Goal: Task Accomplishment & Management: Use online tool/utility

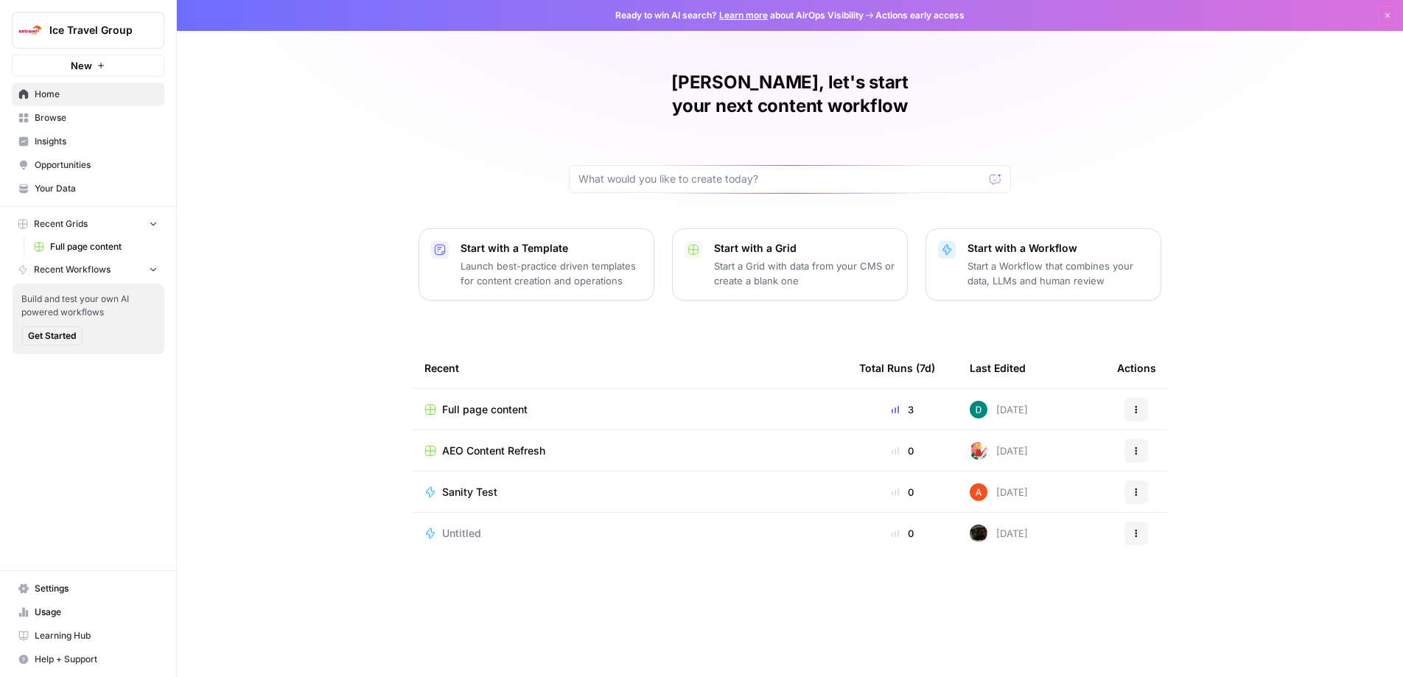
click at [83, 592] on span "Settings" at bounding box center [96, 588] width 123 height 13
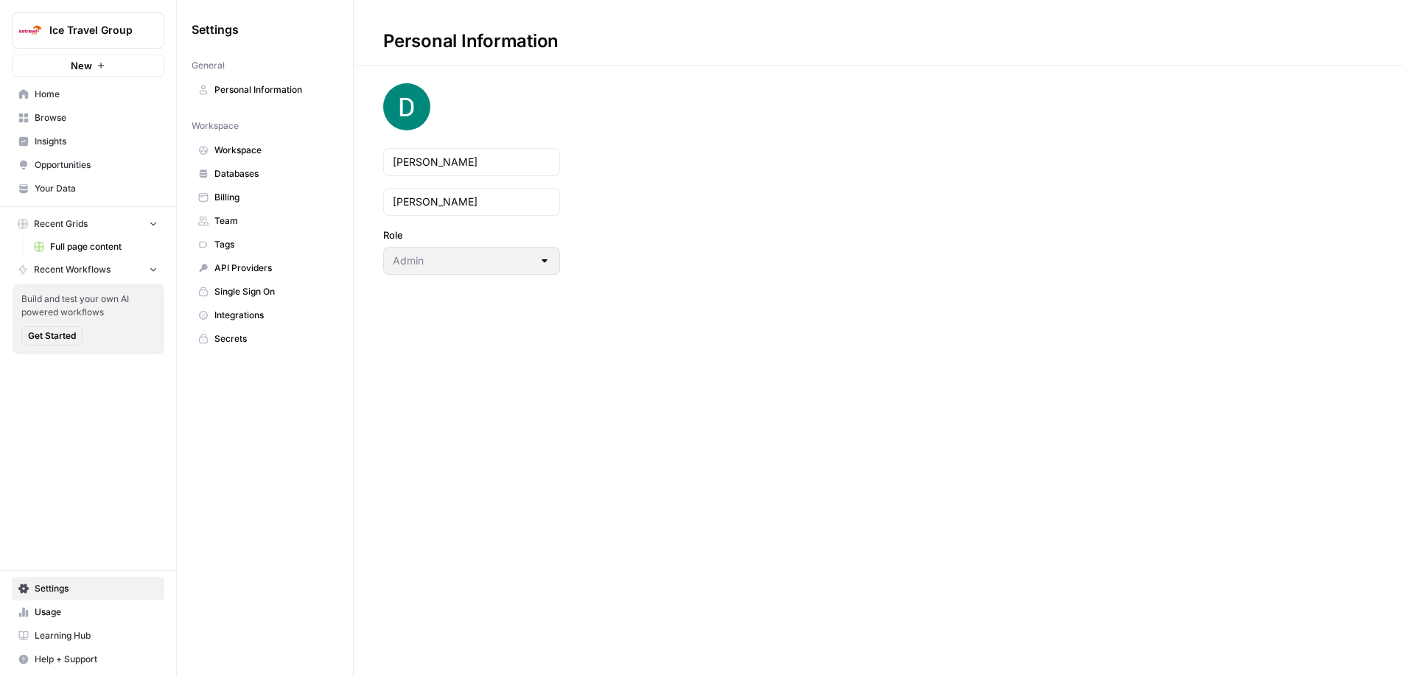
click at [246, 217] on span "Team" at bounding box center [272, 220] width 117 height 13
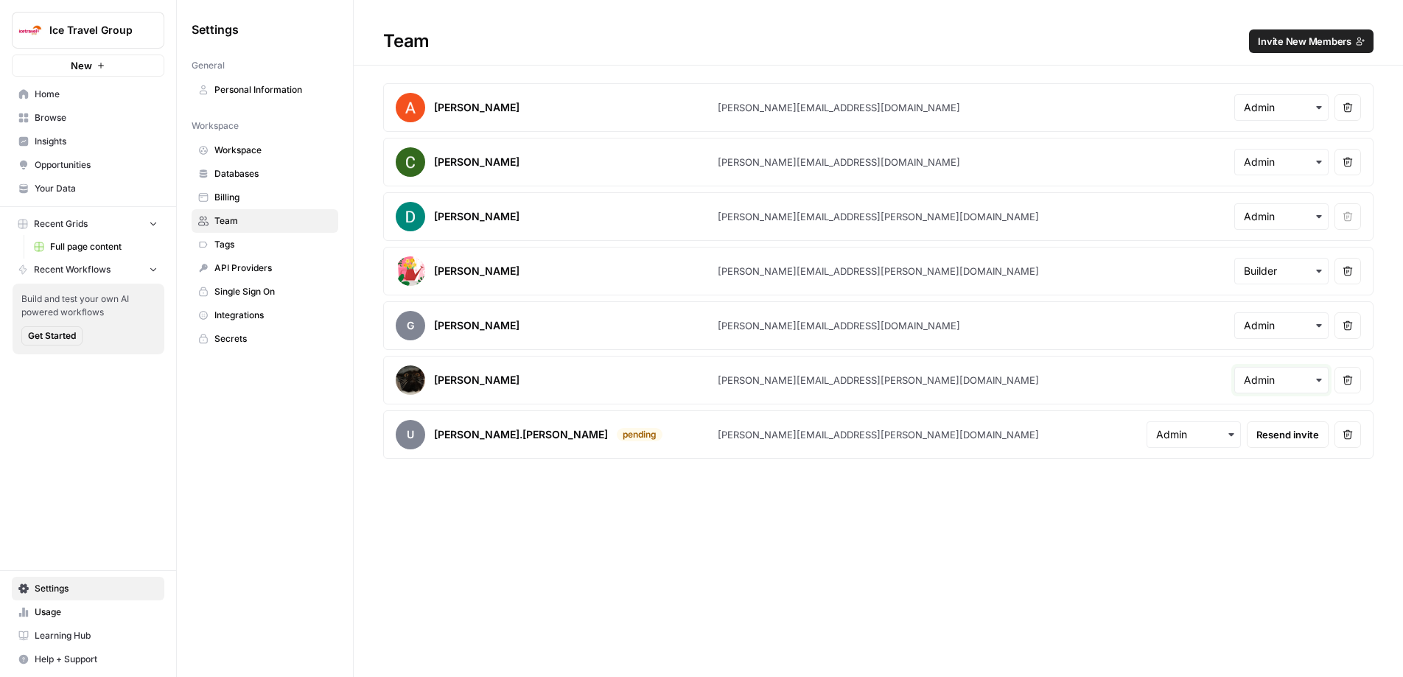
click at [1267, 385] on input "text" at bounding box center [1281, 380] width 75 height 15
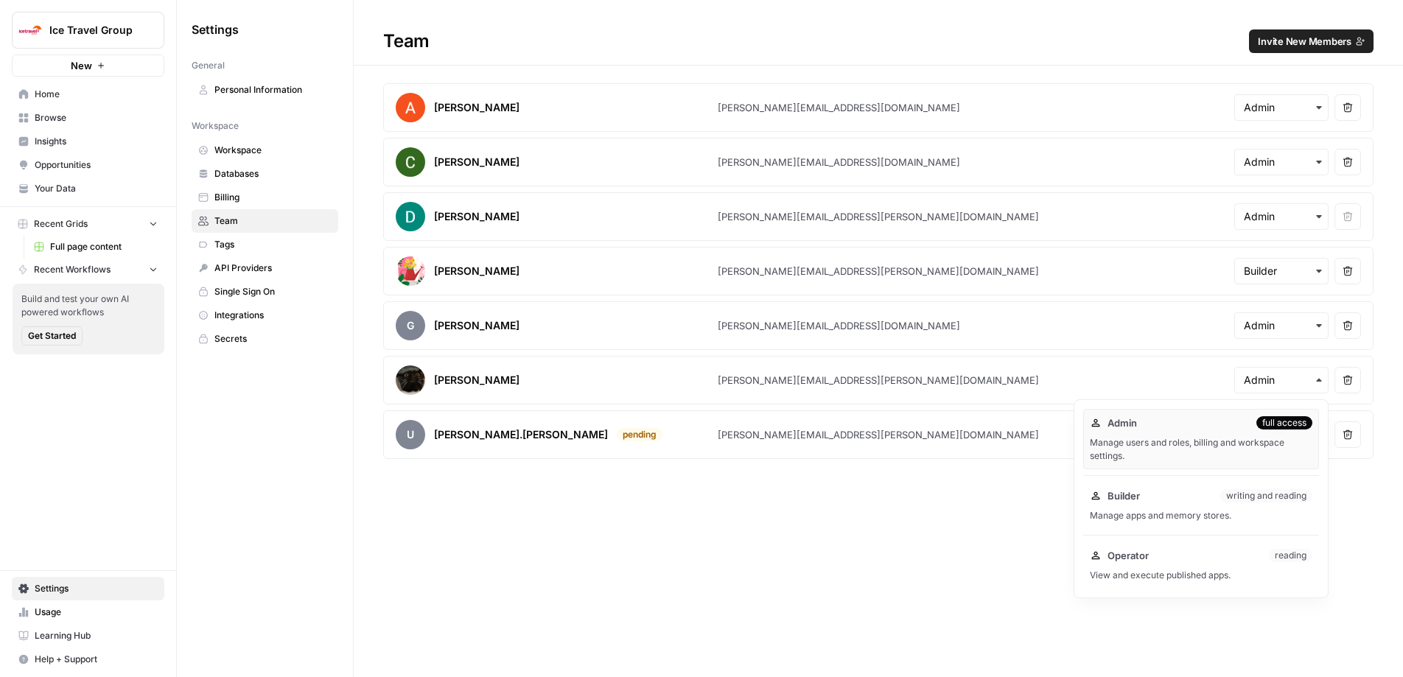
click at [447, 555] on div "Team Invite New Members Abdullahi Elmi [EMAIL_ADDRESS][DOMAIN_NAME] Remove user…" at bounding box center [878, 338] width 1049 height 677
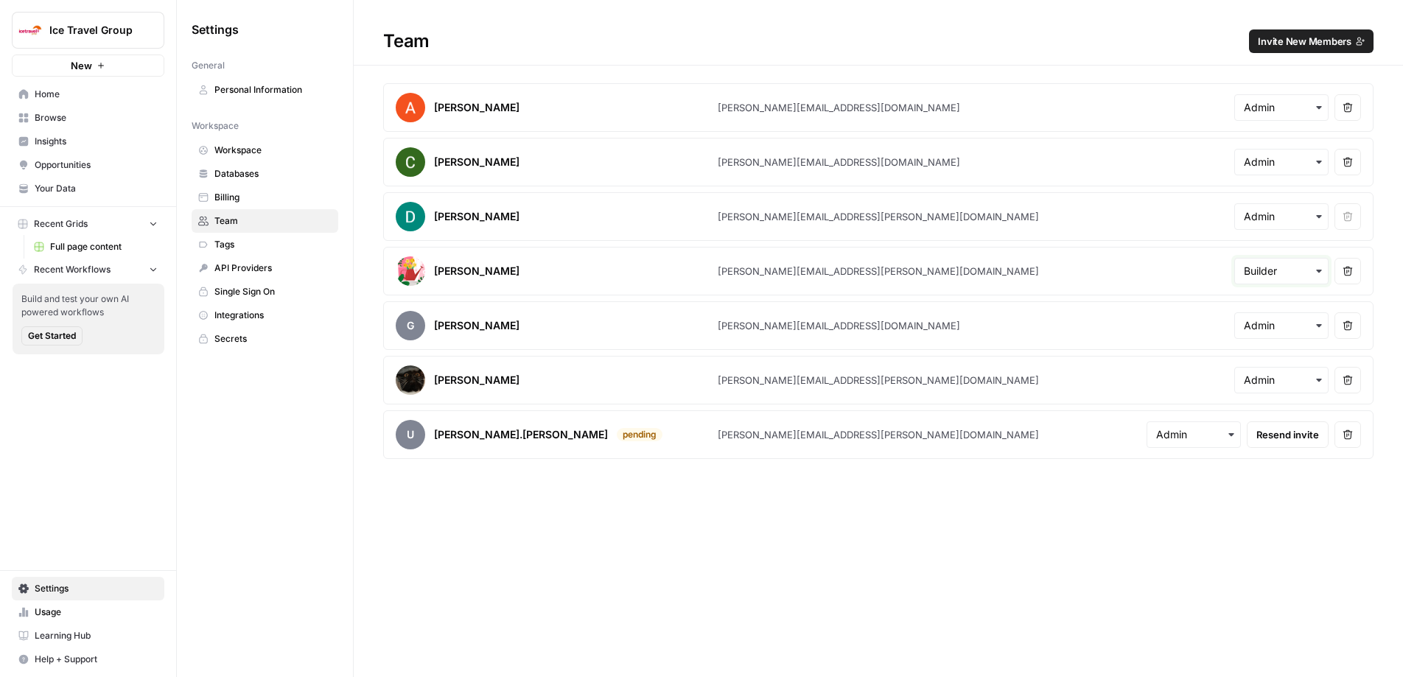
click at [1299, 270] on input "text" at bounding box center [1281, 271] width 75 height 15
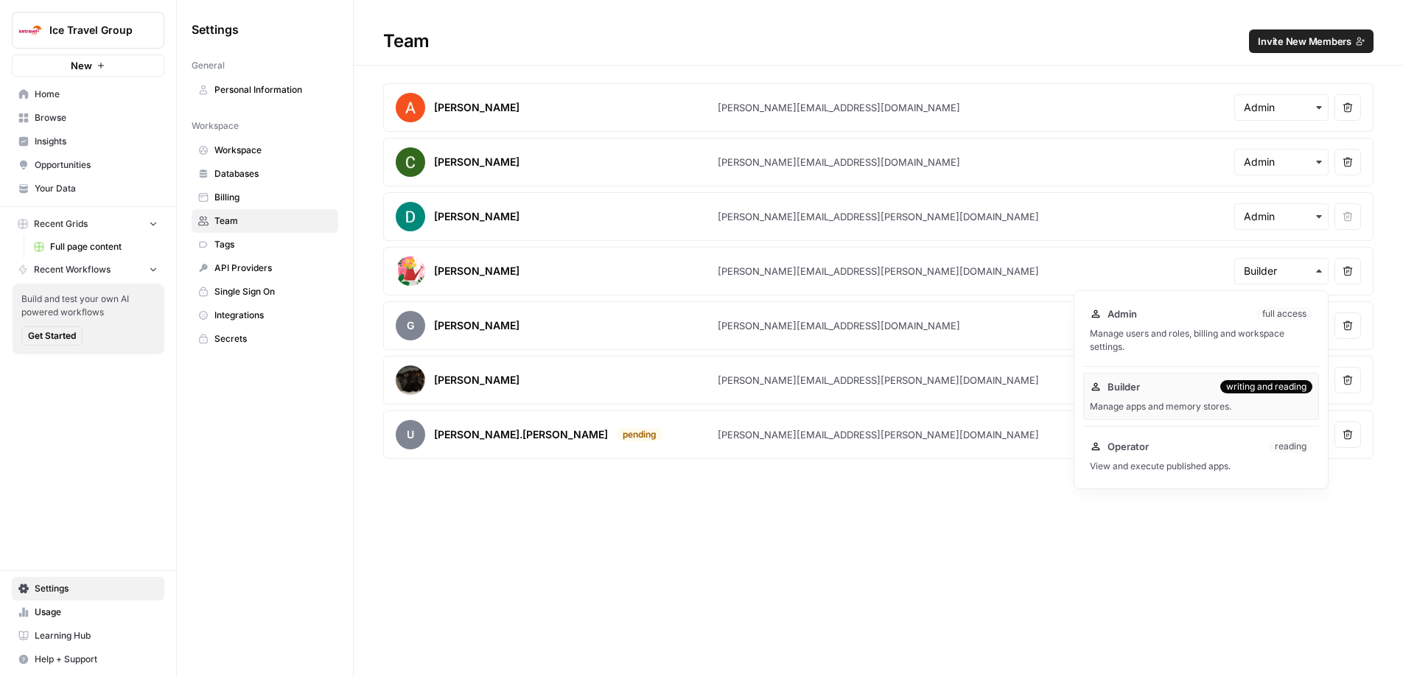
click at [768, 579] on div "Team Invite New Members Abdullahi Elmi [EMAIL_ADDRESS][DOMAIN_NAME] Remove user…" at bounding box center [878, 338] width 1049 height 677
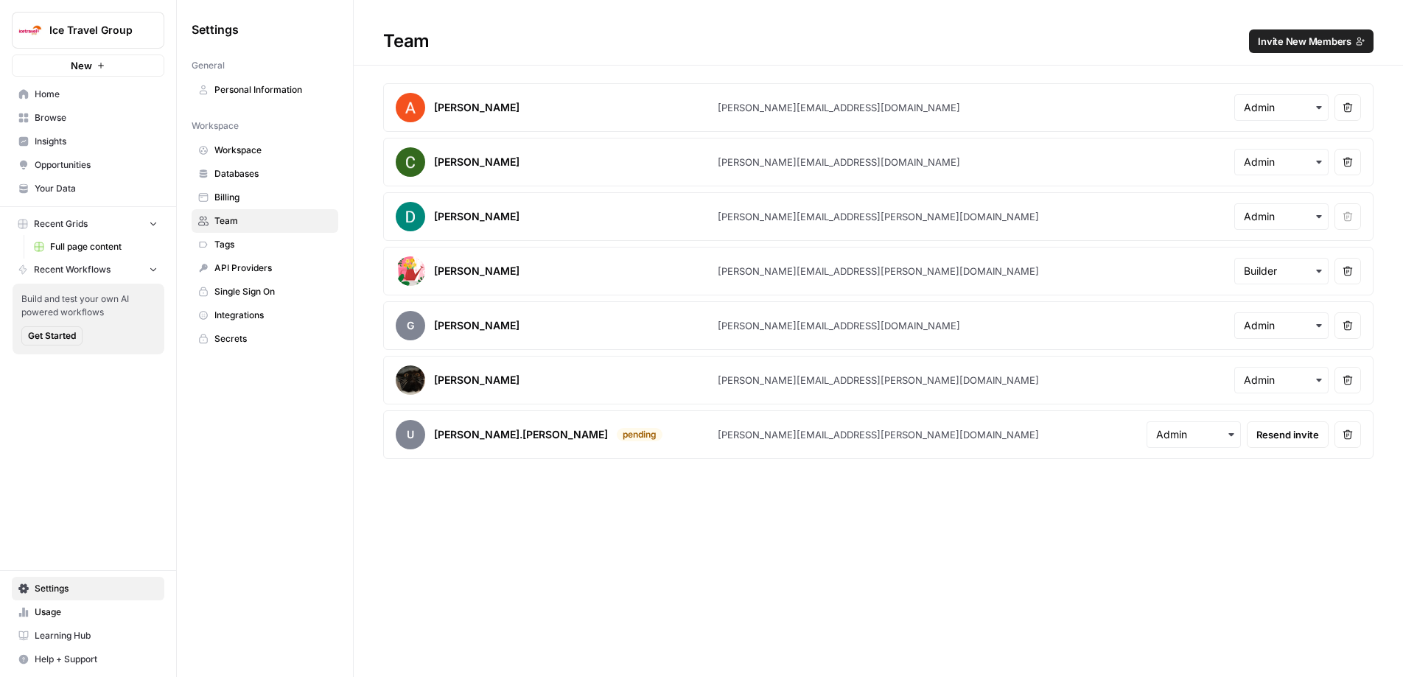
click at [1299, 42] on span "Invite New Members" at bounding box center [1305, 41] width 94 height 15
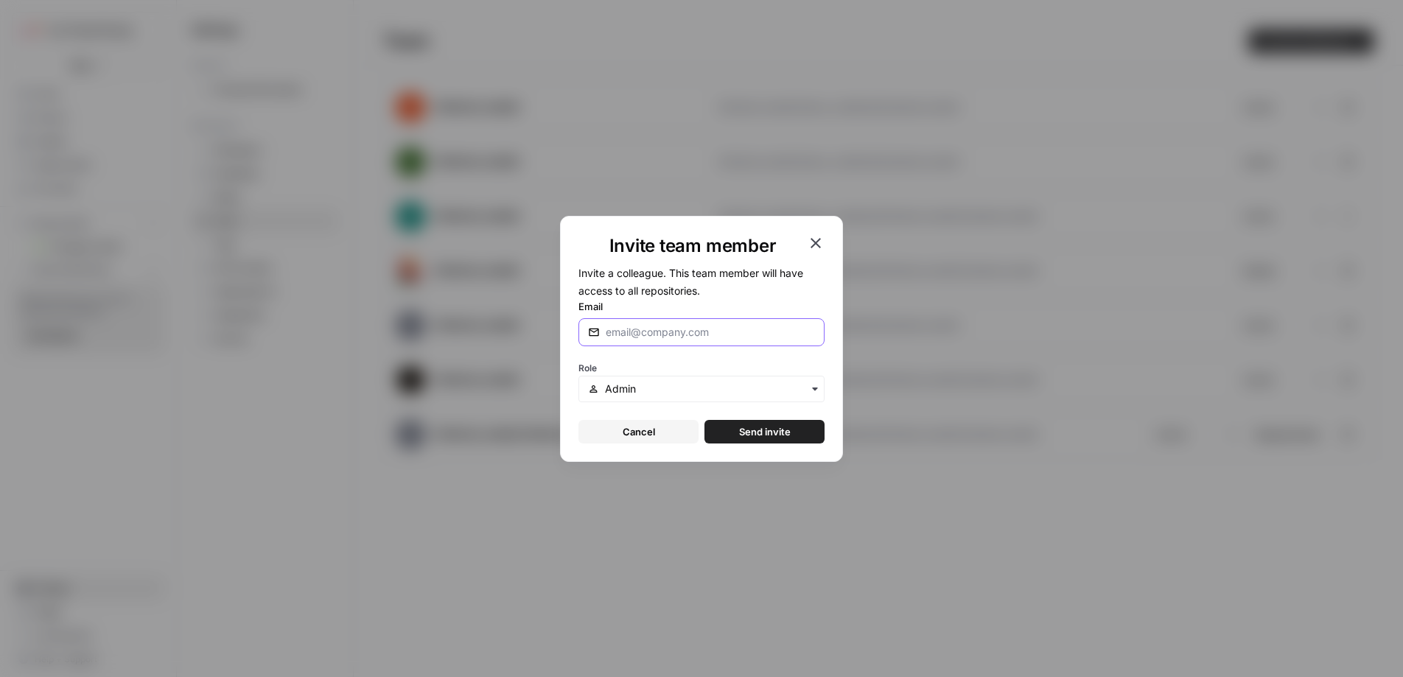
click at [656, 335] on input "Email" at bounding box center [710, 332] width 209 height 15
click at [678, 334] on input "[PERSON_NAME].[PERSON_NAME]" at bounding box center [710, 332] width 209 height 15
click at [677, 334] on input "[PERSON_NAME].[PERSON_NAME]" at bounding box center [710, 332] width 209 height 15
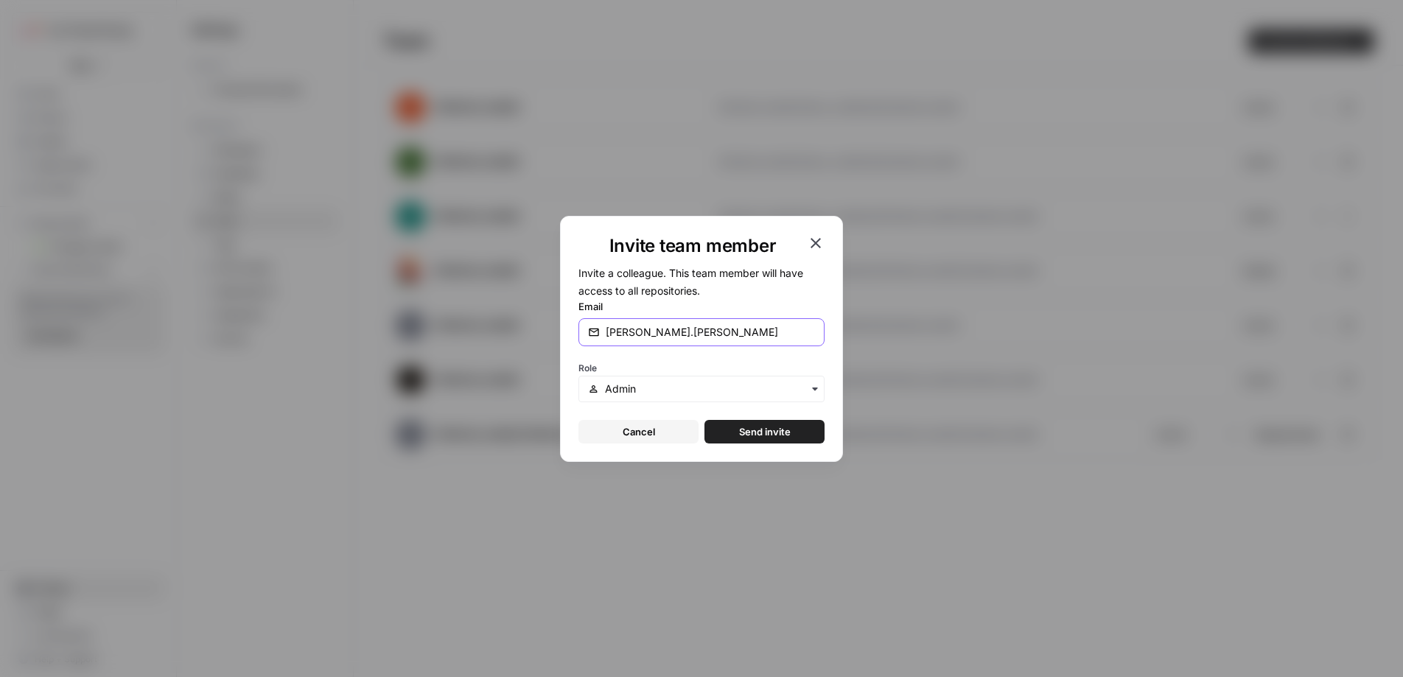
paste input "@[DOMAIN_NAME]"
type input "[PERSON_NAME][EMAIL_ADDRESS][PERSON_NAME][DOMAIN_NAME]"
click at [654, 392] on input "text" at bounding box center [710, 389] width 210 height 15
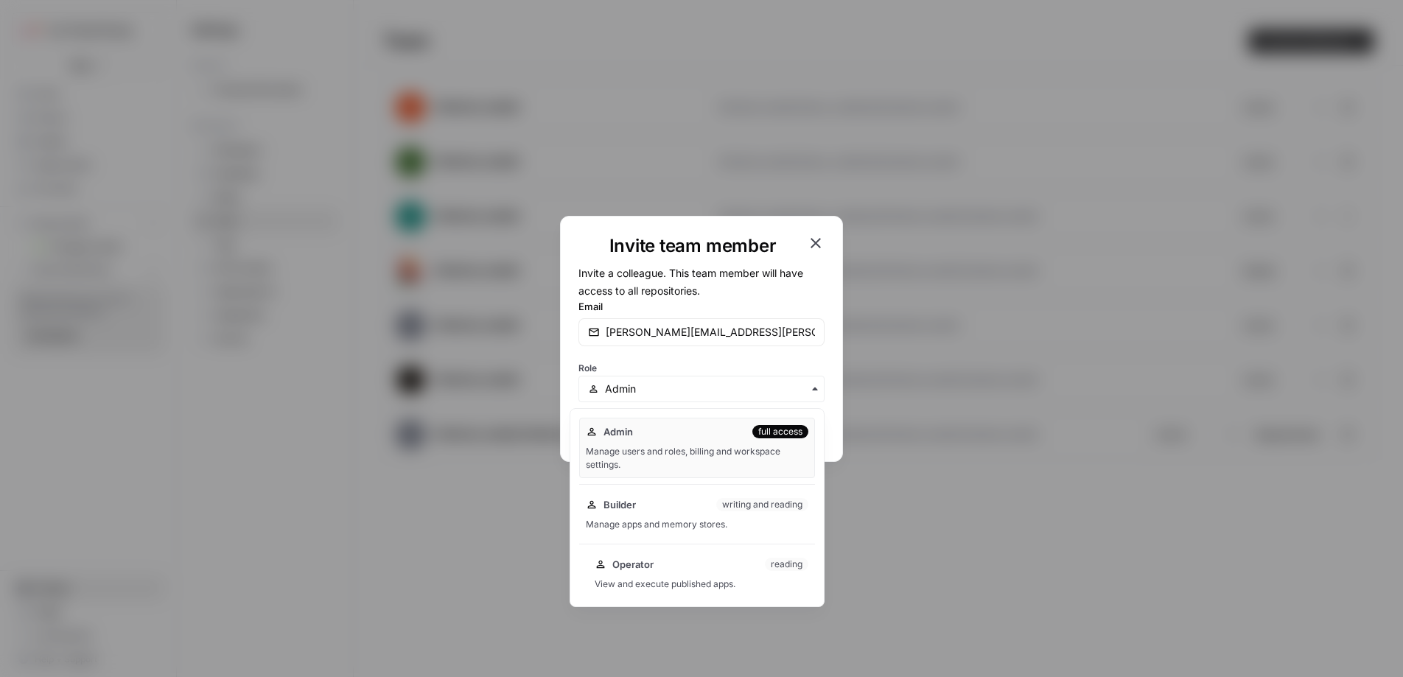
click at [639, 571] on div "Operator reading View and execute published apps." at bounding box center [701, 573] width 227 height 47
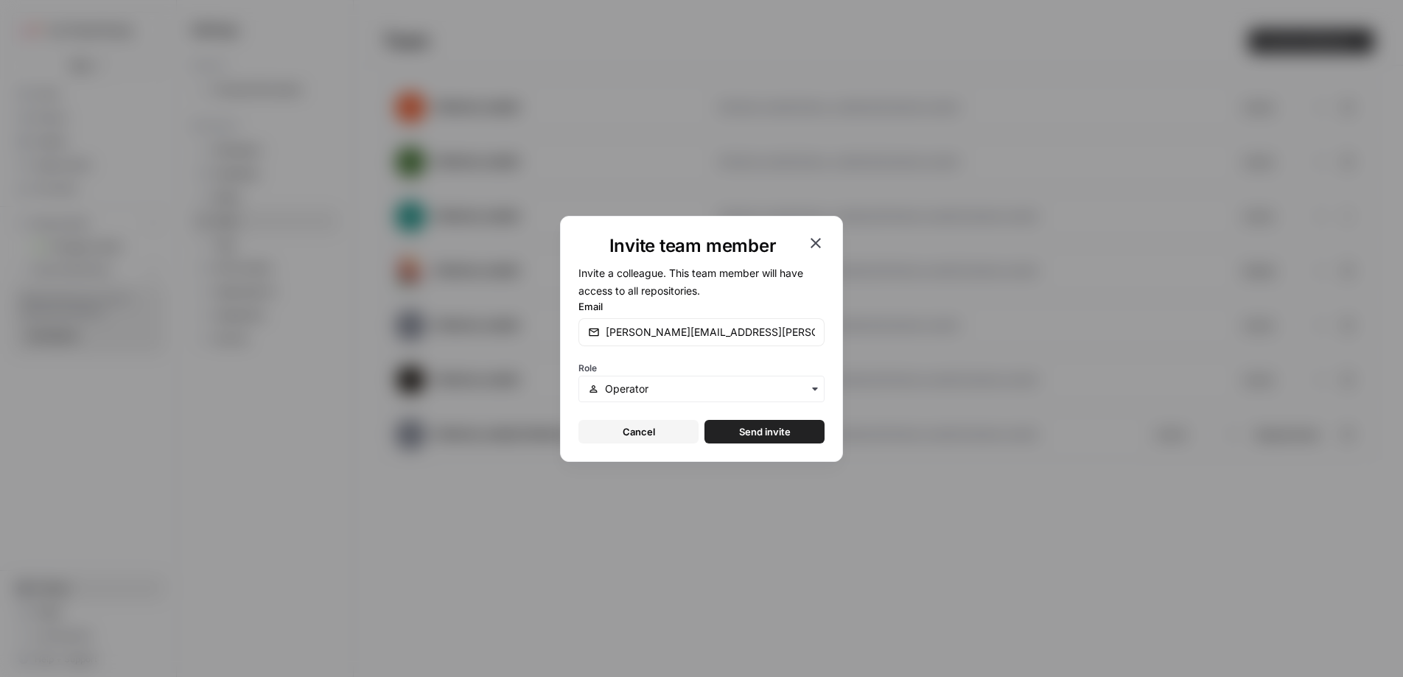
click at [774, 435] on span "Send invite" at bounding box center [765, 431] width 52 height 15
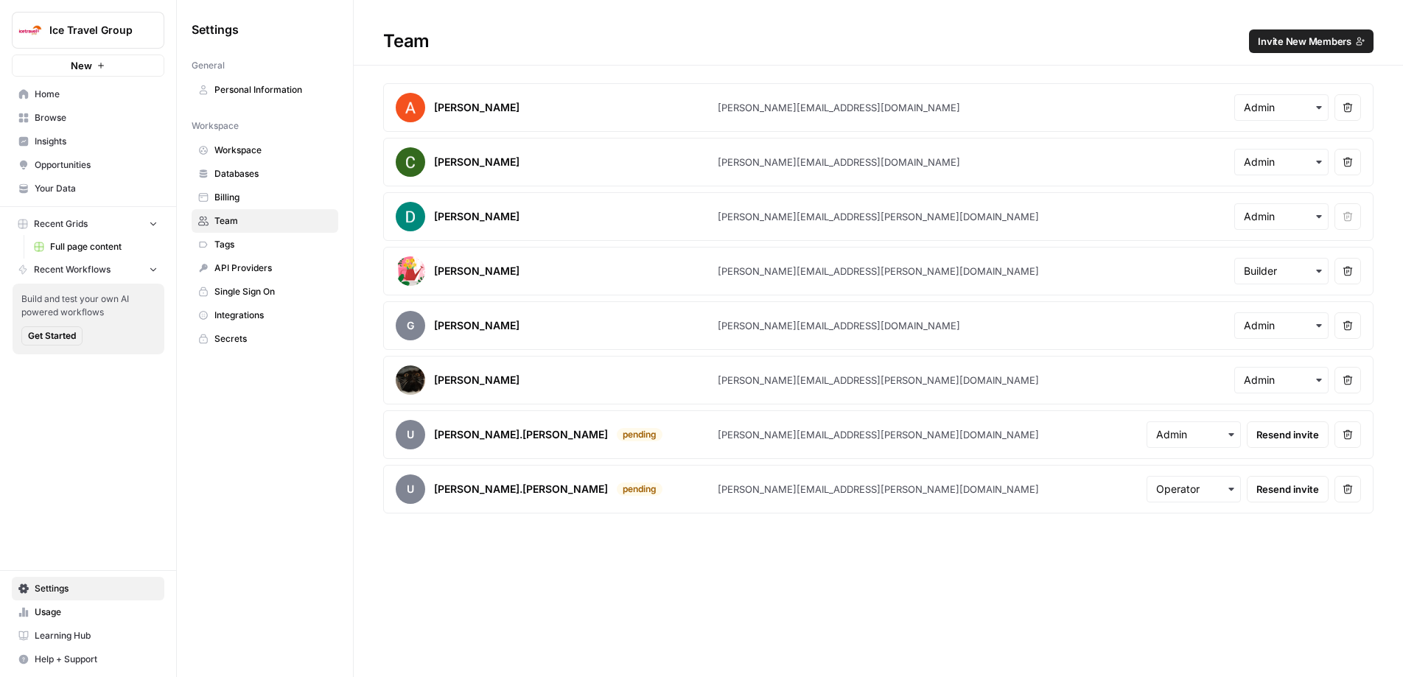
click at [1284, 433] on span "Resend invite" at bounding box center [1287, 434] width 63 height 15
click at [63, 89] on span "Home" at bounding box center [96, 94] width 123 height 13
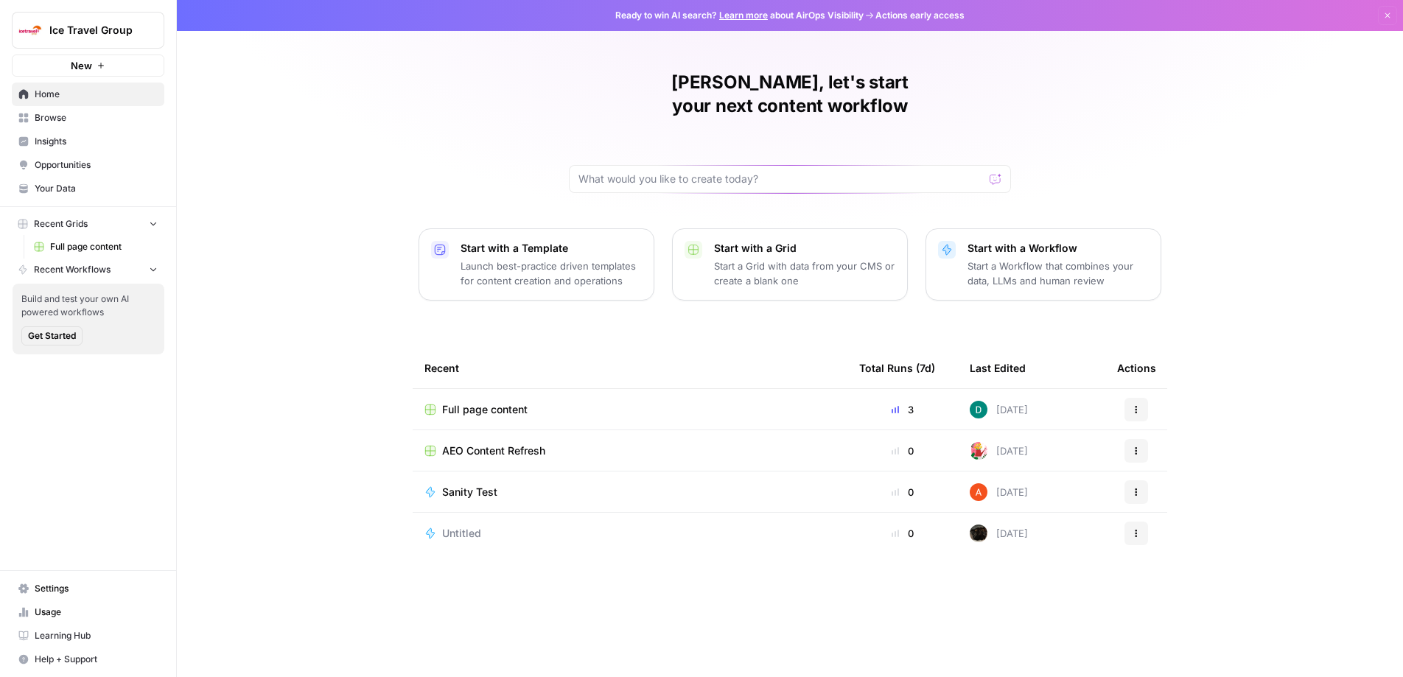
click at [50, 117] on span "Browse" at bounding box center [96, 117] width 123 height 13
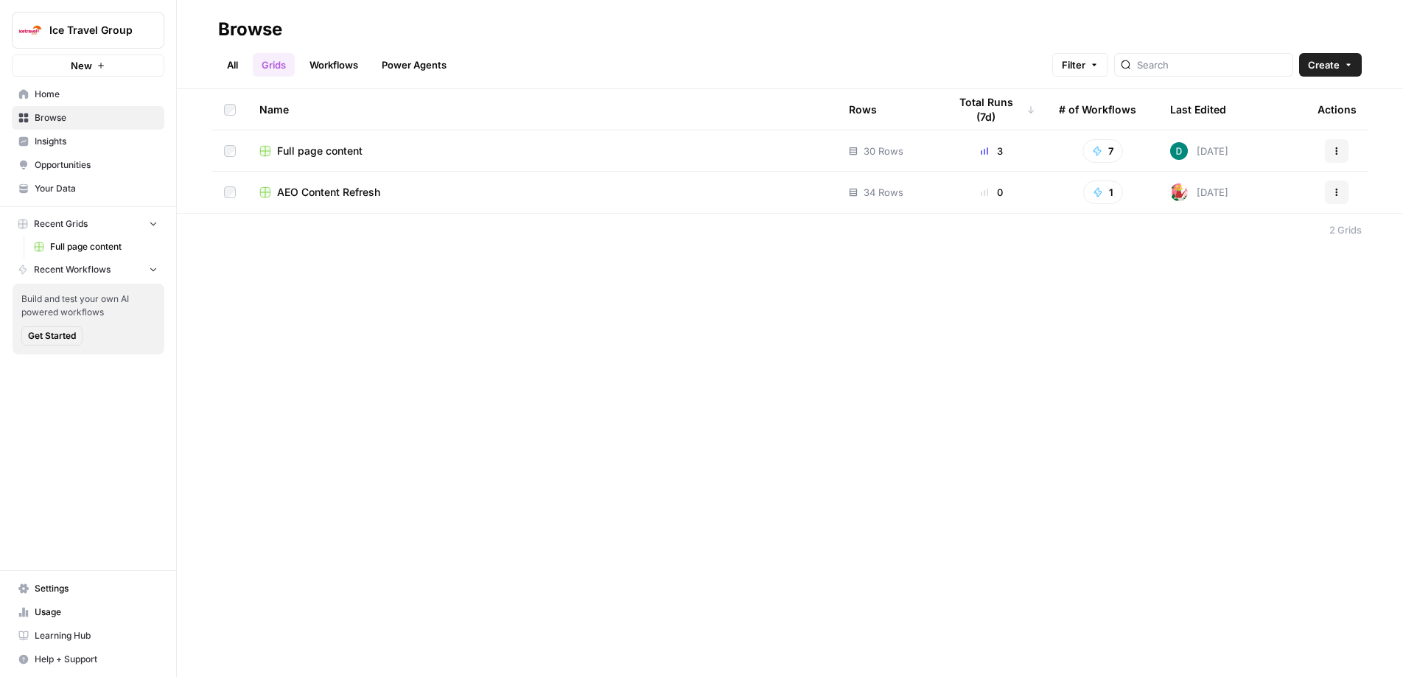
click at [327, 150] on span "Full page content" at bounding box center [319, 151] width 85 height 15
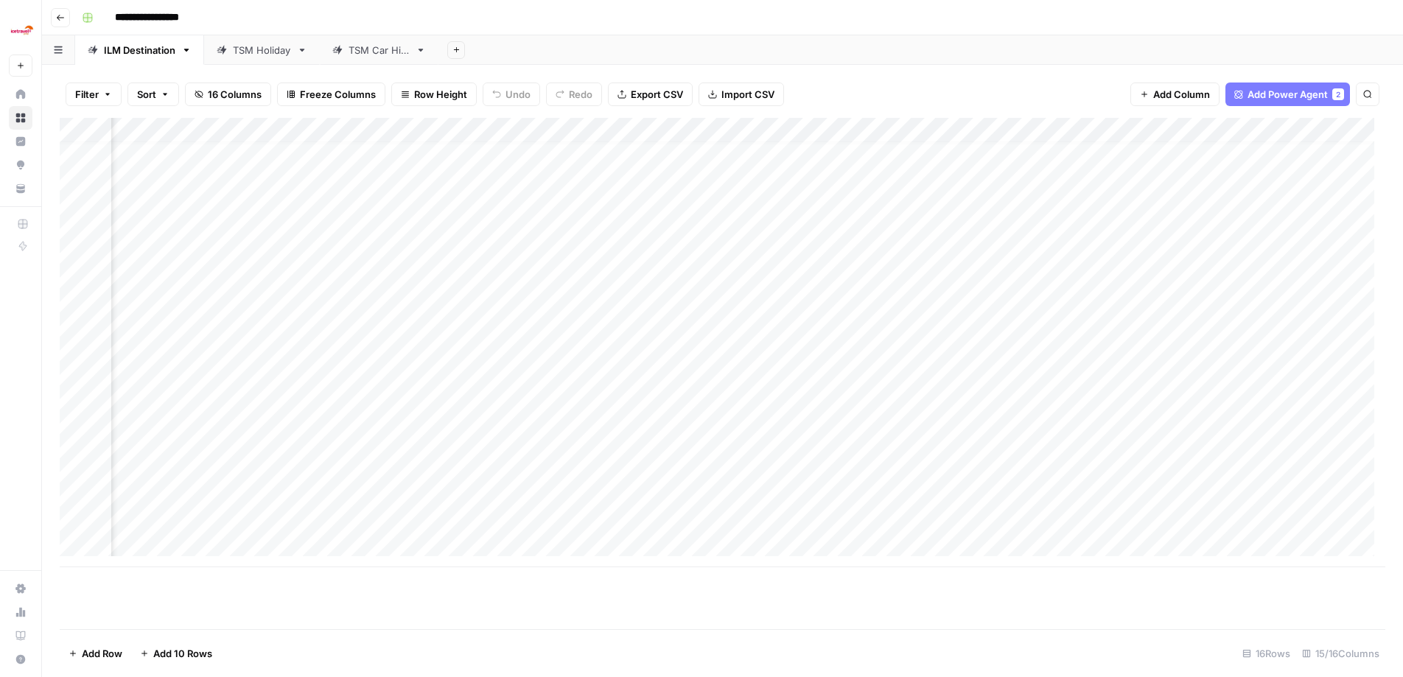
scroll to position [11, 282]
click at [634, 167] on div "Add Column" at bounding box center [722, 342] width 1325 height 449
click at [680, 174] on div "Add Column" at bounding box center [722, 342] width 1325 height 449
click at [680, 174] on textarea "**********" at bounding box center [726, 176] width 295 height 35
click at [676, 180] on textarea "**********" at bounding box center [726, 176] width 295 height 35
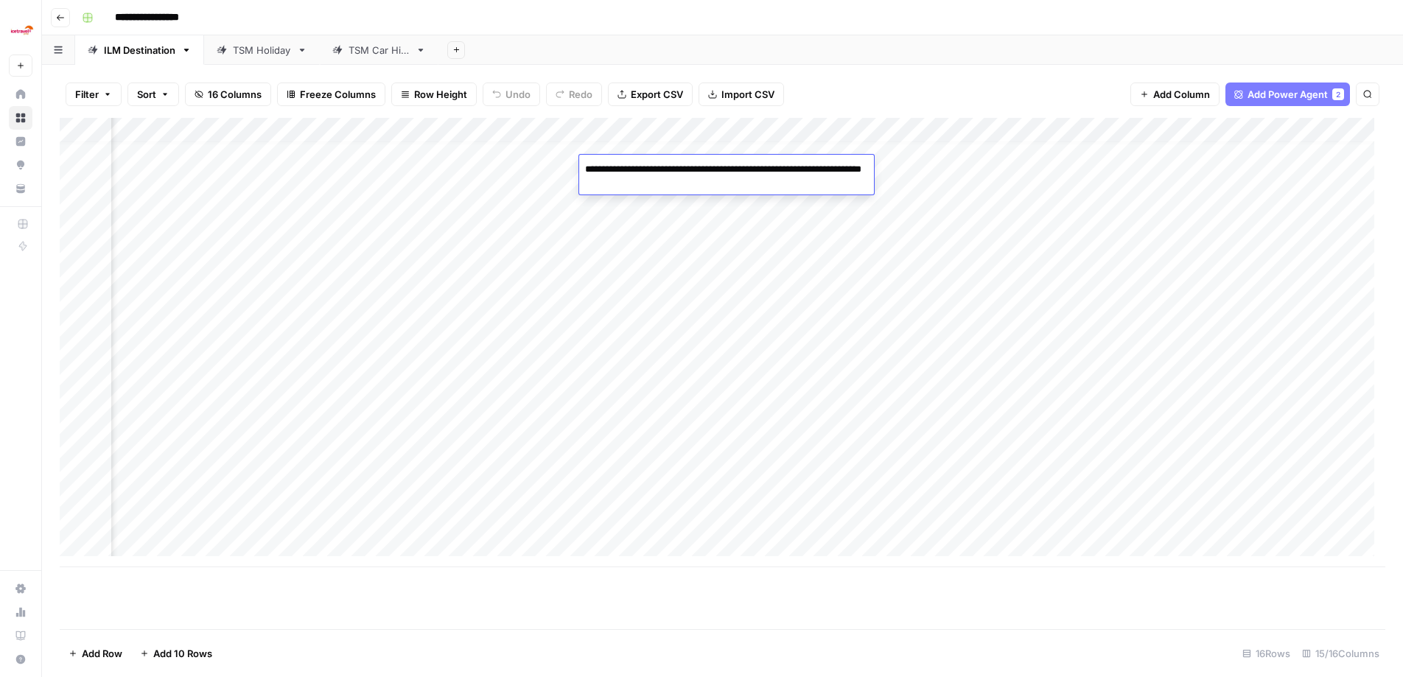
drag, startPoint x: 712, startPoint y: 184, endPoint x: 732, endPoint y: 168, distance: 25.7
click at [732, 168] on textarea "**********" at bounding box center [726, 176] width 295 height 35
type textarea "**********"
click at [148, 513] on div "Add Column" at bounding box center [722, 342] width 1325 height 449
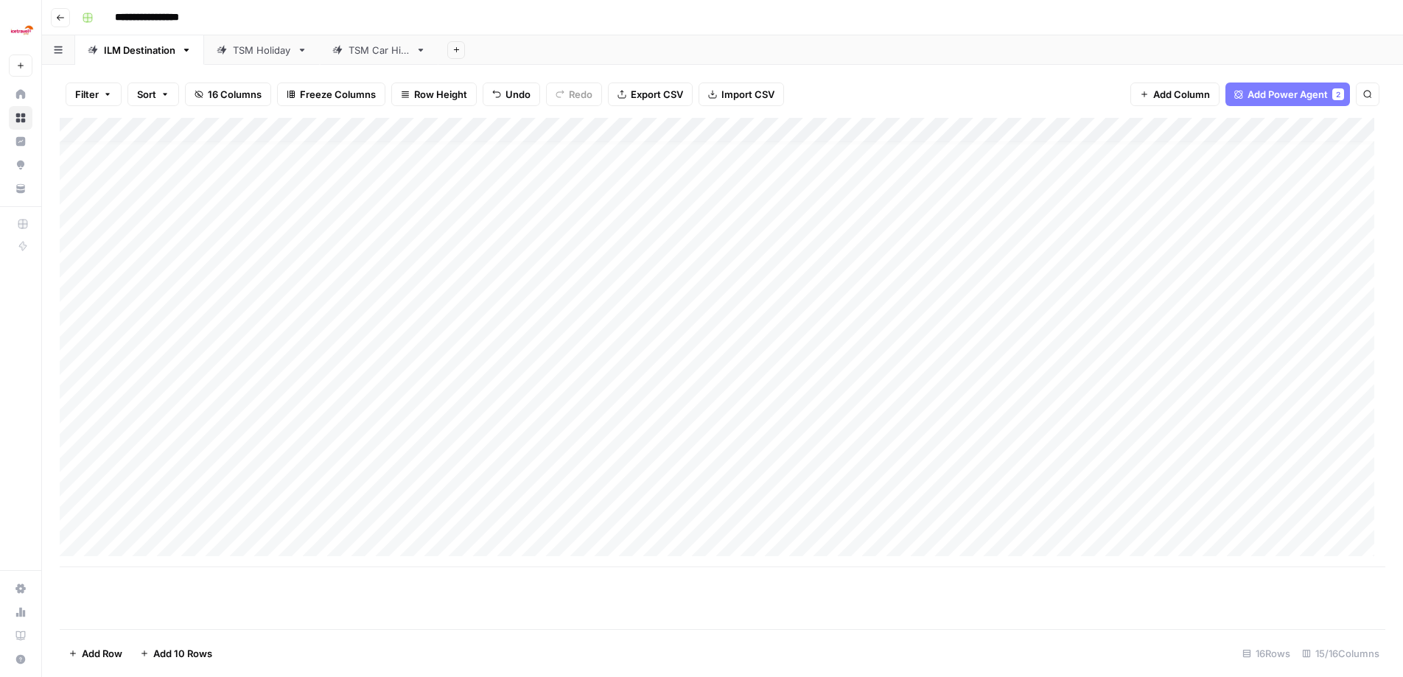
click at [147, 520] on div "Add Column" at bounding box center [722, 342] width 1325 height 449
click at [147, 520] on textarea "***" at bounding box center [229, 520] width 236 height 21
type textarea "**********"
click at [276, 522] on div "Add Column" at bounding box center [722, 342] width 1325 height 449
click at [276, 522] on textarea "****" at bounding box center [361, 520] width 236 height 21
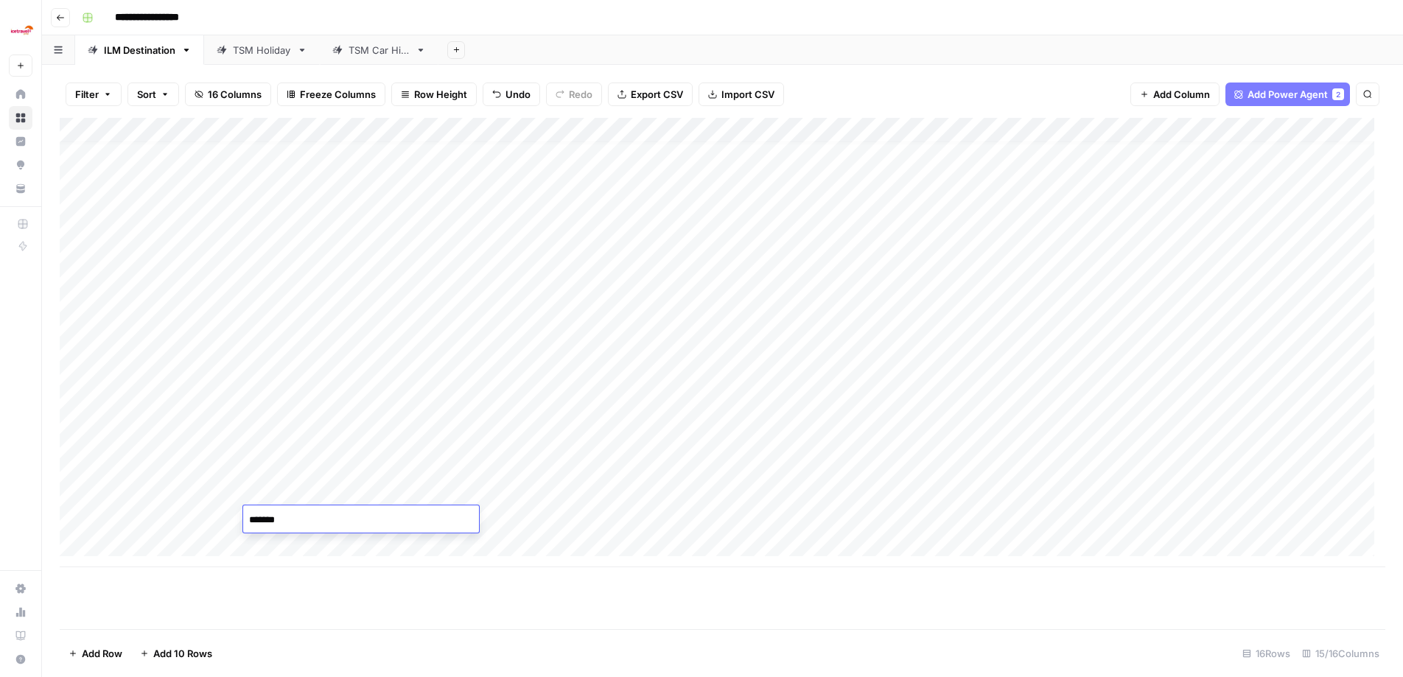
type textarea "********"
click at [162, 541] on div "Add Column" at bounding box center [722, 342] width 1325 height 449
click at [281, 626] on div "Add Column" at bounding box center [722, 373] width 1325 height 511
click at [155, 519] on div "Add Column" at bounding box center [722, 355] width 1325 height 474
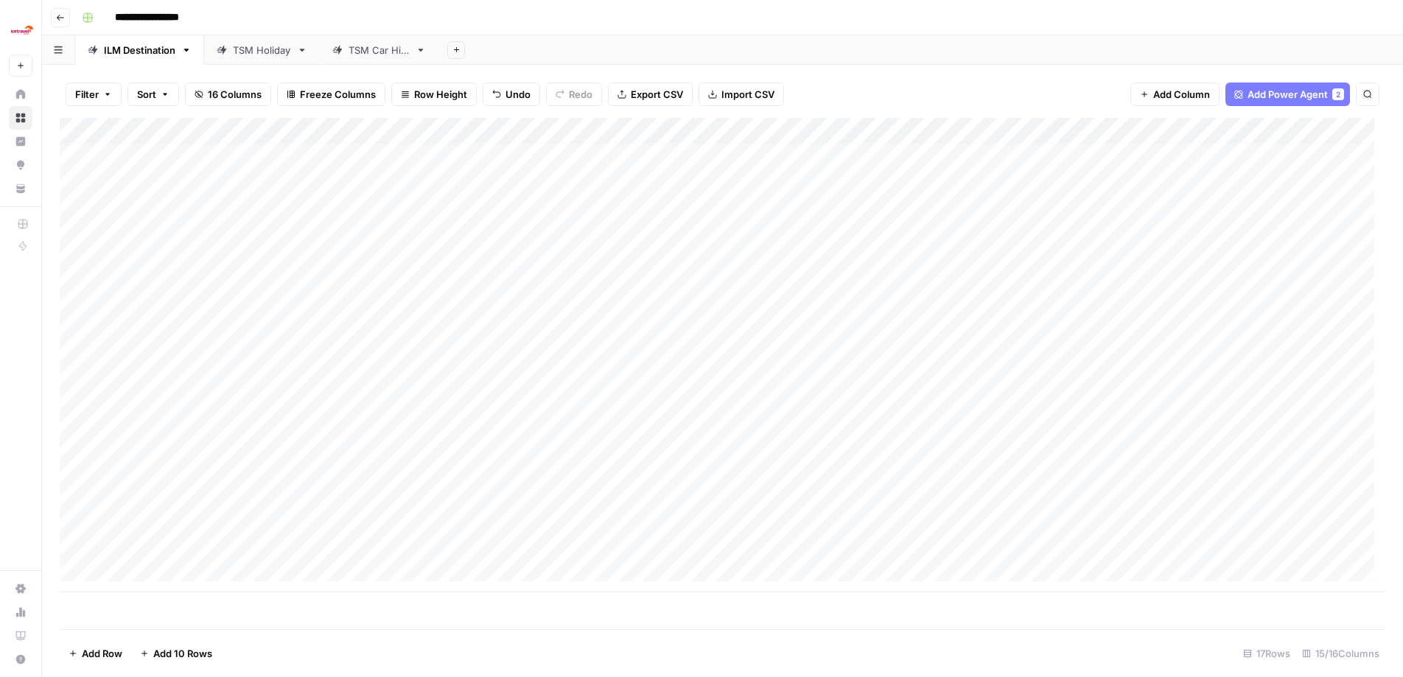
click at [184, 554] on div "Add Column" at bounding box center [722, 355] width 1325 height 474
click at [184, 548] on div "Add Column" at bounding box center [722, 355] width 1325 height 474
click at [184, 548] on textarea at bounding box center [229, 545] width 236 height 21
type textarea "**********"
click at [289, 520] on div "Add Column" at bounding box center [722, 355] width 1325 height 474
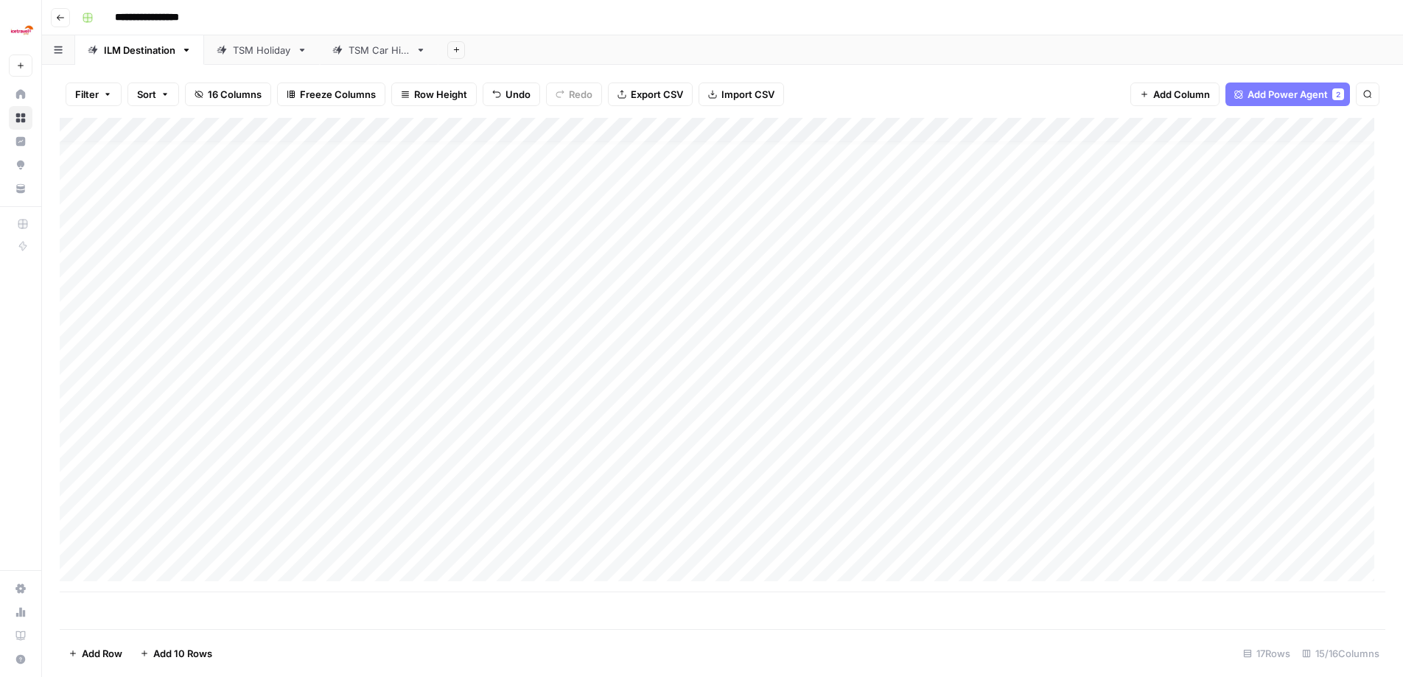
click at [289, 520] on div "Add Column" at bounding box center [722, 355] width 1325 height 474
click at [289, 520] on textarea "********" at bounding box center [361, 520] width 236 height 21
type textarea "********"
click at [283, 545] on div "Add Column" at bounding box center [722, 355] width 1325 height 474
click at [284, 545] on div "Add Column" at bounding box center [722, 355] width 1325 height 474
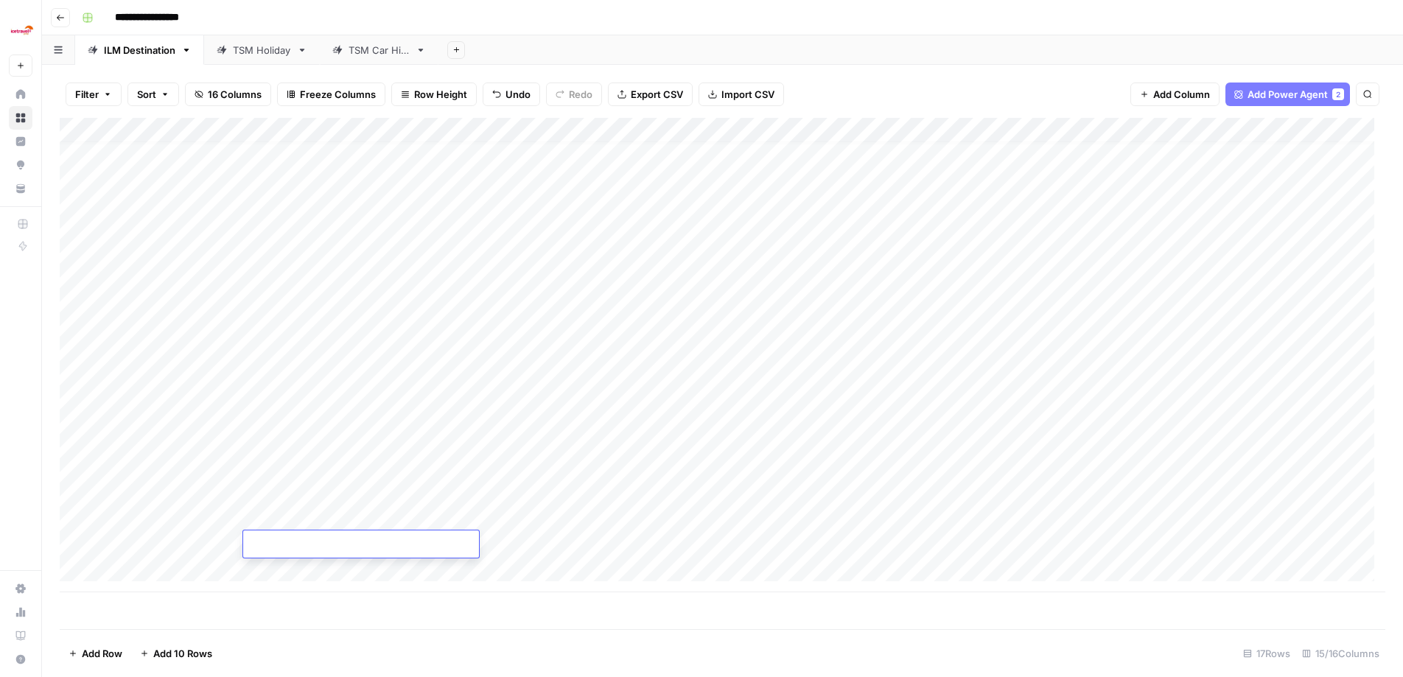
type textarea "********"
click at [510, 623] on div "Add Column" at bounding box center [722, 373] width 1325 height 511
click at [471, 520] on div "Add Column" at bounding box center [722, 355] width 1325 height 474
click at [97, 544] on div "Add Column" at bounding box center [722, 355] width 1325 height 474
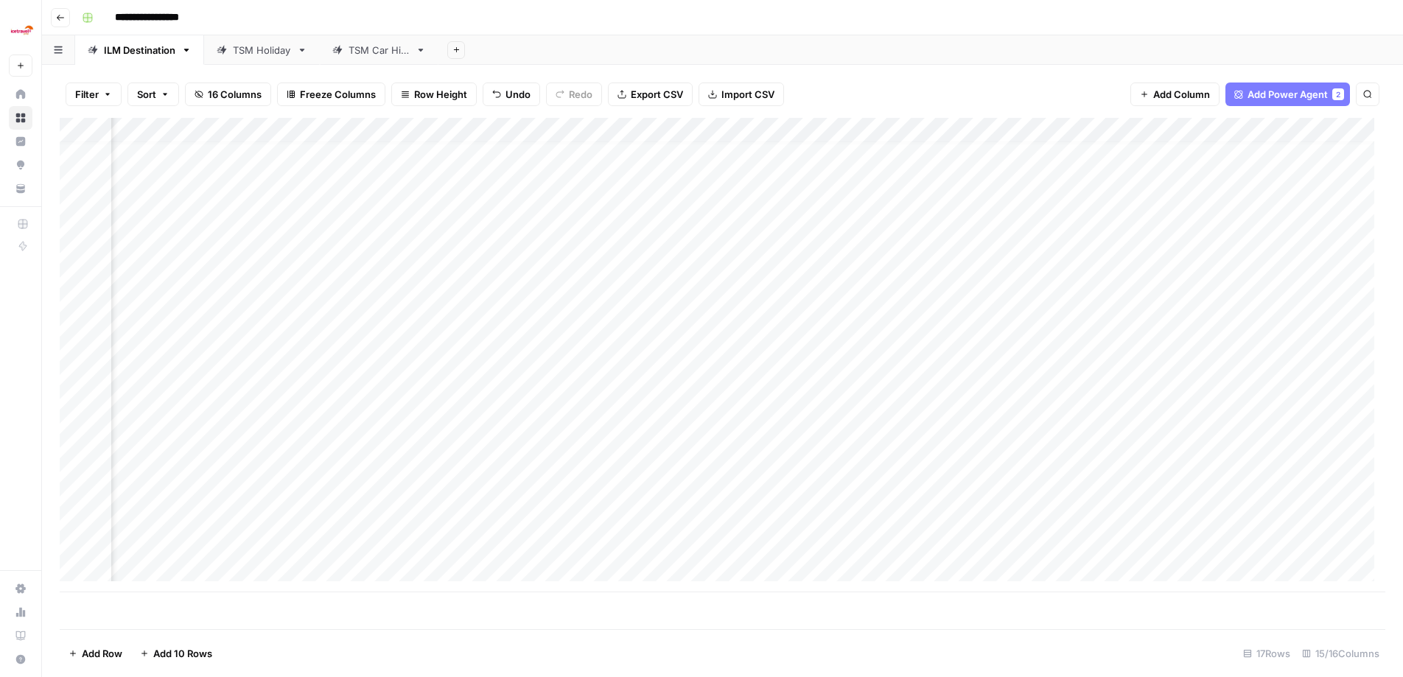
click at [612, 343] on div "Add Column" at bounding box center [722, 355] width 1325 height 474
click at [620, 346] on div "Add Column" at bounding box center [722, 355] width 1325 height 474
click at [620, 346] on textarea "**********" at bounding box center [645, 344] width 236 height 21
click at [578, 390] on div "Add Column" at bounding box center [722, 355] width 1325 height 474
click at [596, 295] on div "Add Column" at bounding box center [722, 355] width 1325 height 474
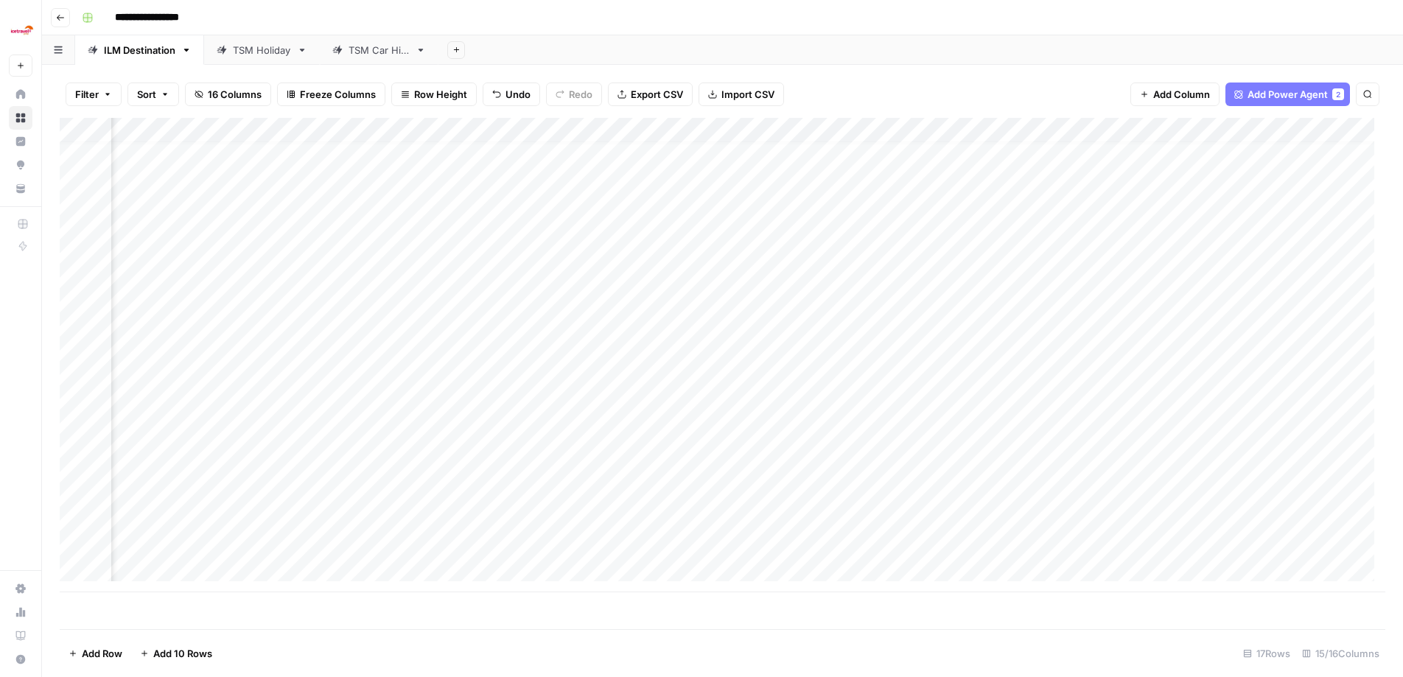
click at [596, 295] on div "Add Column" at bounding box center [722, 355] width 1325 height 474
click at [642, 602] on div "Add Column" at bounding box center [722, 373] width 1325 height 511
click at [539, 431] on div "Add Column" at bounding box center [722, 355] width 1325 height 474
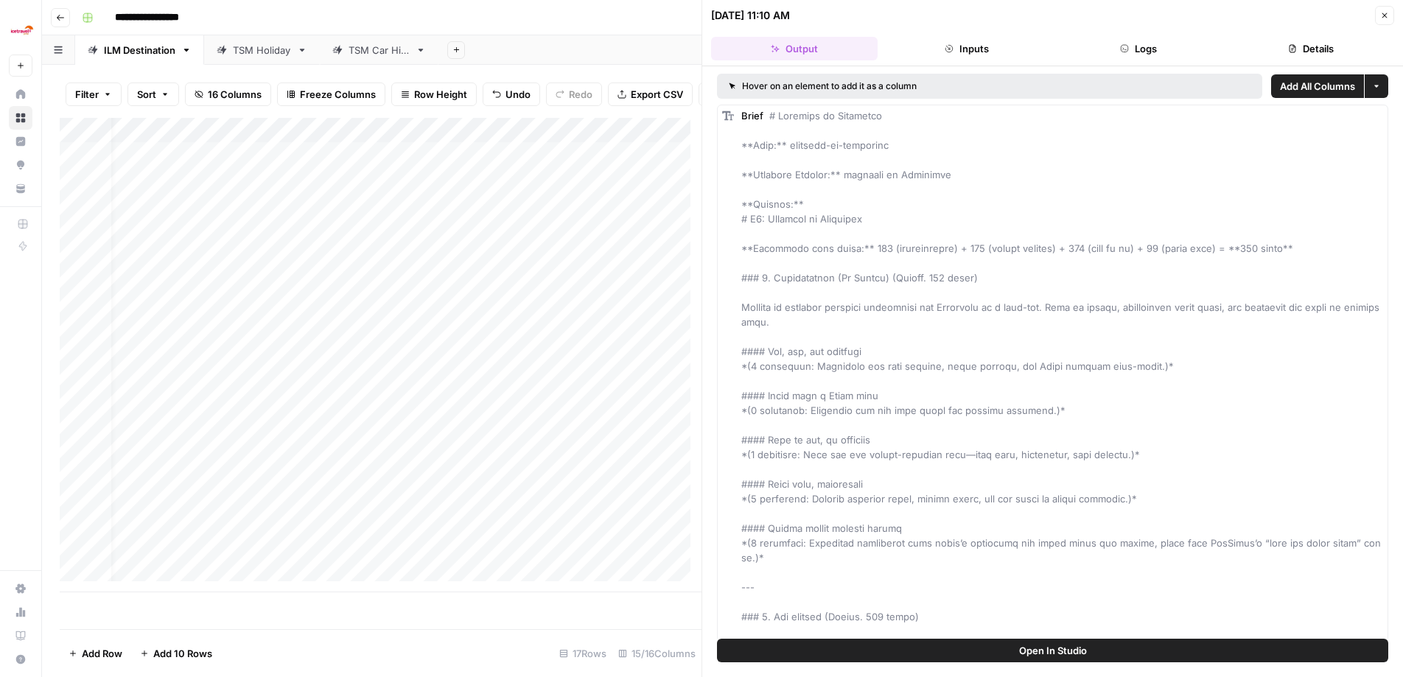
click at [1323, 46] on button "Details" at bounding box center [1310, 49] width 167 height 24
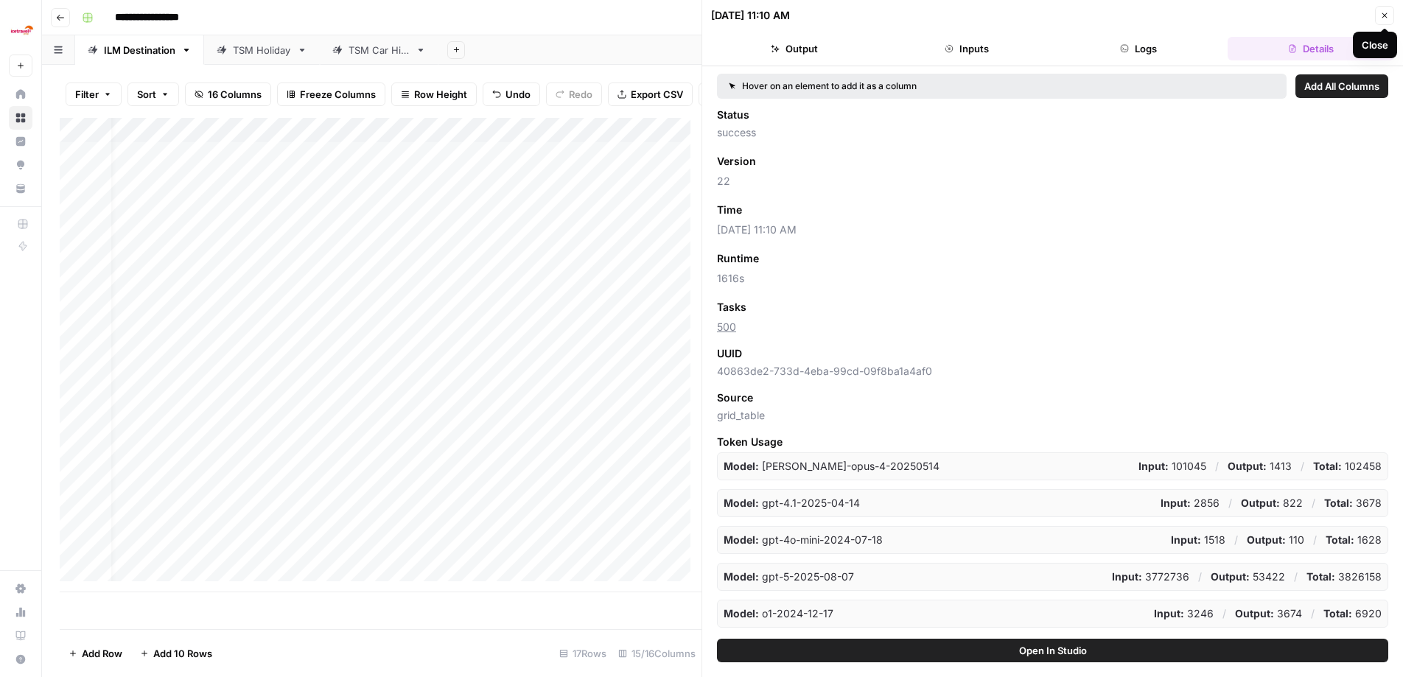
click at [1386, 18] on icon "button" at bounding box center [1384, 15] width 9 height 9
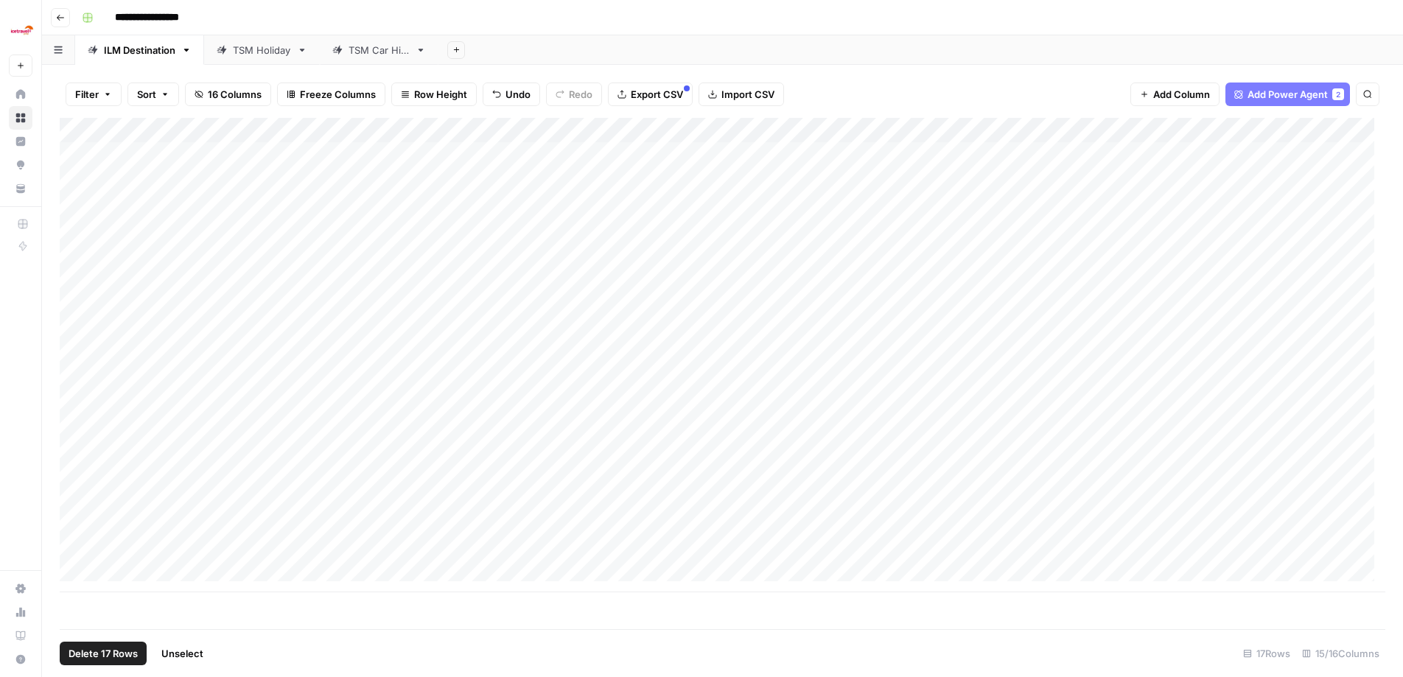
click at [85, 127] on div "Add Column" at bounding box center [722, 355] width 1325 height 474
click at [72, 557] on div "Add Column" at bounding box center [722, 355] width 1325 height 474
click at [79, 527] on div "Add Column" at bounding box center [722, 355] width 1325 height 474
click at [412, 532] on div "Add Column" at bounding box center [722, 355] width 1325 height 474
click at [422, 530] on div "Add Column" at bounding box center [722, 355] width 1325 height 474
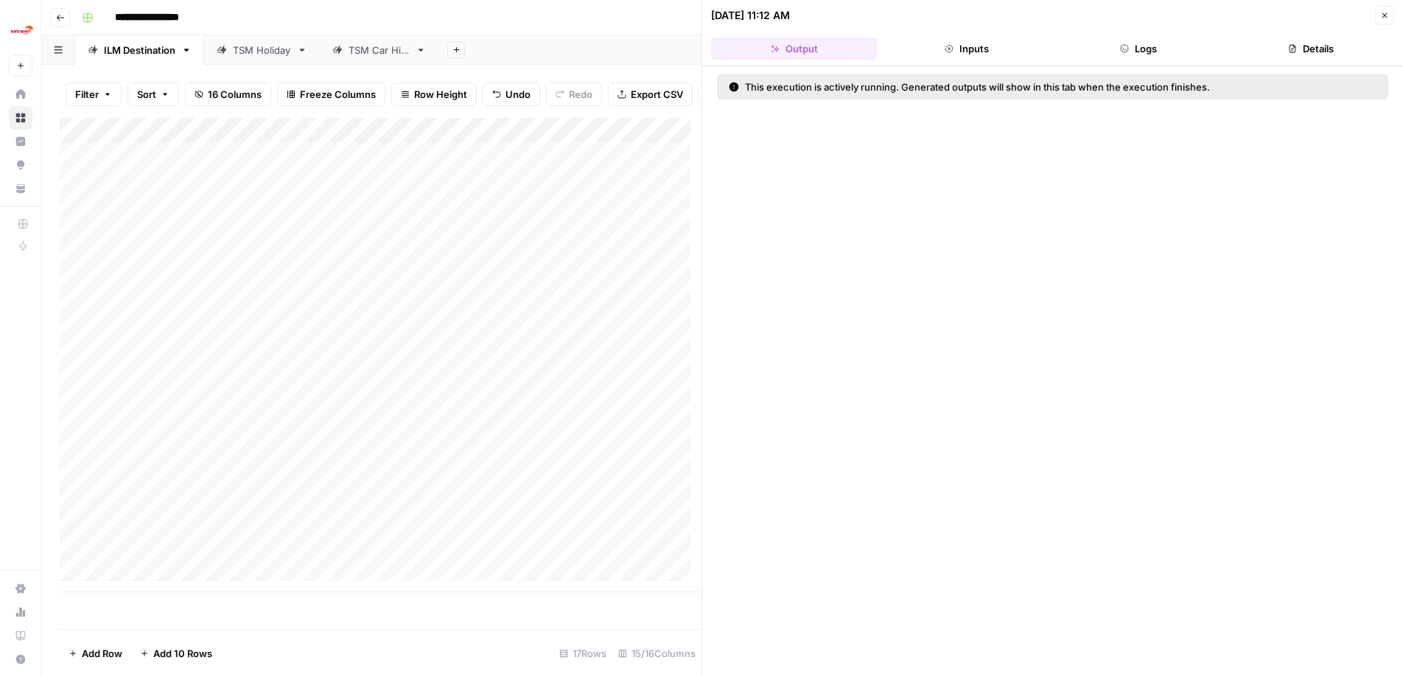
click at [1387, 18] on icon "button" at bounding box center [1384, 15] width 9 height 9
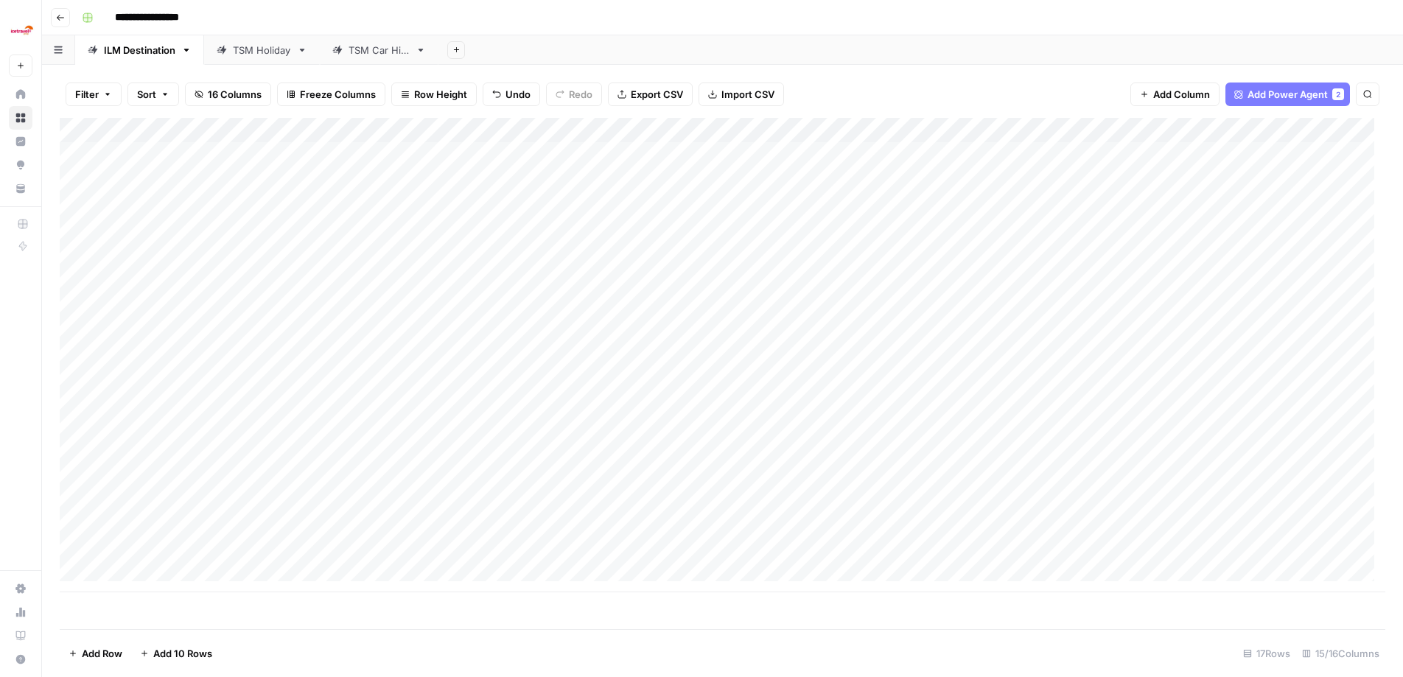
click at [83, 126] on div "Add Column" at bounding box center [722, 355] width 1325 height 474
drag, startPoint x: 70, startPoint y: 558, endPoint x: 74, endPoint y: 527, distance: 31.2
click at [71, 557] on div "Add Column" at bounding box center [722, 355] width 1325 height 474
click at [74, 528] on div "Add Column" at bounding box center [722, 355] width 1325 height 474
click at [631, 94] on span "Export CSV" at bounding box center [657, 94] width 52 height 15
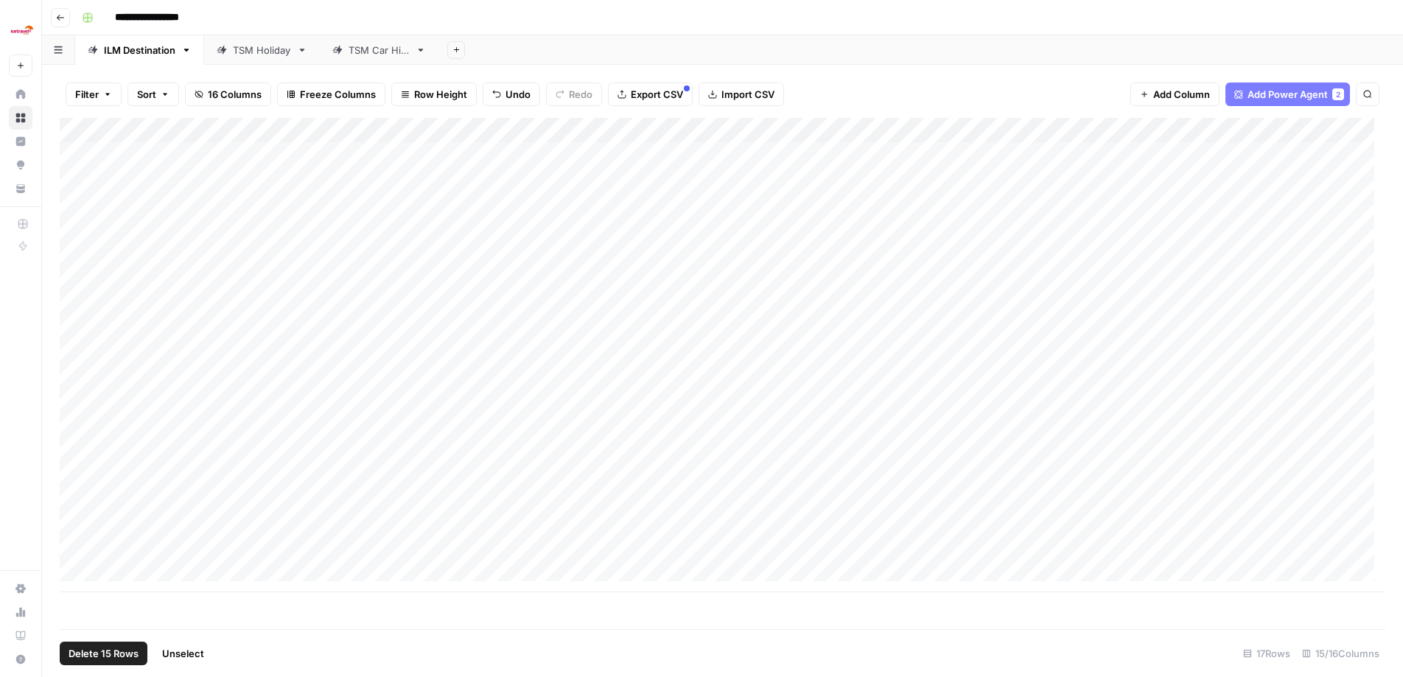
click at [101, 656] on span "Delete 15 Rows" at bounding box center [104, 653] width 70 height 15
click at [654, 166] on span "Delete" at bounding box center [649, 170] width 32 height 15
click at [766, 93] on span "Import CSV" at bounding box center [747, 94] width 53 height 15
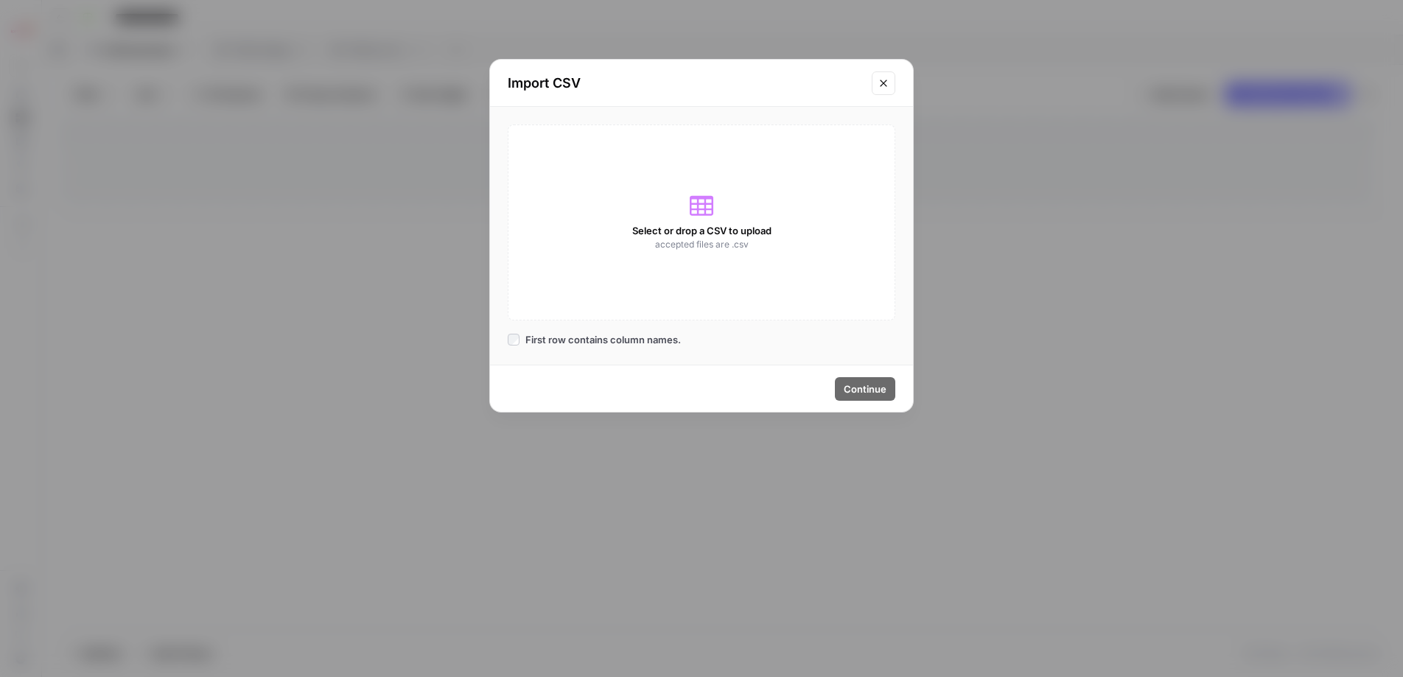
click at [641, 226] on span "Select or drop a CSV to upload" at bounding box center [701, 230] width 139 height 15
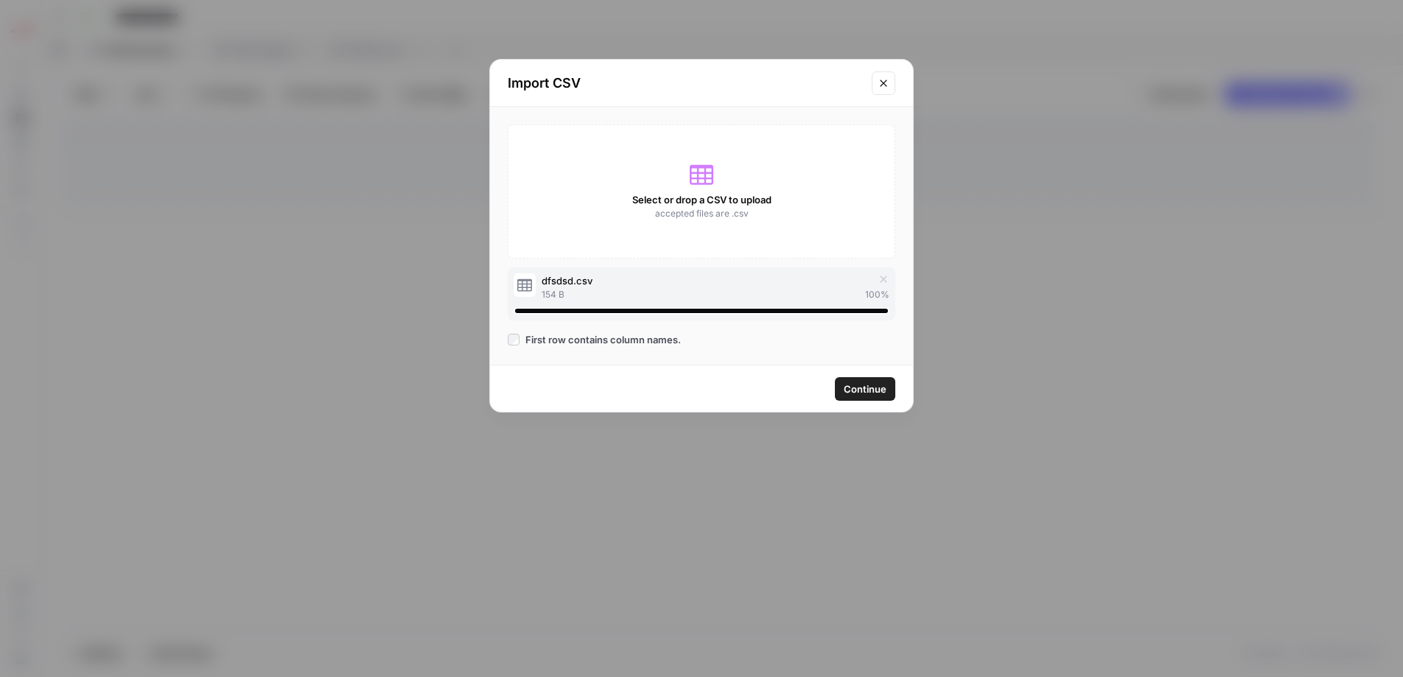
click at [883, 84] on icon "Close modal" at bounding box center [883, 83] width 12 height 12
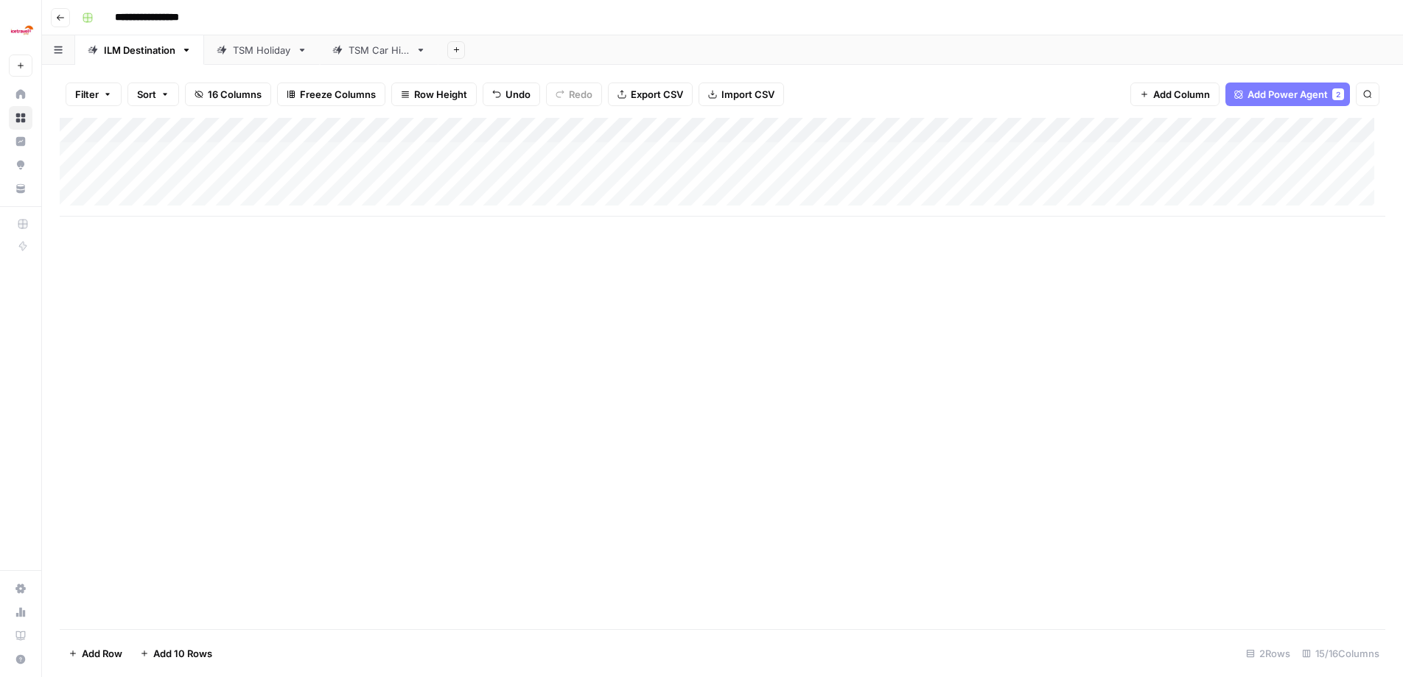
click at [740, 94] on span "Import CSV" at bounding box center [747, 94] width 53 height 15
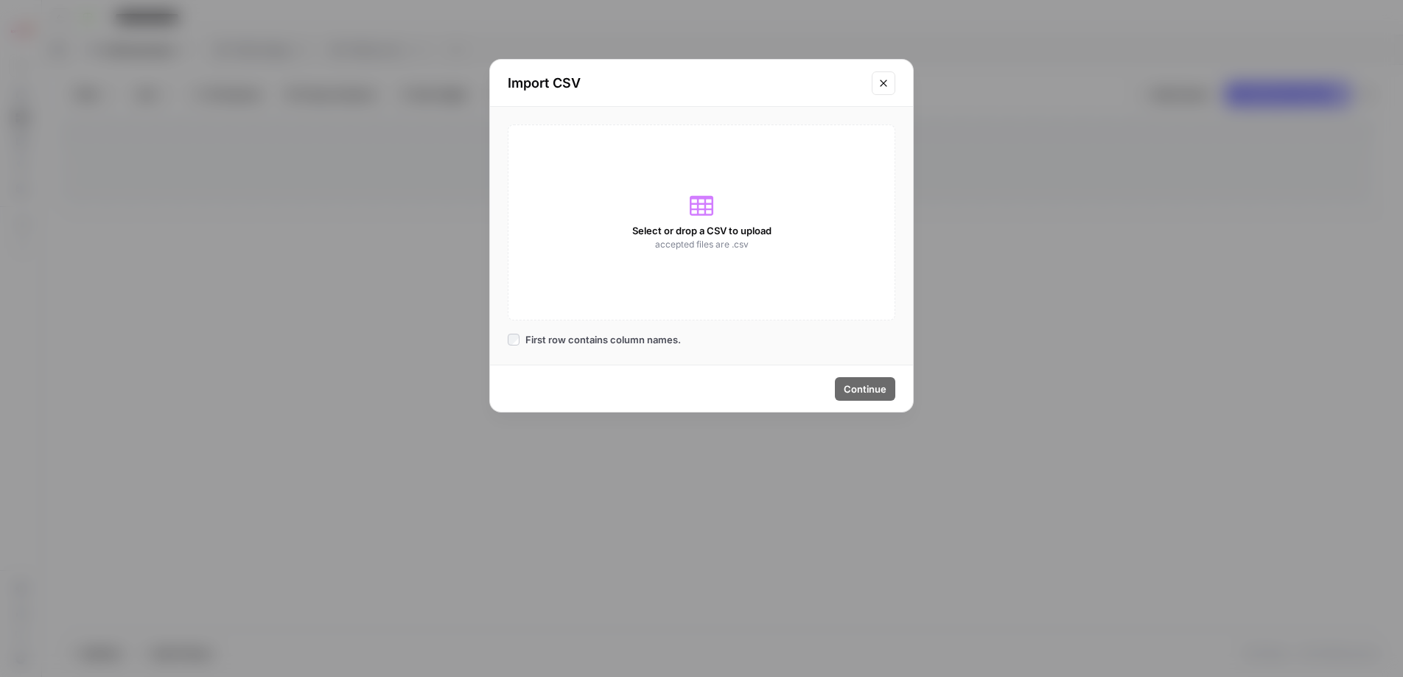
click at [706, 206] on icon at bounding box center [702, 206] width 24 height 24
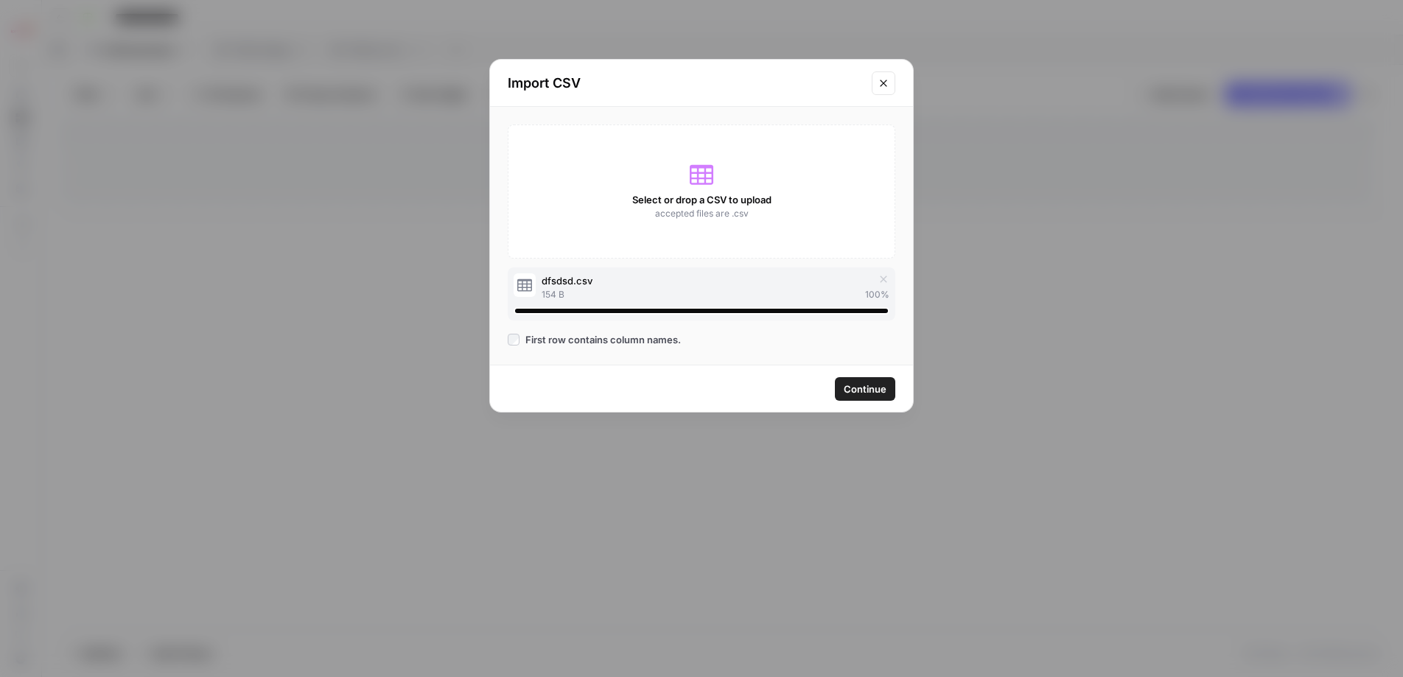
click at [876, 388] on span "Continue" at bounding box center [865, 389] width 43 height 15
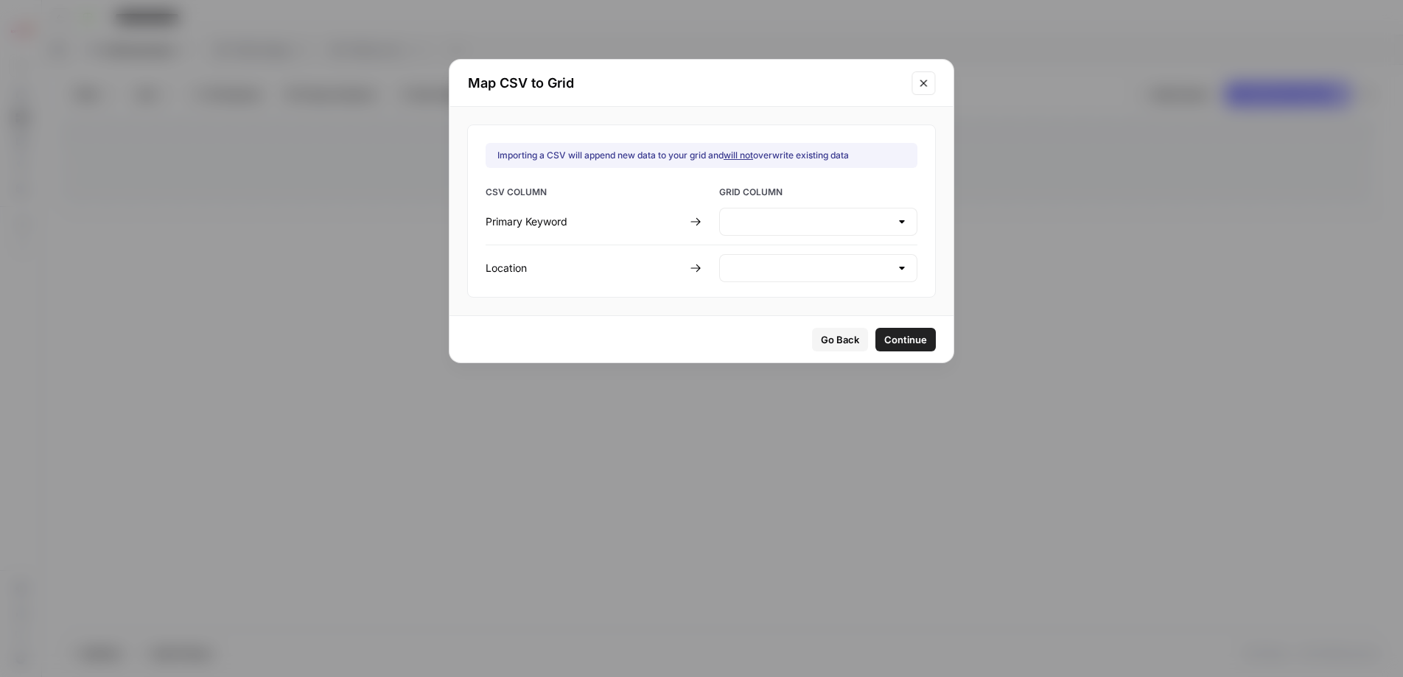
type input "Create new column"
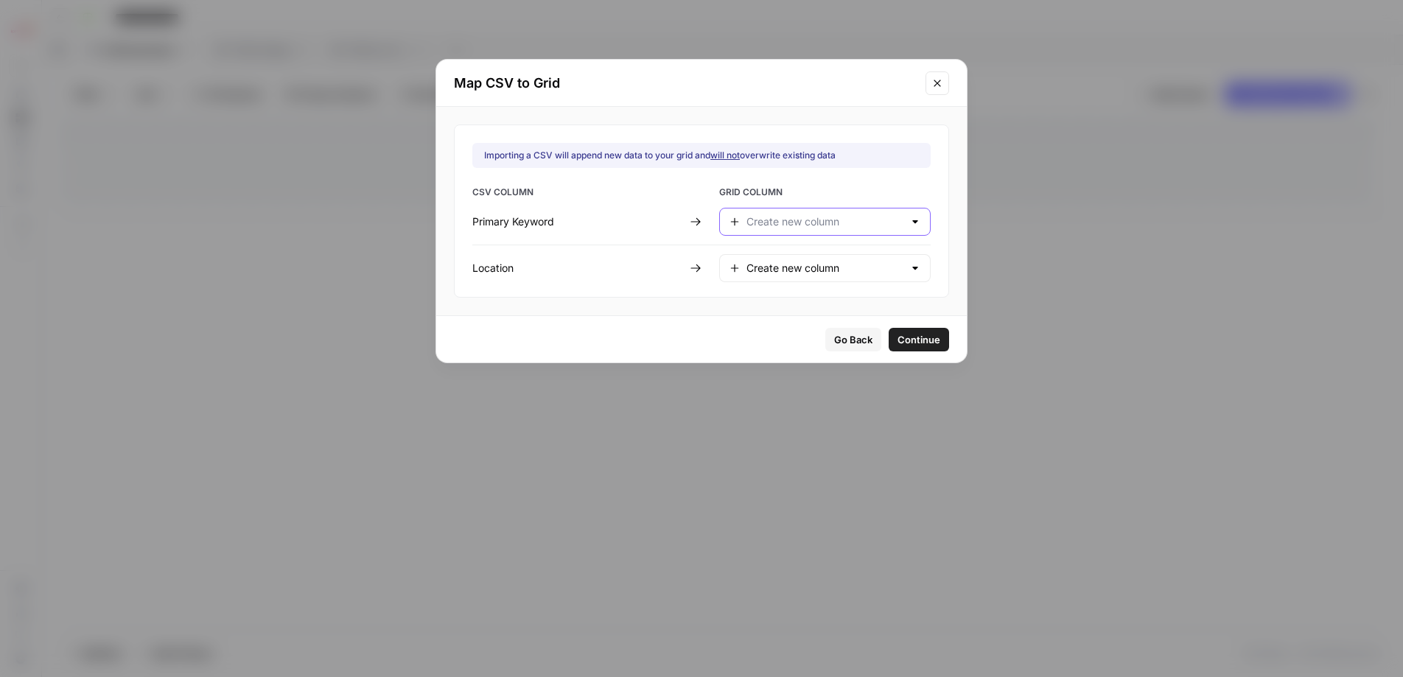
click at [819, 223] on input "text" at bounding box center [824, 221] width 157 height 15
click at [791, 260] on span "Primary Keyword" at bounding box center [813, 258] width 130 height 15
type input "Primary Keyword"
click at [768, 274] on input "text" at bounding box center [824, 268] width 157 height 15
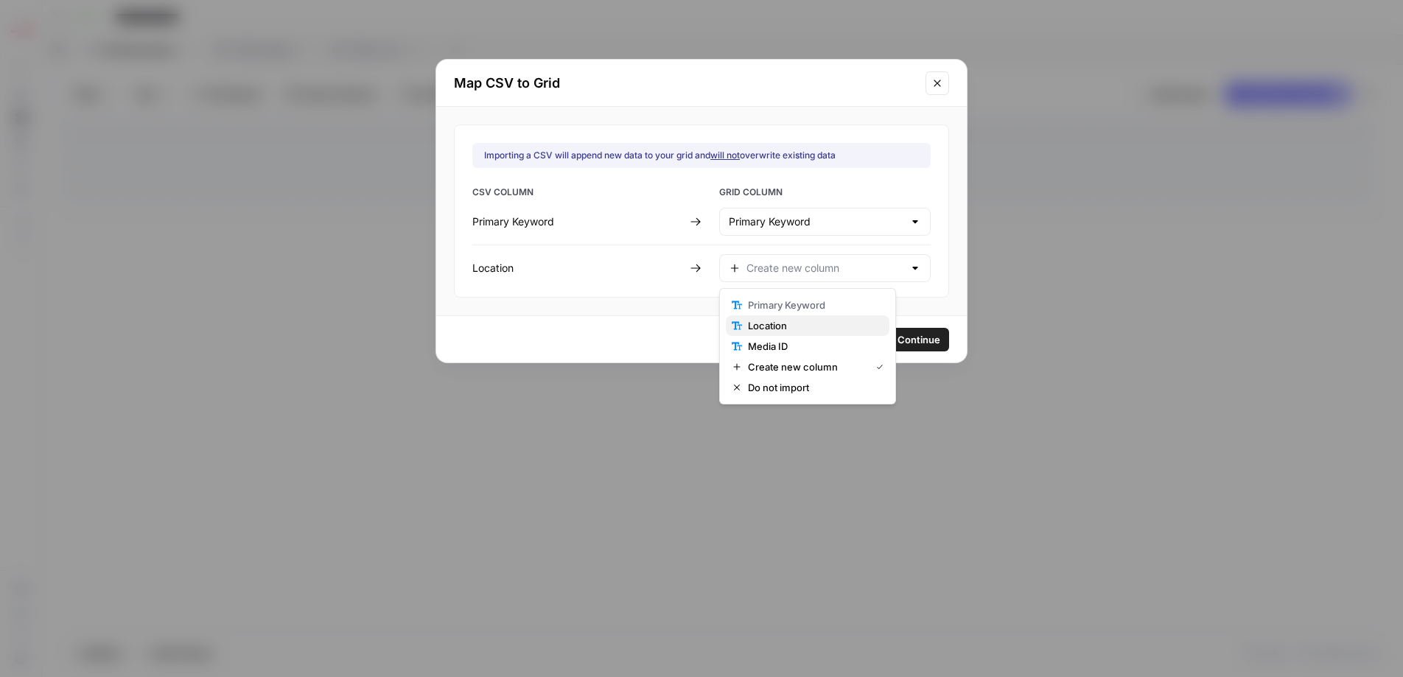
click at [774, 325] on span "Location" at bounding box center [813, 325] width 130 height 15
type input "Location"
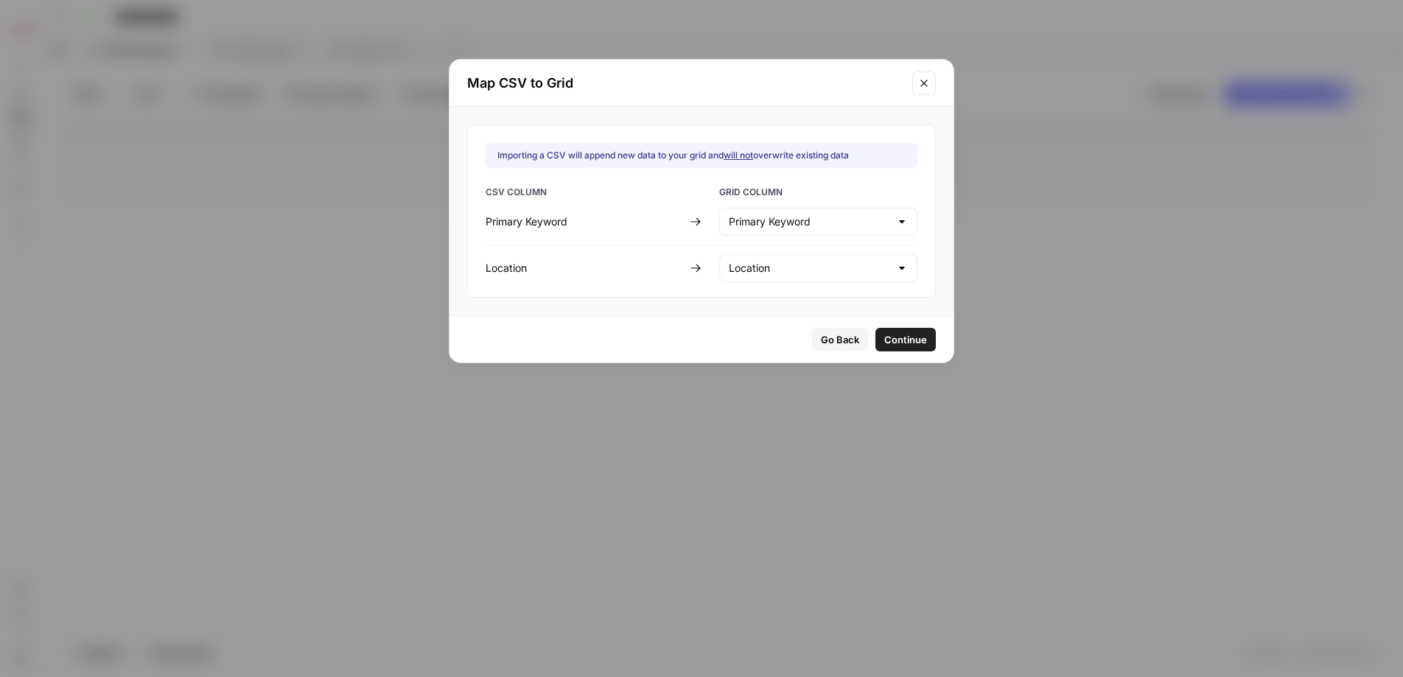
click at [896, 343] on span "Continue" at bounding box center [905, 339] width 43 height 15
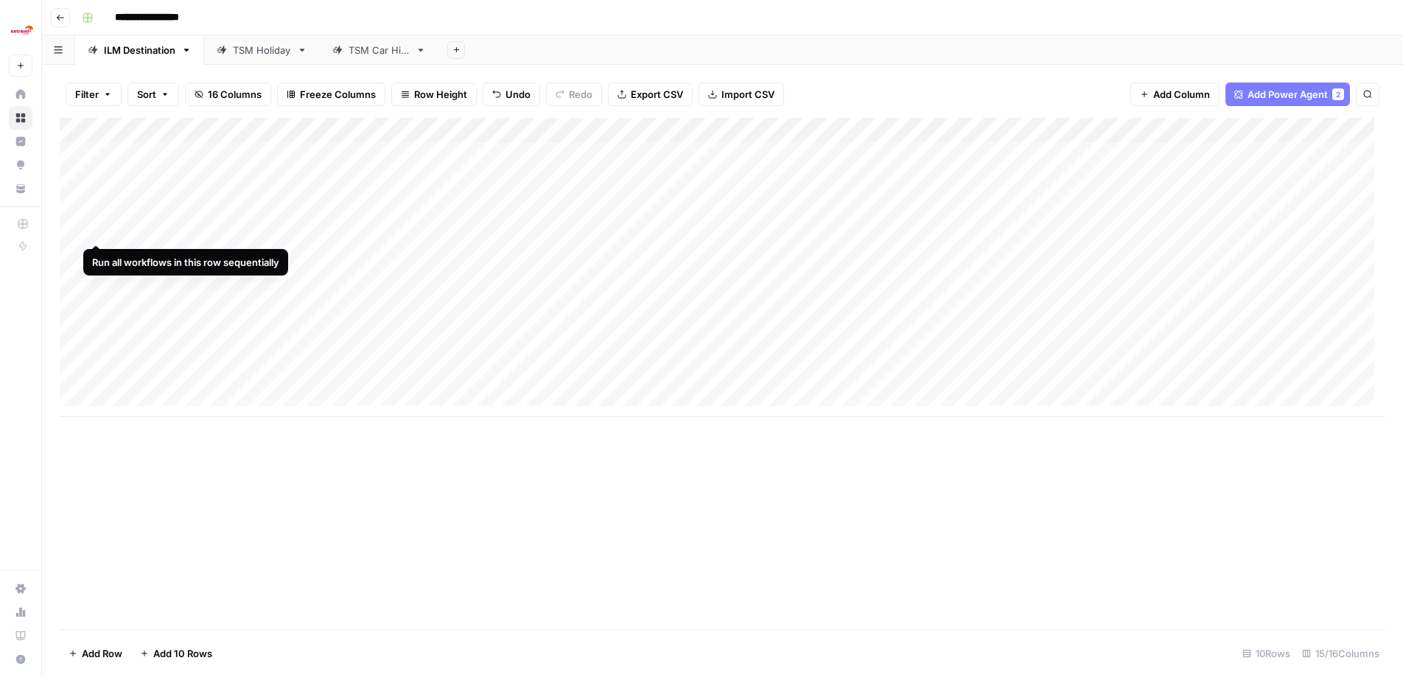
click at [75, 232] on div "Add Column" at bounding box center [722, 267] width 1325 height 299
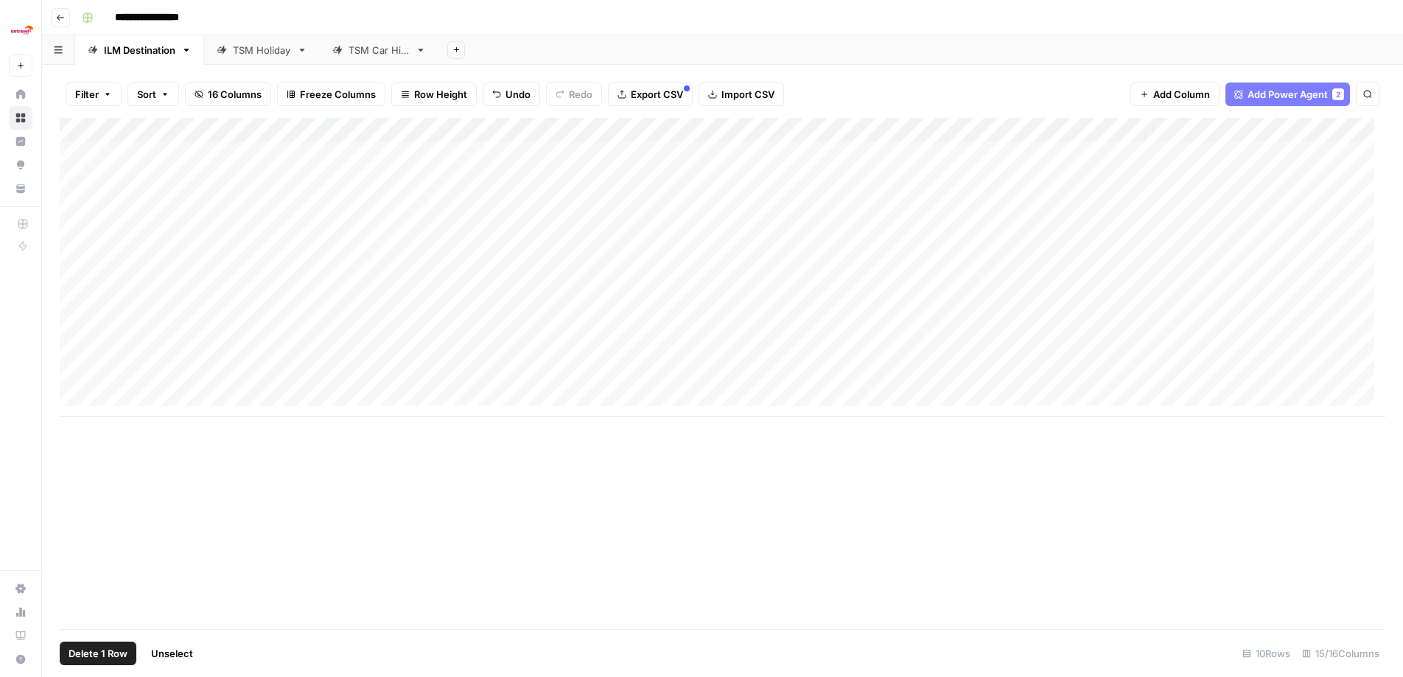
click at [76, 252] on div "Add Column" at bounding box center [722, 267] width 1325 height 299
click at [77, 185] on div "Add Column" at bounding box center [722, 267] width 1325 height 299
click at [101, 653] on span "Delete 3 Rows" at bounding box center [102, 653] width 66 height 15
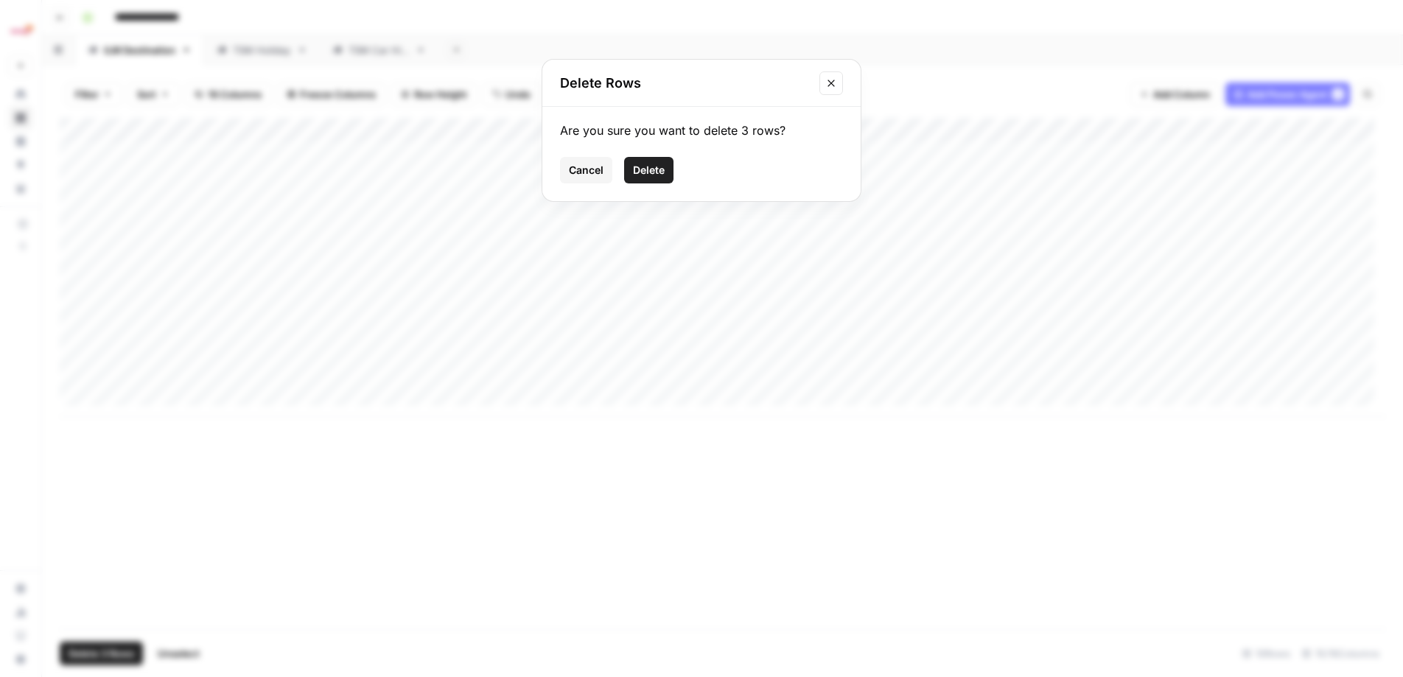
click at [644, 169] on span "Delete" at bounding box center [649, 170] width 32 height 15
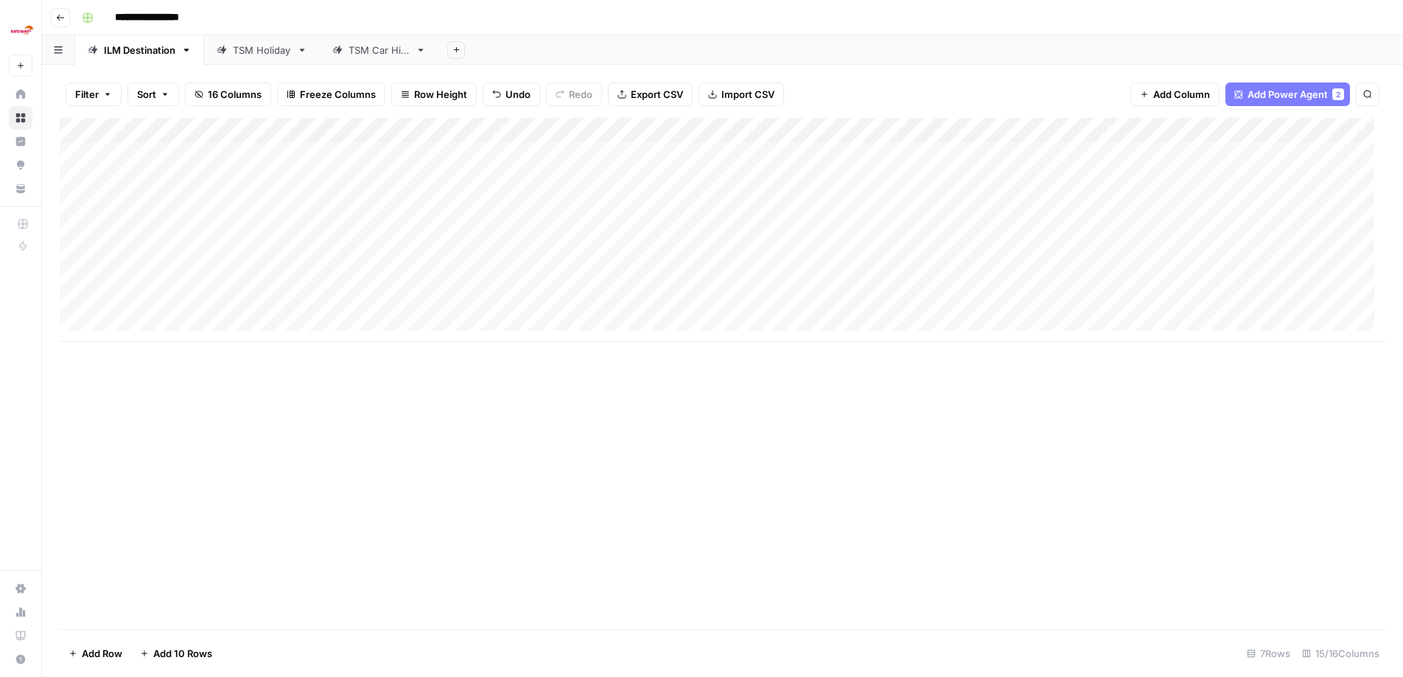
click at [77, 205] on div "Add Column" at bounding box center [722, 230] width 1325 height 224
click at [74, 234] on div "Add Column" at bounding box center [722, 230] width 1325 height 224
click at [76, 252] on div "Add Column" at bounding box center [722, 230] width 1325 height 224
click at [77, 280] on div "Add Column" at bounding box center [722, 230] width 1325 height 224
click at [76, 301] on div "Add Column" at bounding box center [722, 230] width 1325 height 224
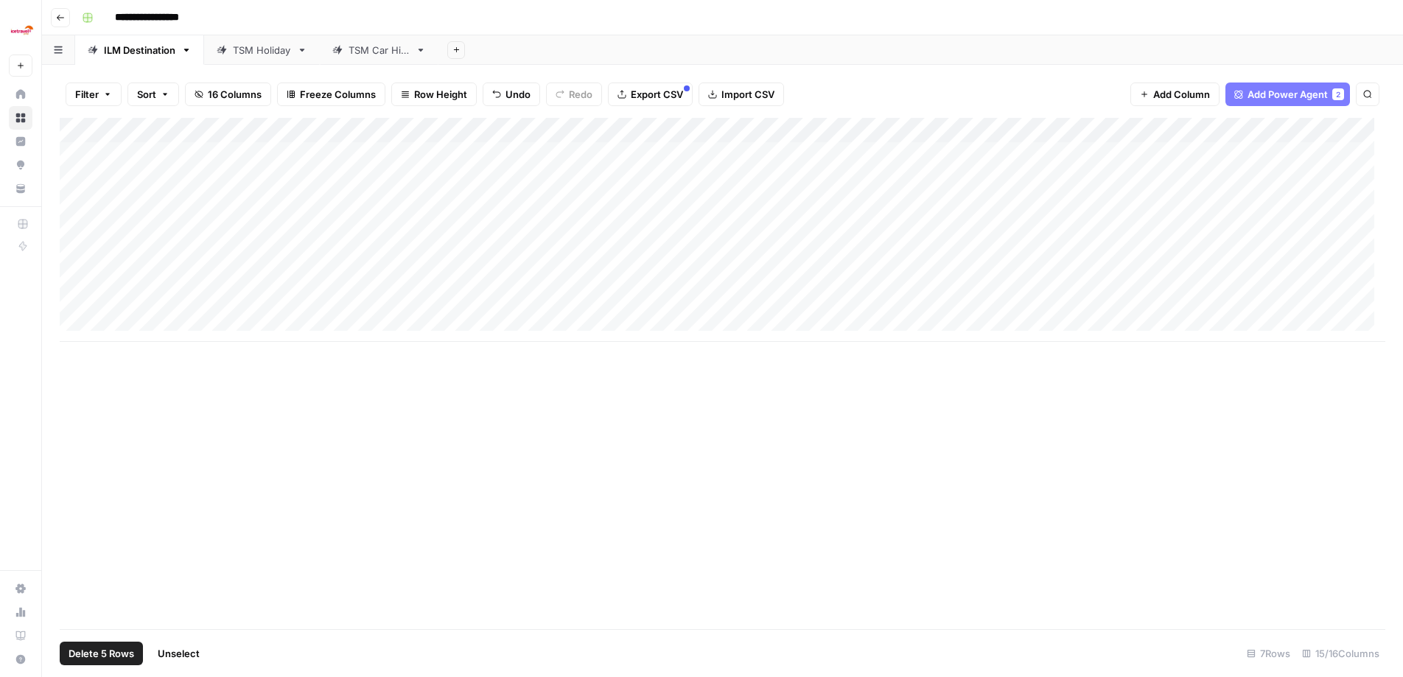
click at [97, 203] on div "Add Column" at bounding box center [722, 230] width 1325 height 224
click at [94, 229] on div "Add Column" at bounding box center [722, 230] width 1325 height 224
click at [94, 253] on div "Add Column" at bounding box center [722, 230] width 1325 height 224
click at [97, 278] on div "Add Column" at bounding box center [722, 230] width 1325 height 224
click at [94, 301] on div "Add Column" at bounding box center [722, 230] width 1325 height 224
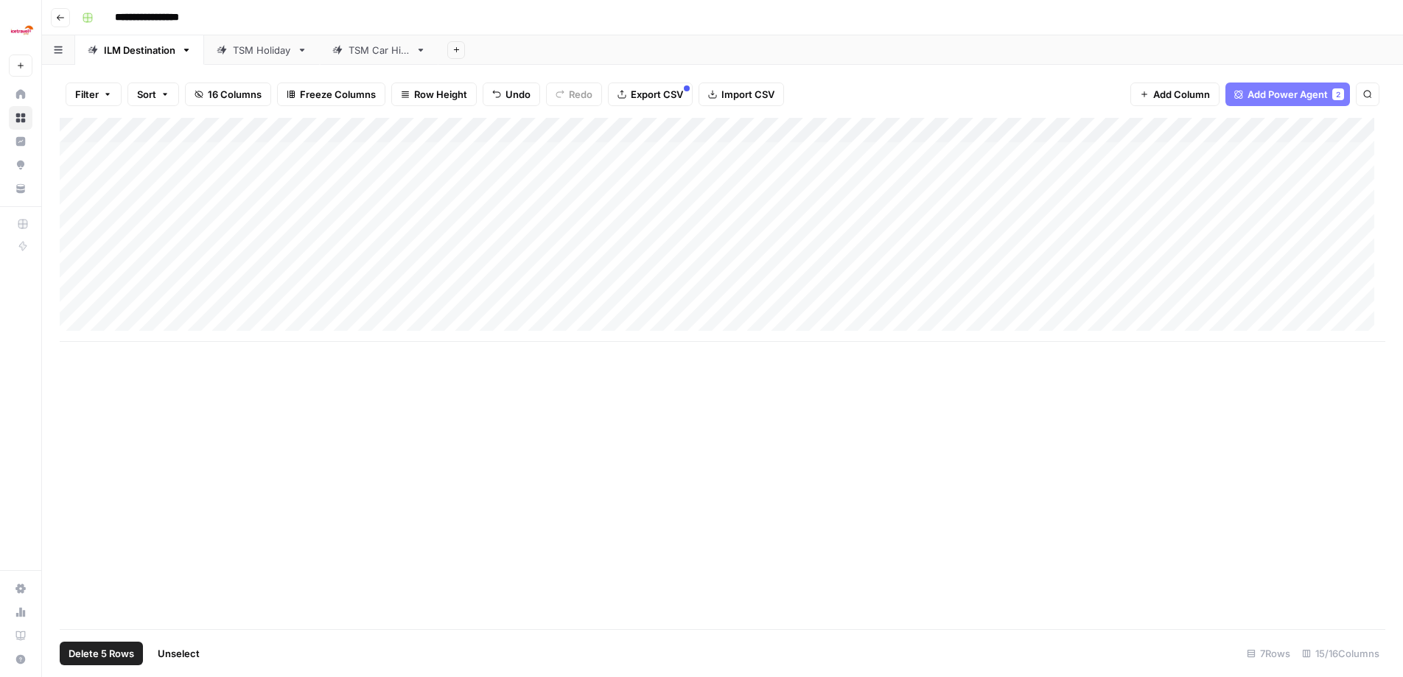
click at [368, 448] on div "Add Column" at bounding box center [722, 373] width 1325 height 511
click at [84, 124] on div "Add Column" at bounding box center [722, 230] width 1325 height 224
click at [88, 126] on div "Add Column" at bounding box center [722, 230] width 1325 height 224
click at [257, 48] on div "TSM Holiday" at bounding box center [262, 50] width 58 height 15
click at [383, 48] on div "TSM Car Hire" at bounding box center [378, 50] width 61 height 15
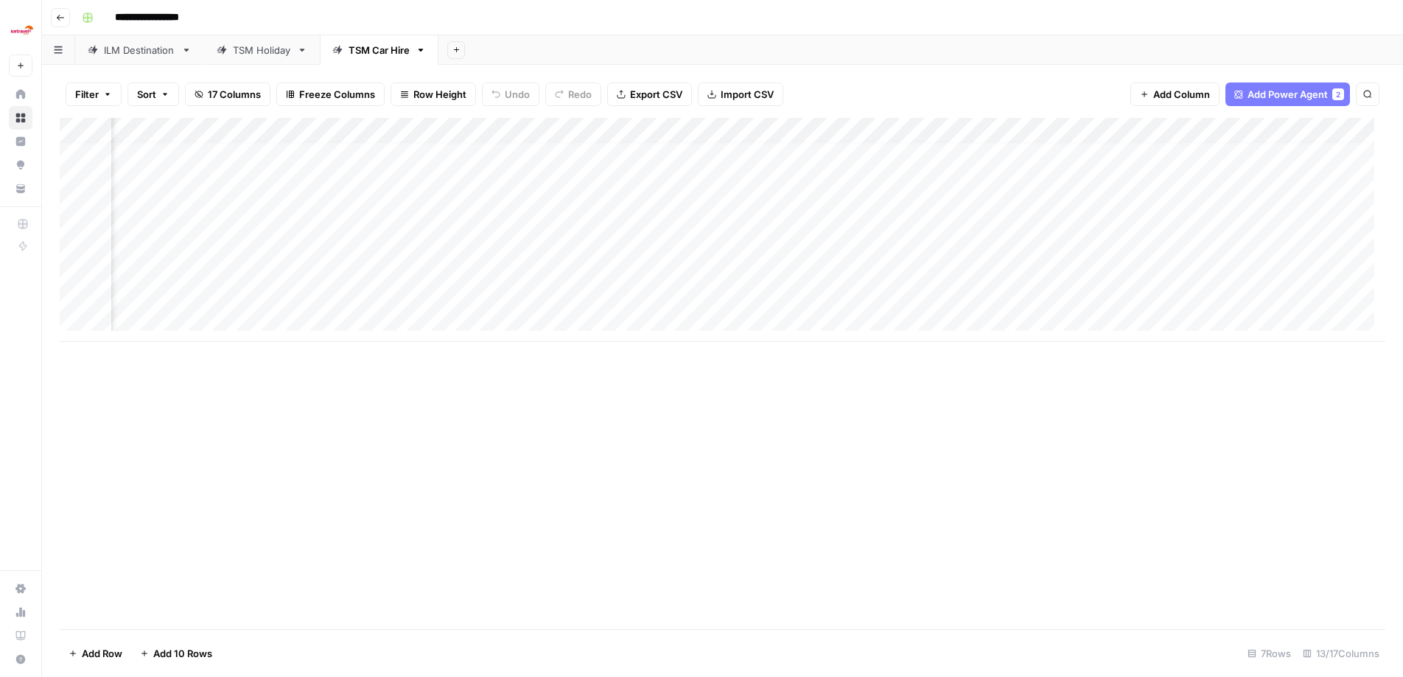
scroll to position [11, 765]
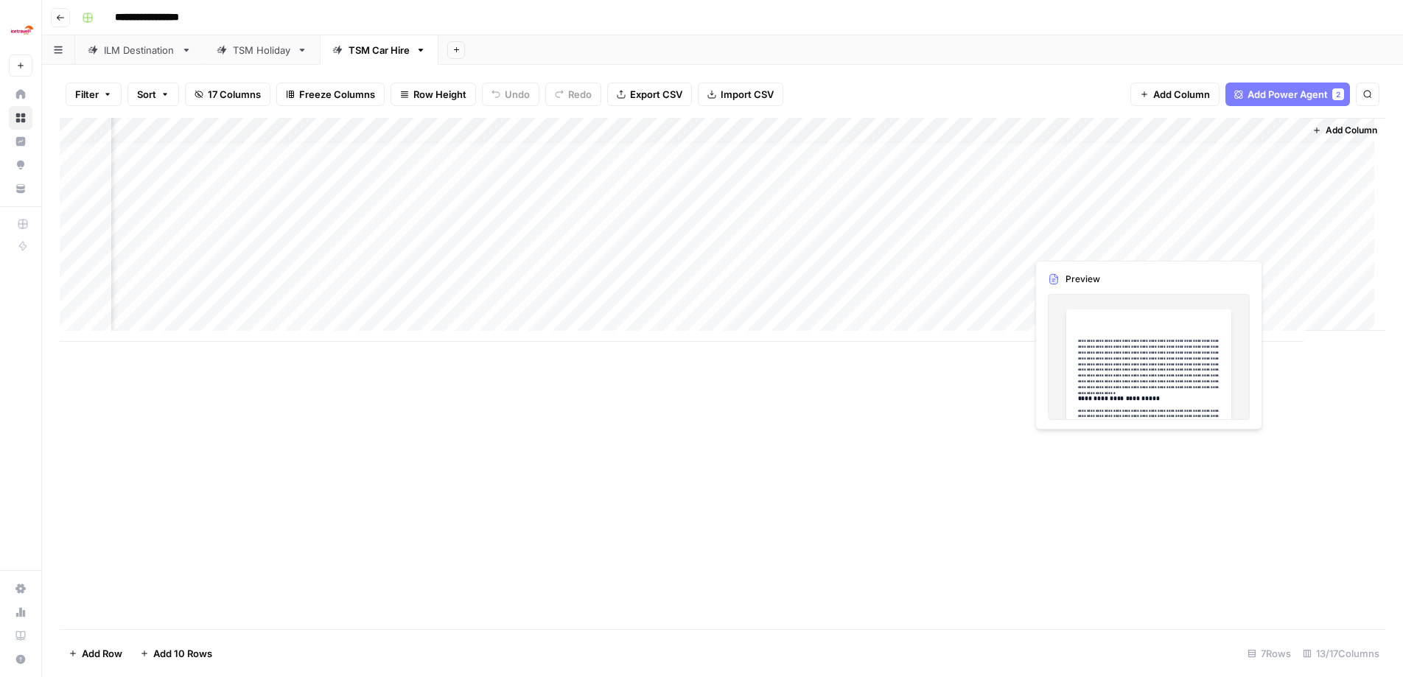
click at [1106, 244] on div "Add Column" at bounding box center [722, 230] width 1325 height 224
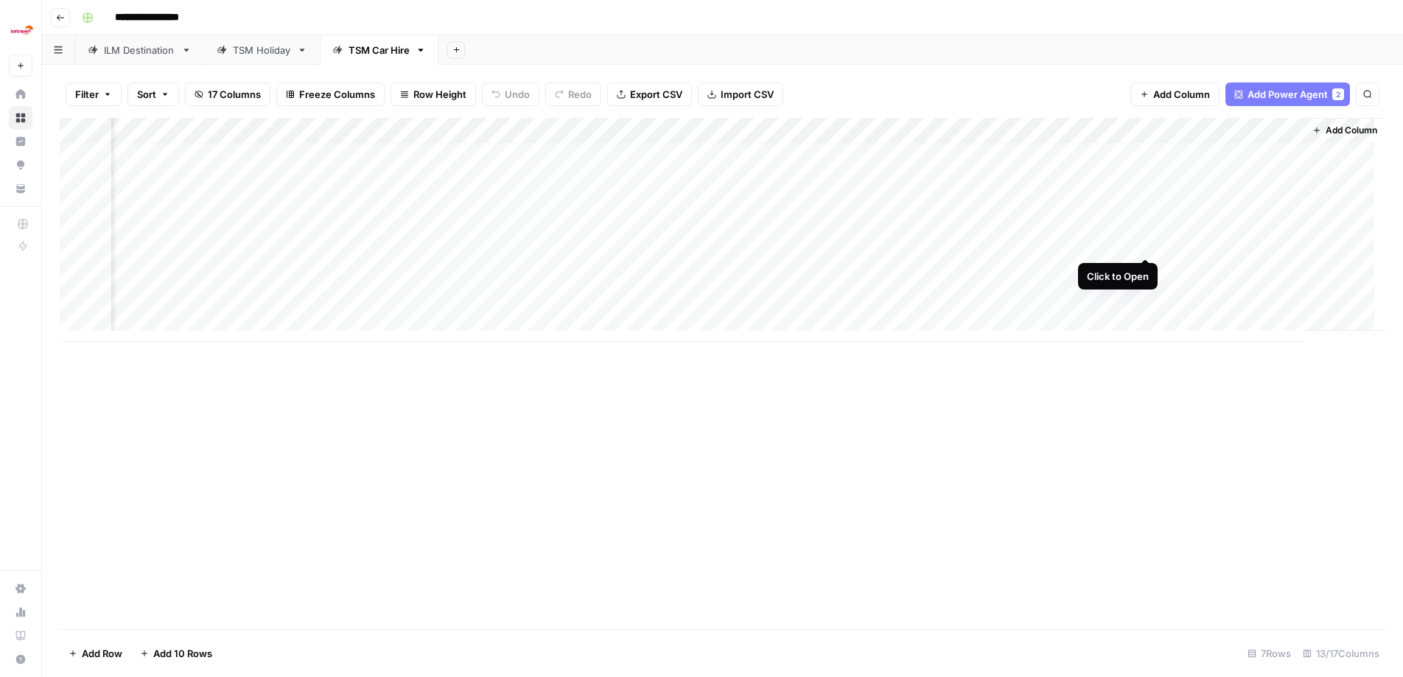
click at [1143, 243] on div "Add Column" at bounding box center [722, 230] width 1325 height 224
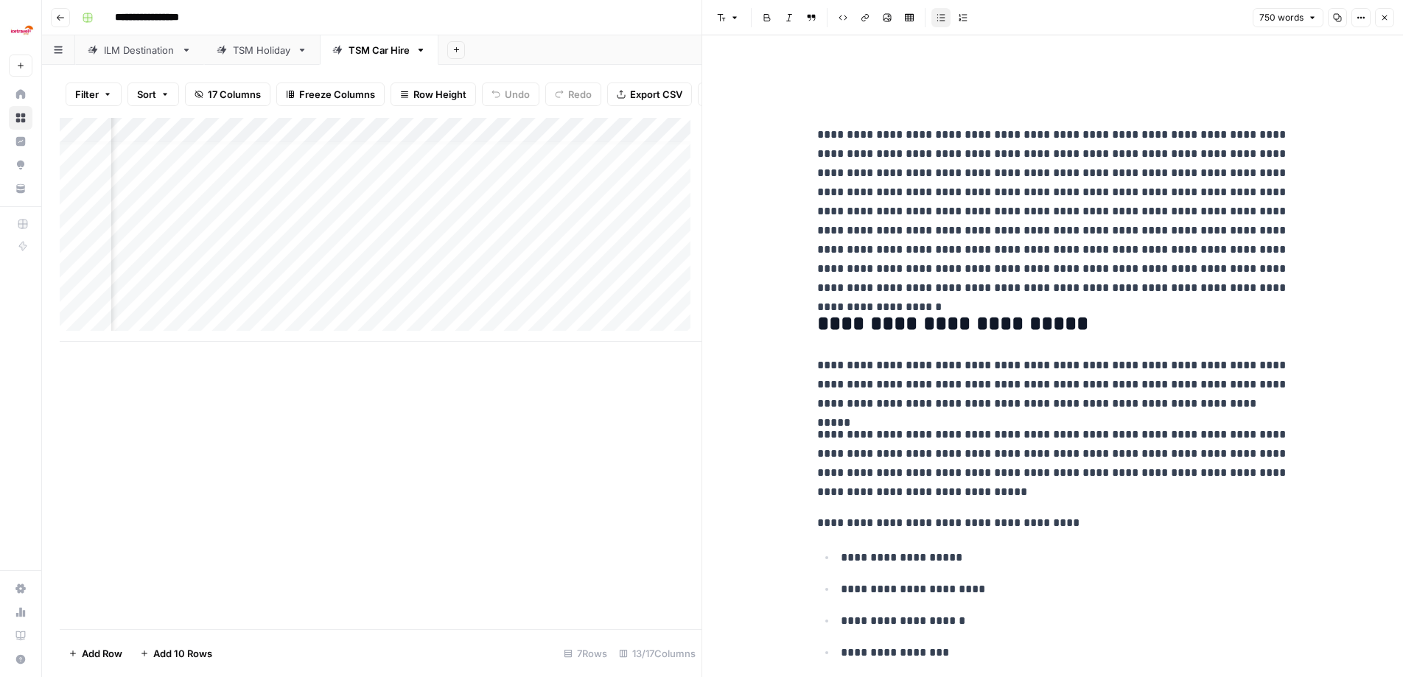
click at [880, 365] on p "**********" at bounding box center [1053, 384] width 472 height 57
click at [954, 379] on p "**********" at bounding box center [1053, 384] width 472 height 57
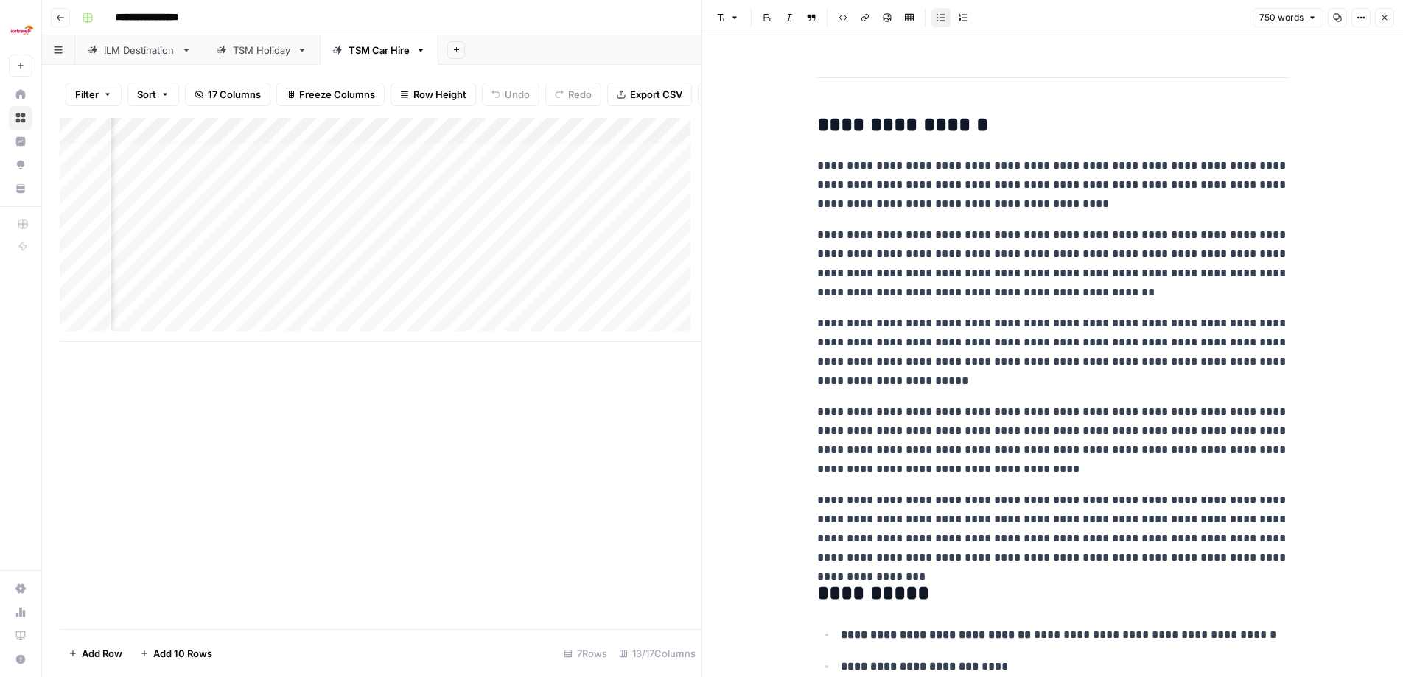
scroll to position [1594, 0]
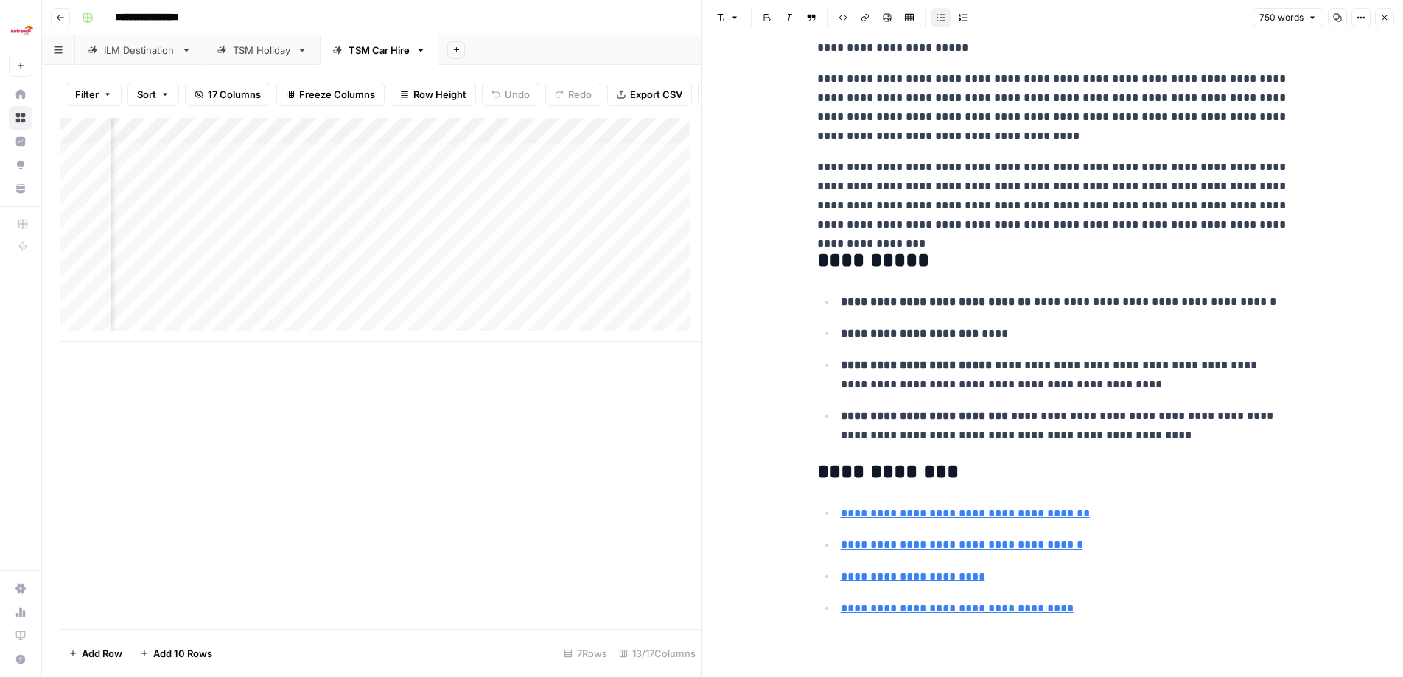
click at [492, 472] on div "Add Column" at bounding box center [381, 373] width 642 height 511
click at [248, 46] on div "TSM Holiday" at bounding box center [262, 50] width 58 height 15
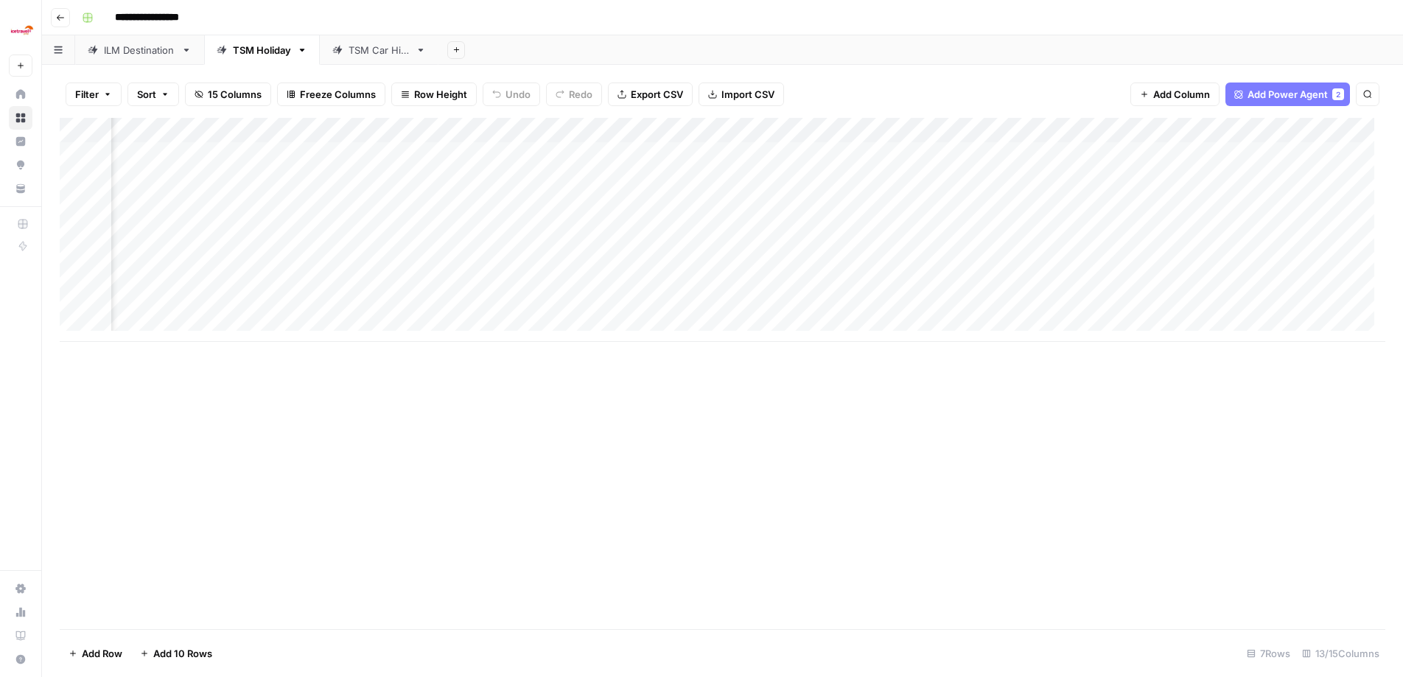
scroll to position [0, 889]
click at [1128, 251] on div "Add Column" at bounding box center [722, 230] width 1325 height 224
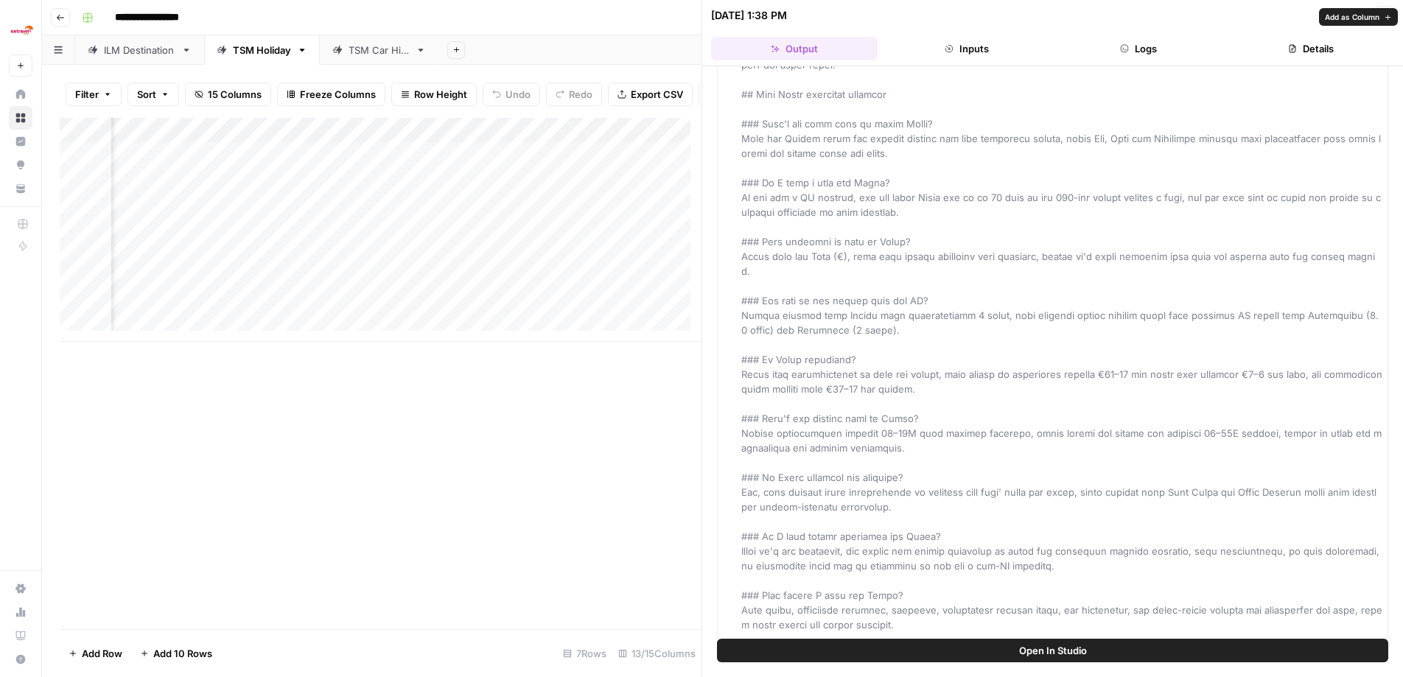
scroll to position [2501, 0]
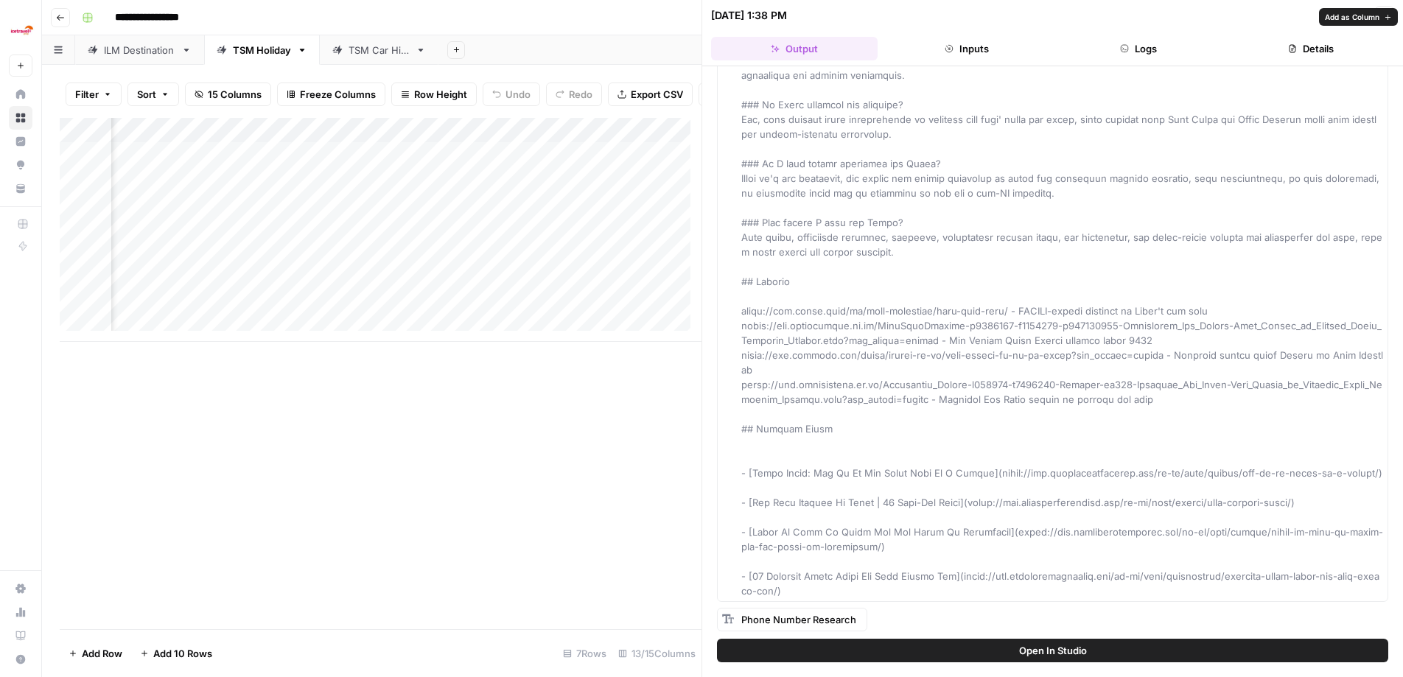
click at [491, 490] on div "Add Column" at bounding box center [381, 373] width 642 height 511
click at [607, 501] on div "Add Column" at bounding box center [381, 373] width 642 height 511
click at [1384, 15] on icon "button" at bounding box center [1384, 15] width 5 height 5
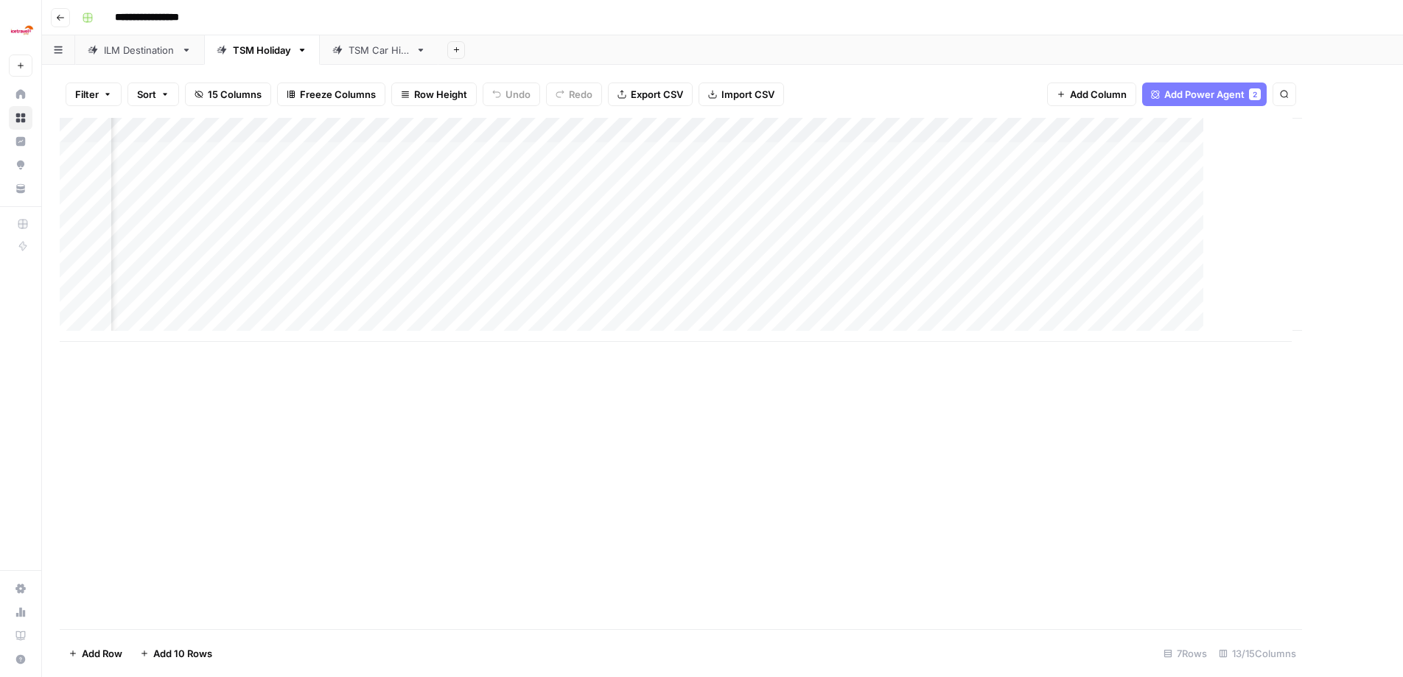
scroll to position [0, 871]
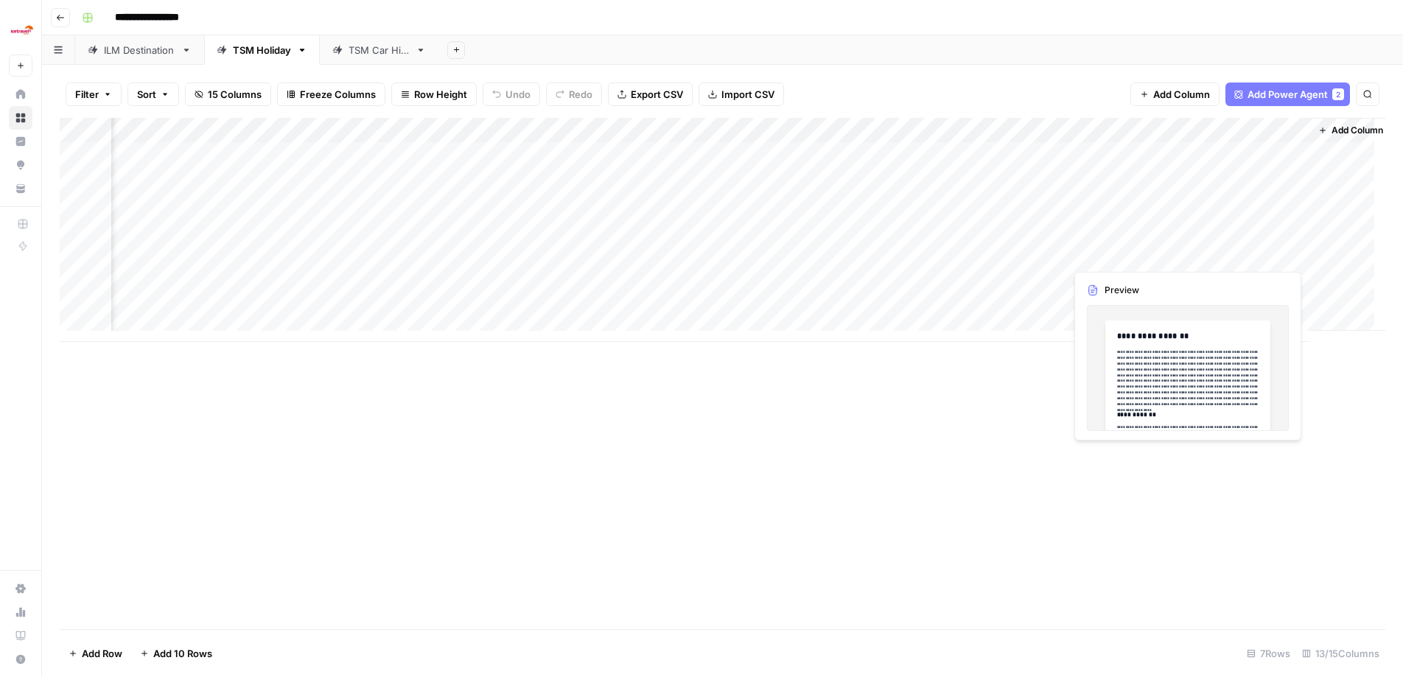
click at [1247, 253] on div "Add Column" at bounding box center [722, 230] width 1325 height 224
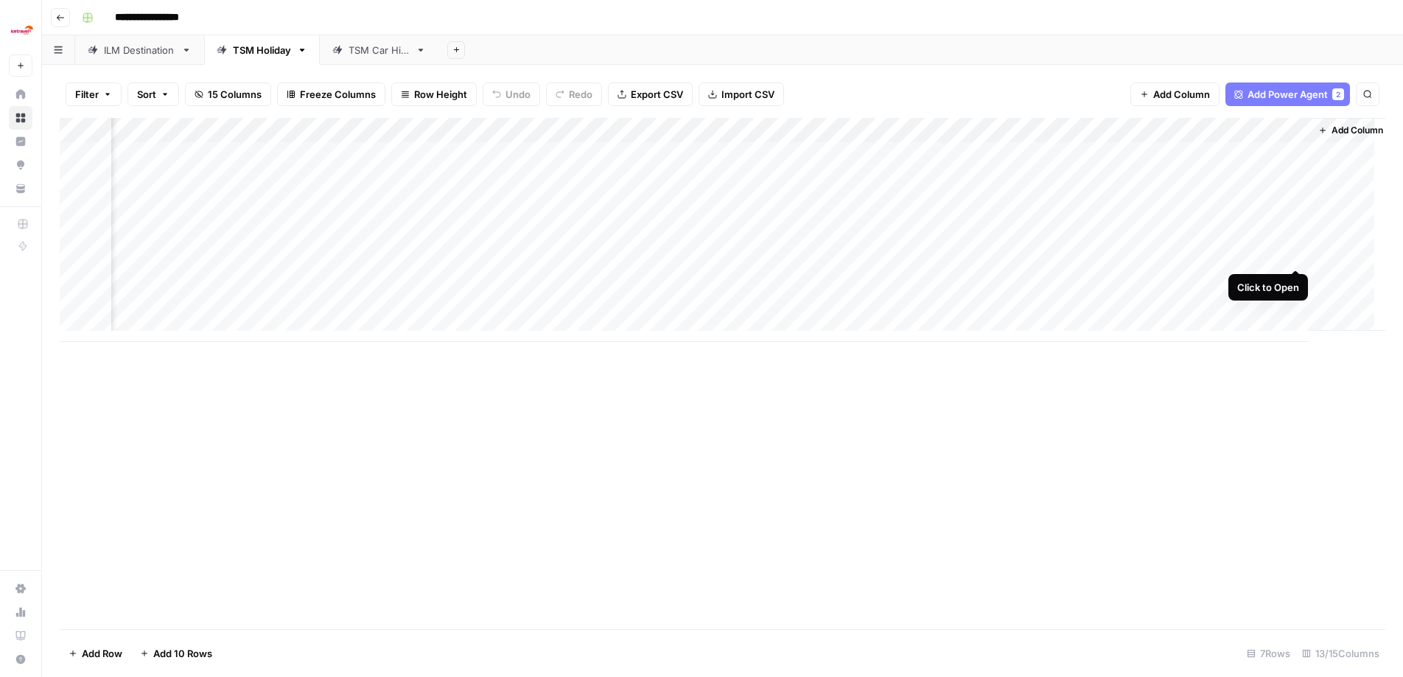
click at [1292, 254] on div "Add Column" at bounding box center [722, 230] width 1325 height 224
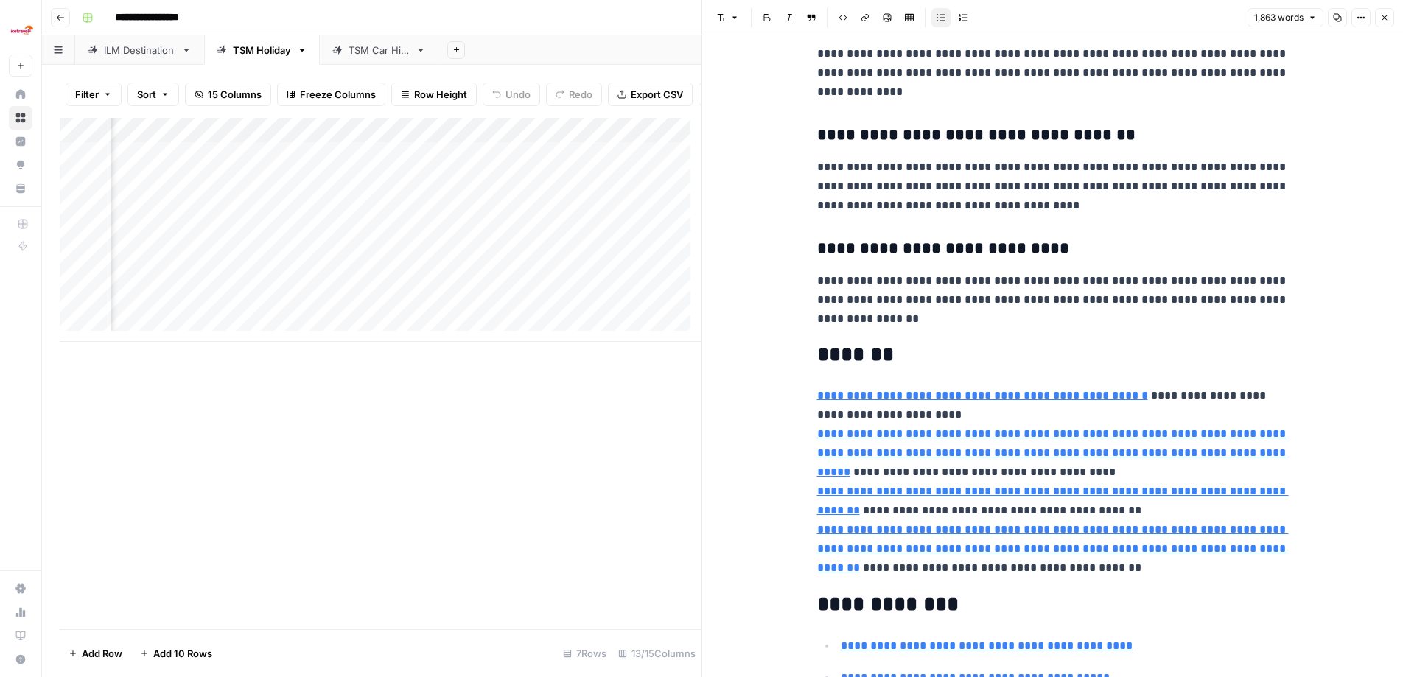
scroll to position [4121, 0]
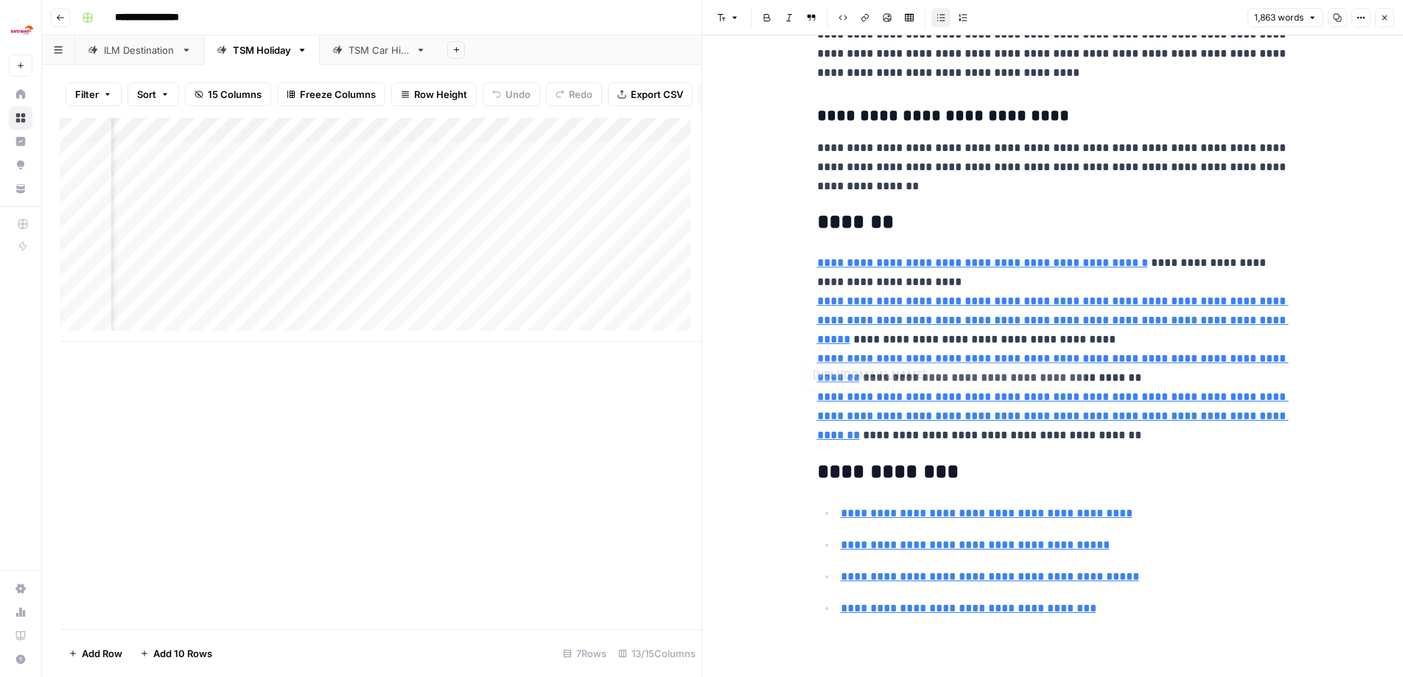
type input "[URL][DOMAIN_NAME]"
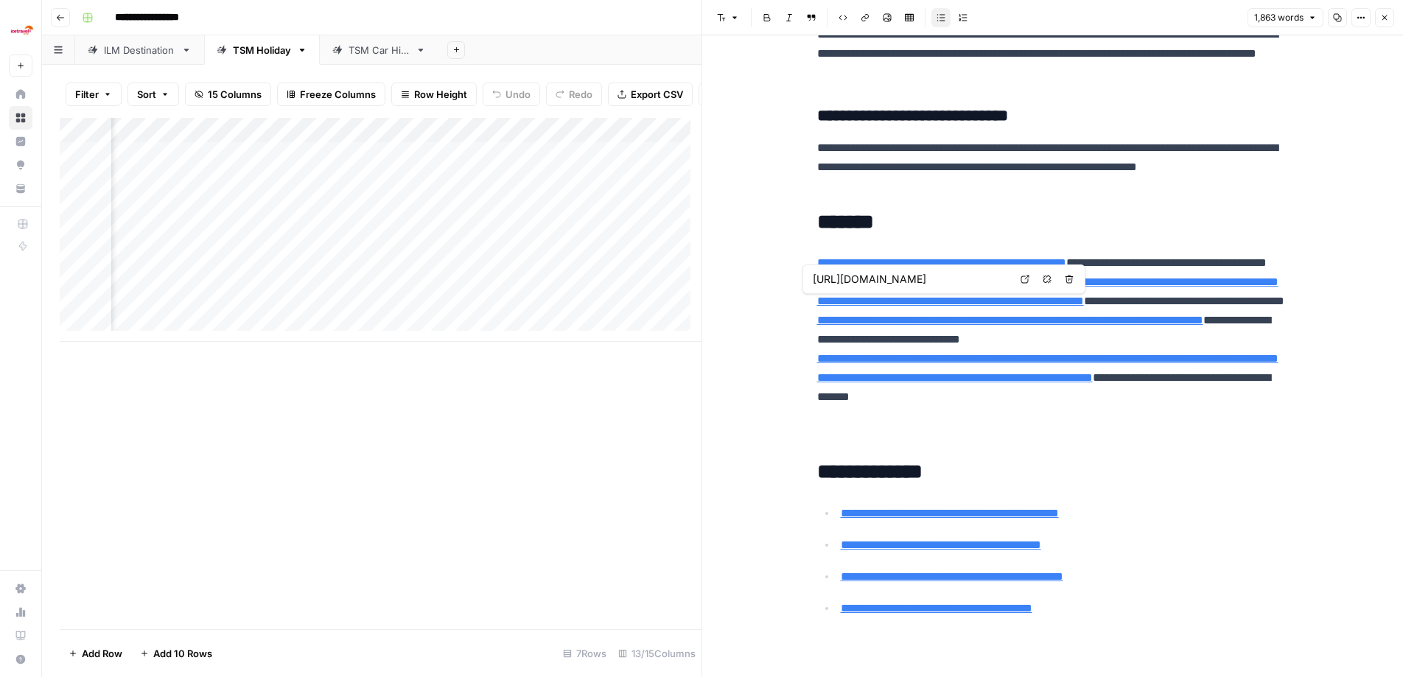
type input "[URL][DOMAIN_NAME]"
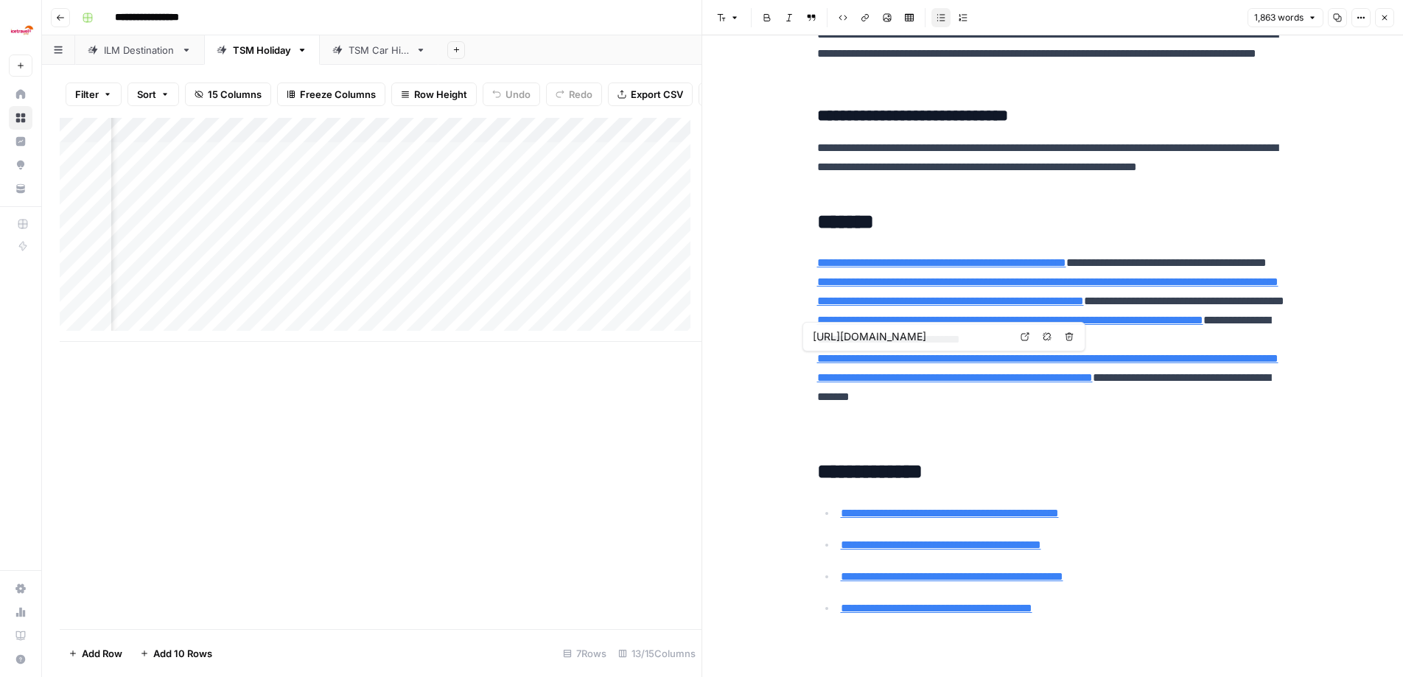
type input "[URL][DOMAIN_NAME]"
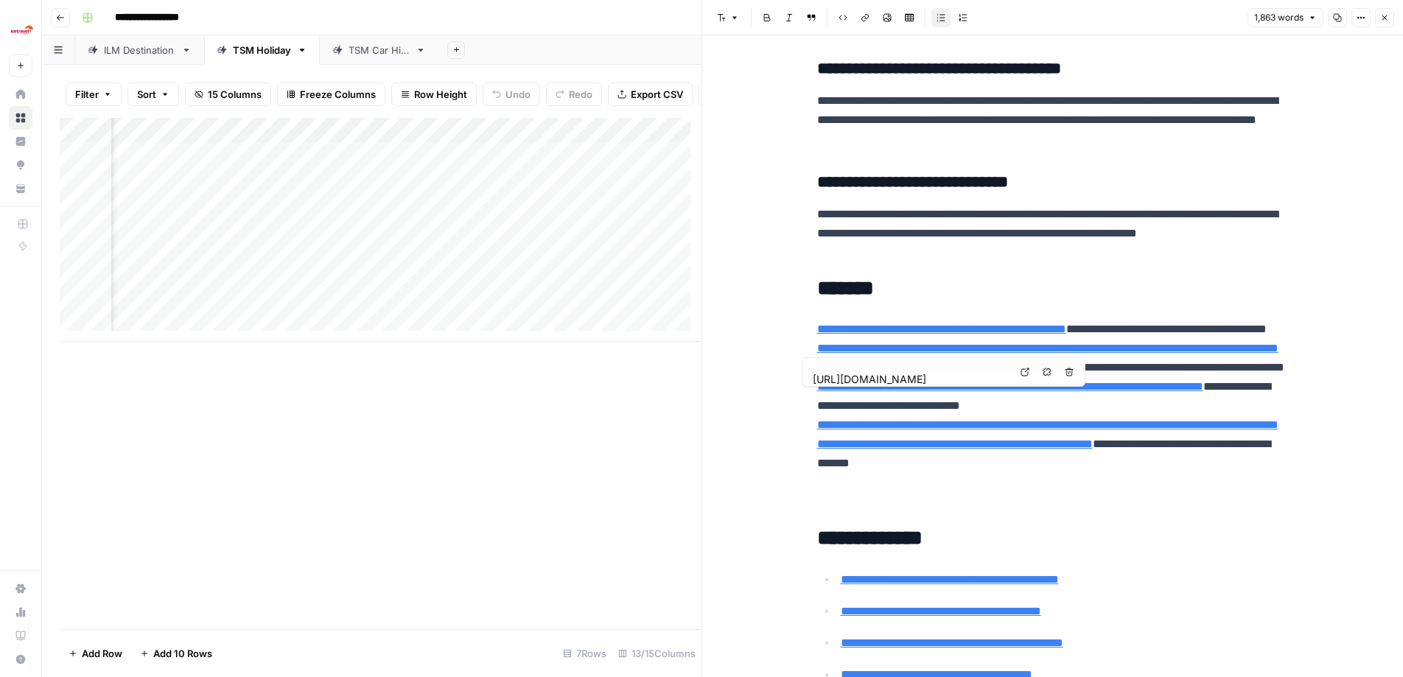
type input "[URL][DOMAIN_NAME]"
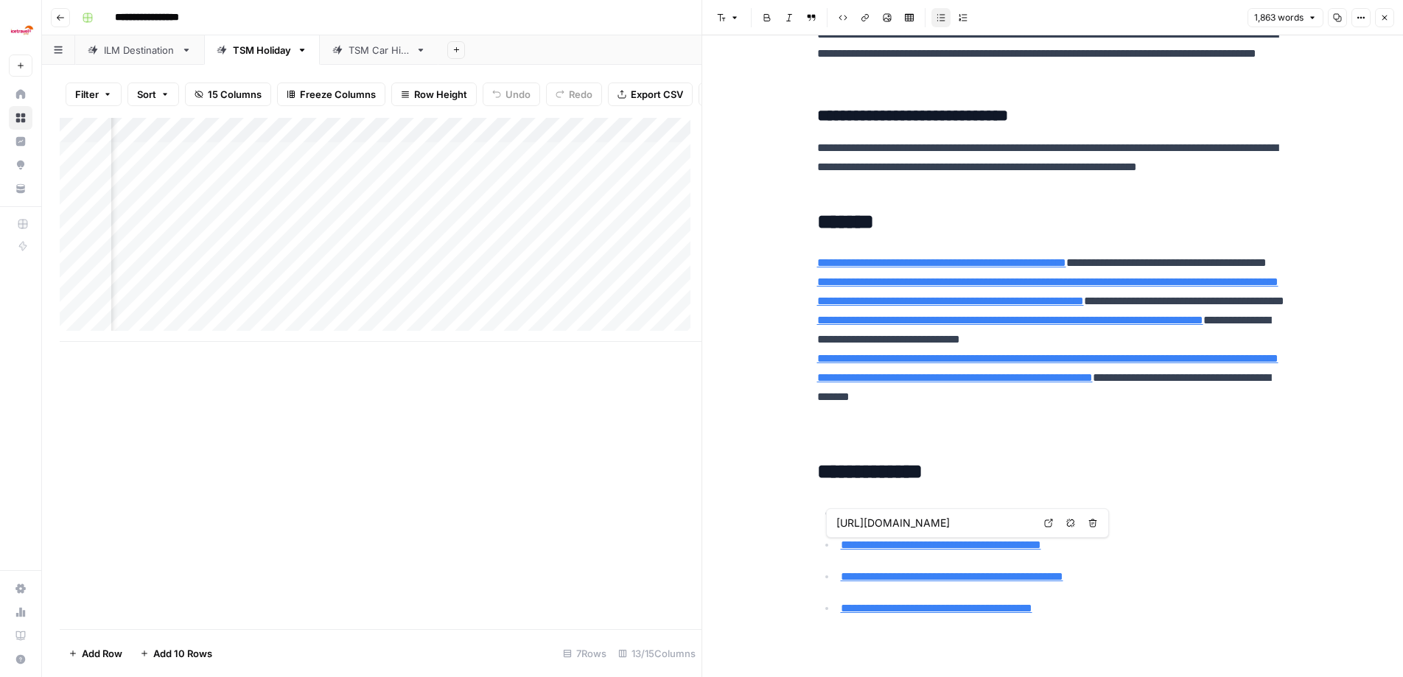
type input "[URL][DOMAIN_NAME]"
click at [1386, 19] on icon "button" at bounding box center [1384, 17] width 5 height 5
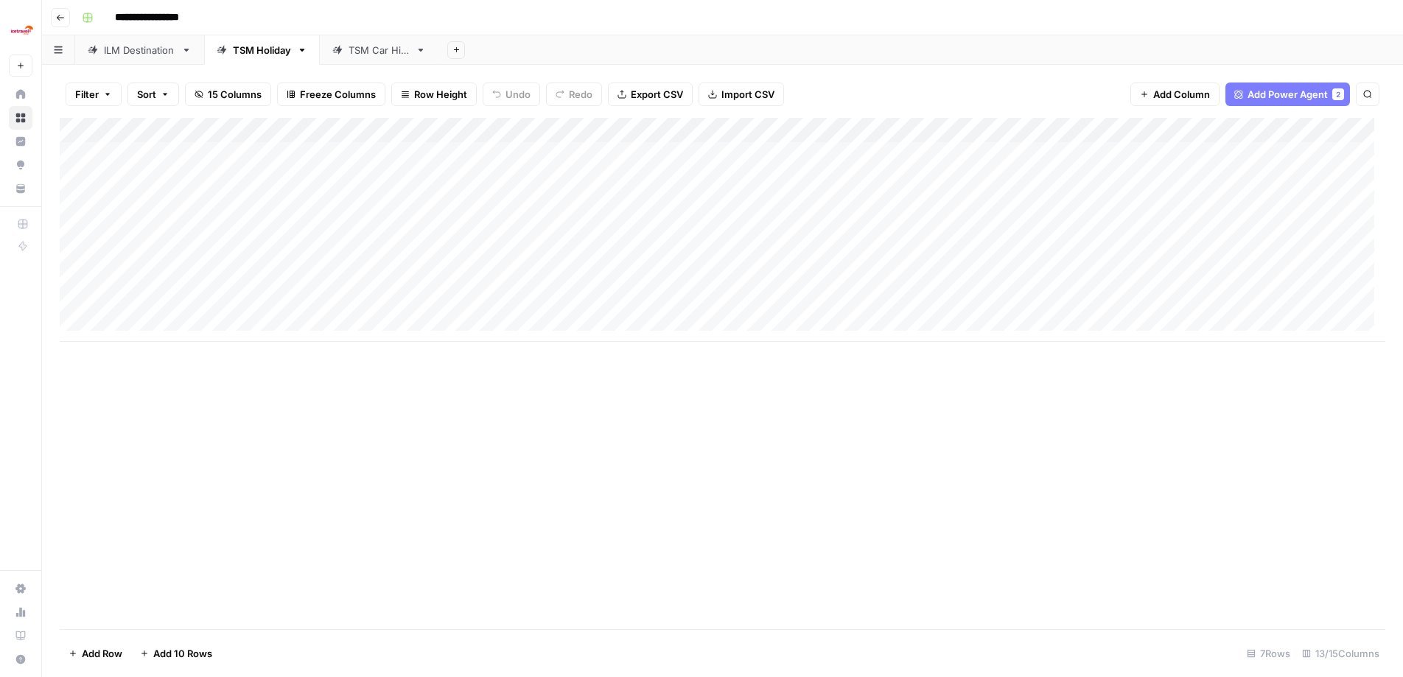
click at [130, 54] on div "ILM Destination" at bounding box center [139, 50] width 71 height 15
click at [1295, 181] on div "Add Column" at bounding box center [722, 230] width 1325 height 224
click at [1296, 206] on div "Add Column" at bounding box center [722, 230] width 1325 height 224
click at [1297, 227] on div "Add Column" at bounding box center [722, 230] width 1325 height 224
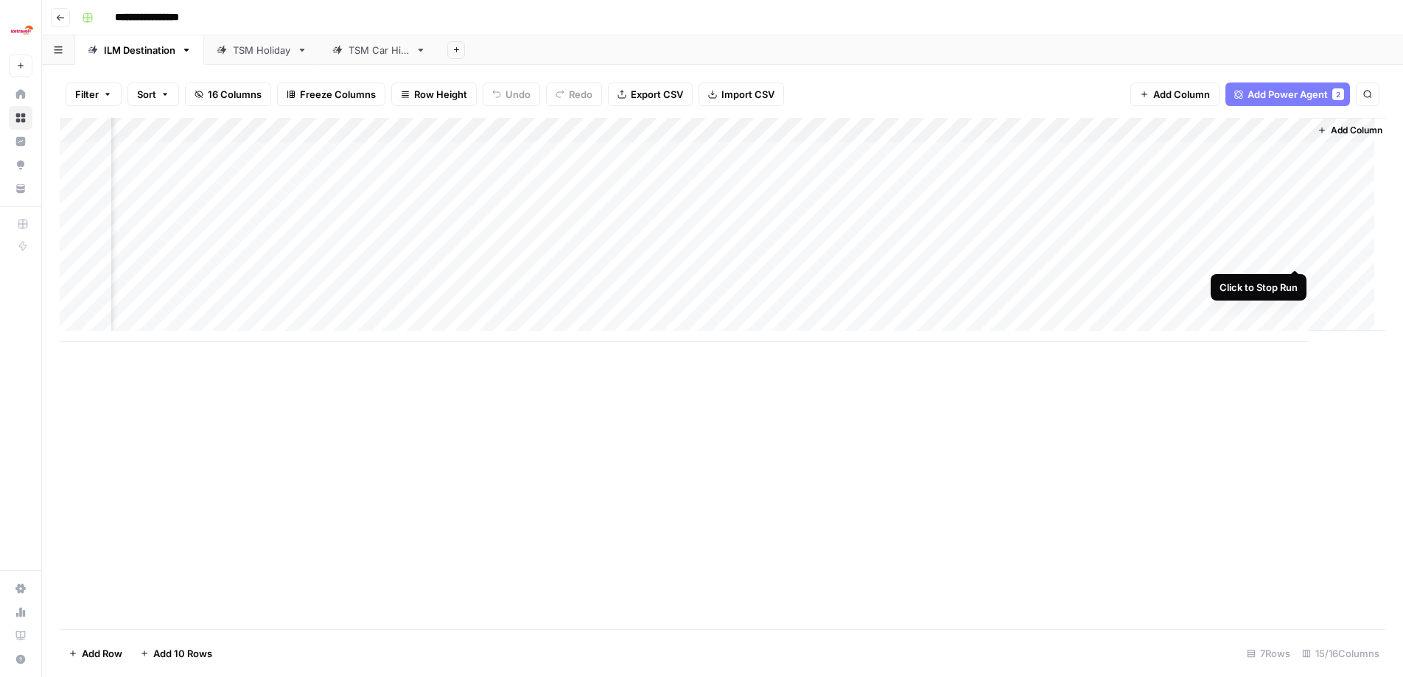
click at [1297, 248] on div "Add Column" at bounding box center [722, 230] width 1325 height 224
click at [1297, 278] on div "Add Column" at bounding box center [722, 230] width 1325 height 224
drag, startPoint x: 1296, startPoint y: 304, endPoint x: 1294, endPoint y: 314, distance: 10.5
click at [1296, 304] on div "Add Column" at bounding box center [722, 230] width 1325 height 224
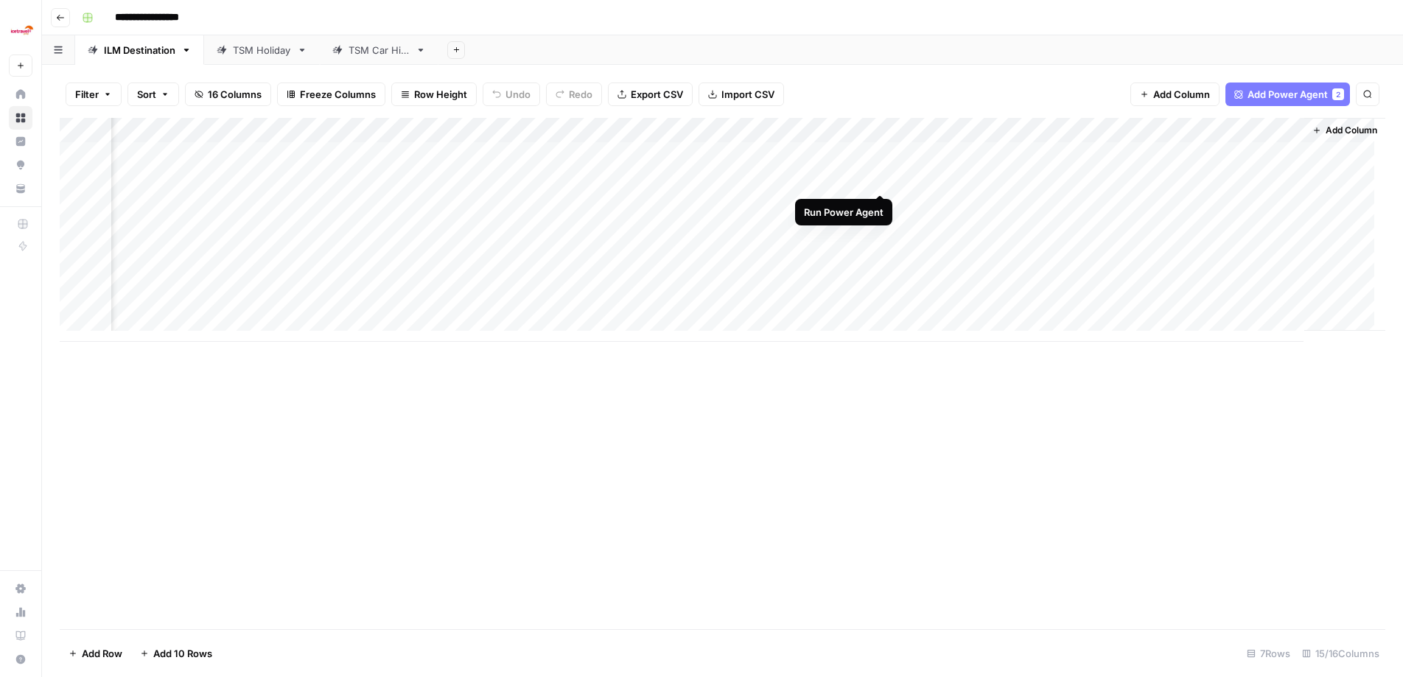
click at [883, 180] on div "Add Column" at bounding box center [722, 230] width 1325 height 224
click at [1303, 127] on div "Add Column" at bounding box center [722, 230] width 1325 height 224
click at [889, 500] on div "Add Column" at bounding box center [722, 373] width 1325 height 511
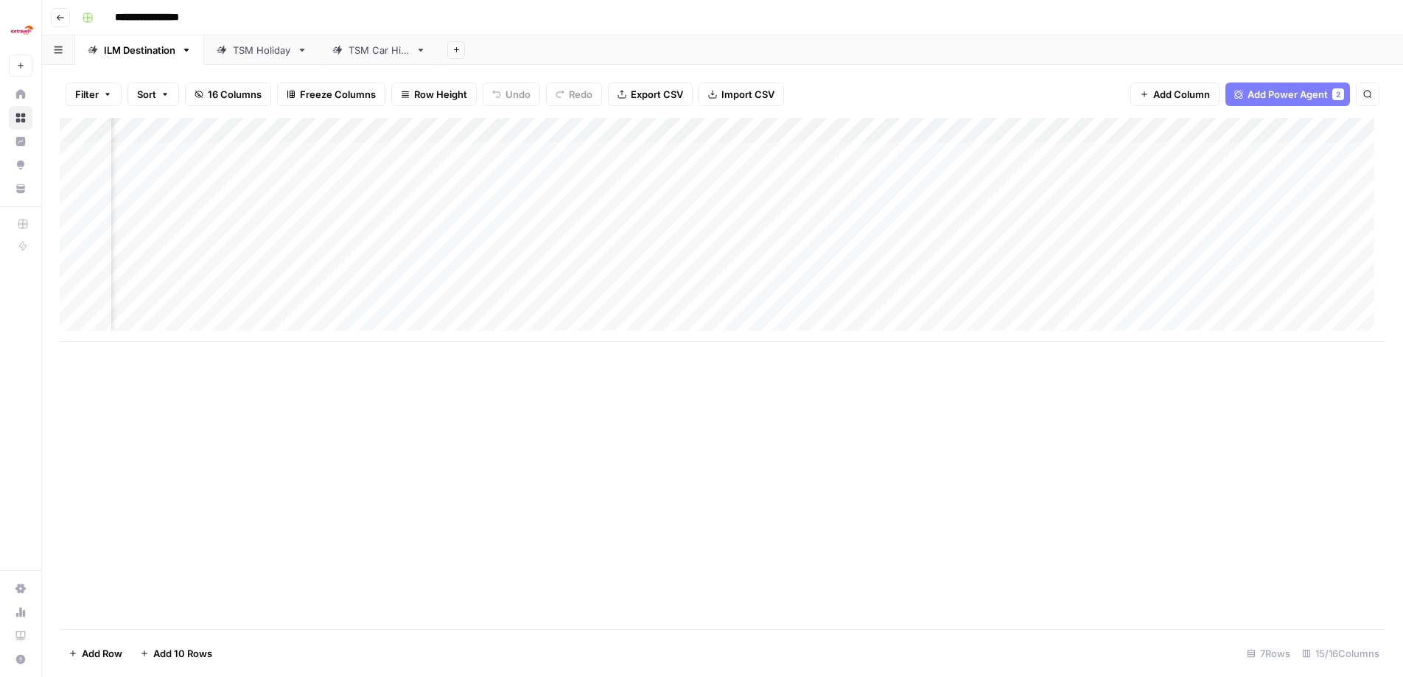
click at [511, 153] on div "Add Column" at bounding box center [722, 230] width 1325 height 224
click at [542, 178] on div "Add Column" at bounding box center [722, 230] width 1325 height 224
click at [537, 410] on div "Add Column" at bounding box center [722, 373] width 1325 height 511
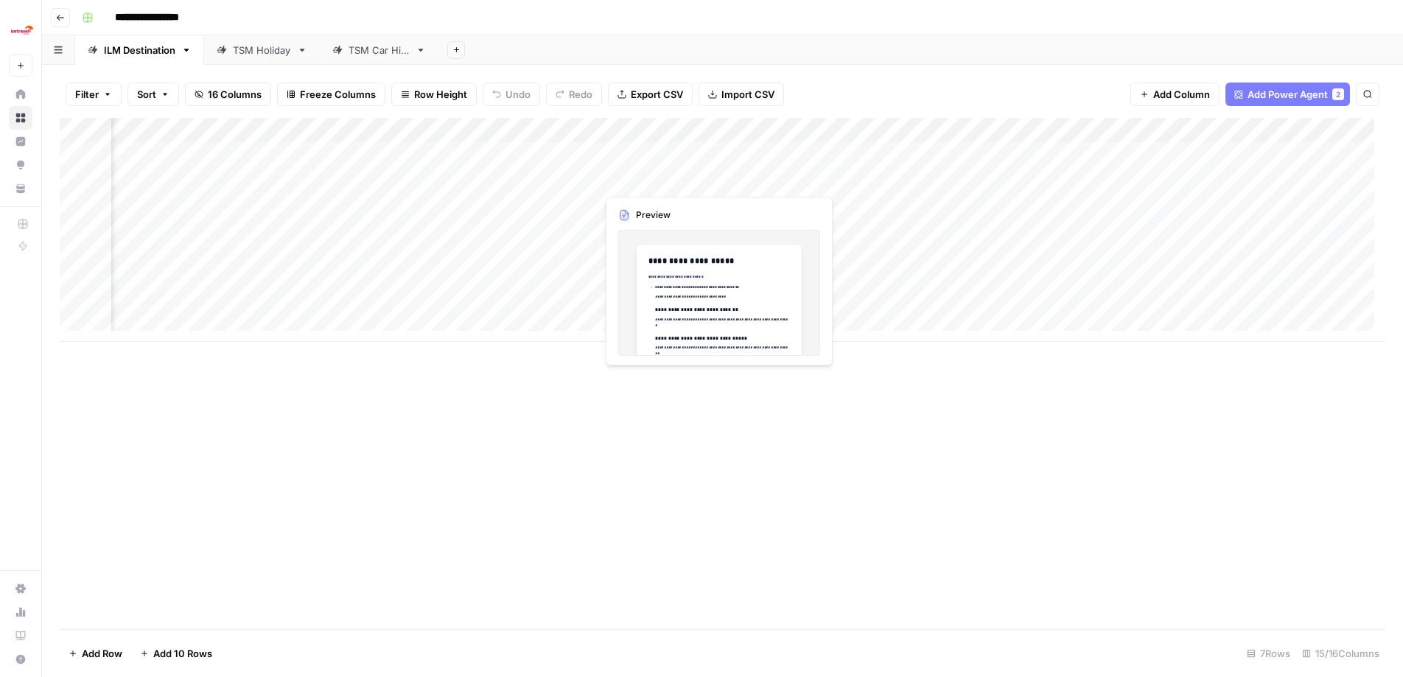
click at [666, 178] on div "Add Column" at bounding box center [722, 230] width 1325 height 224
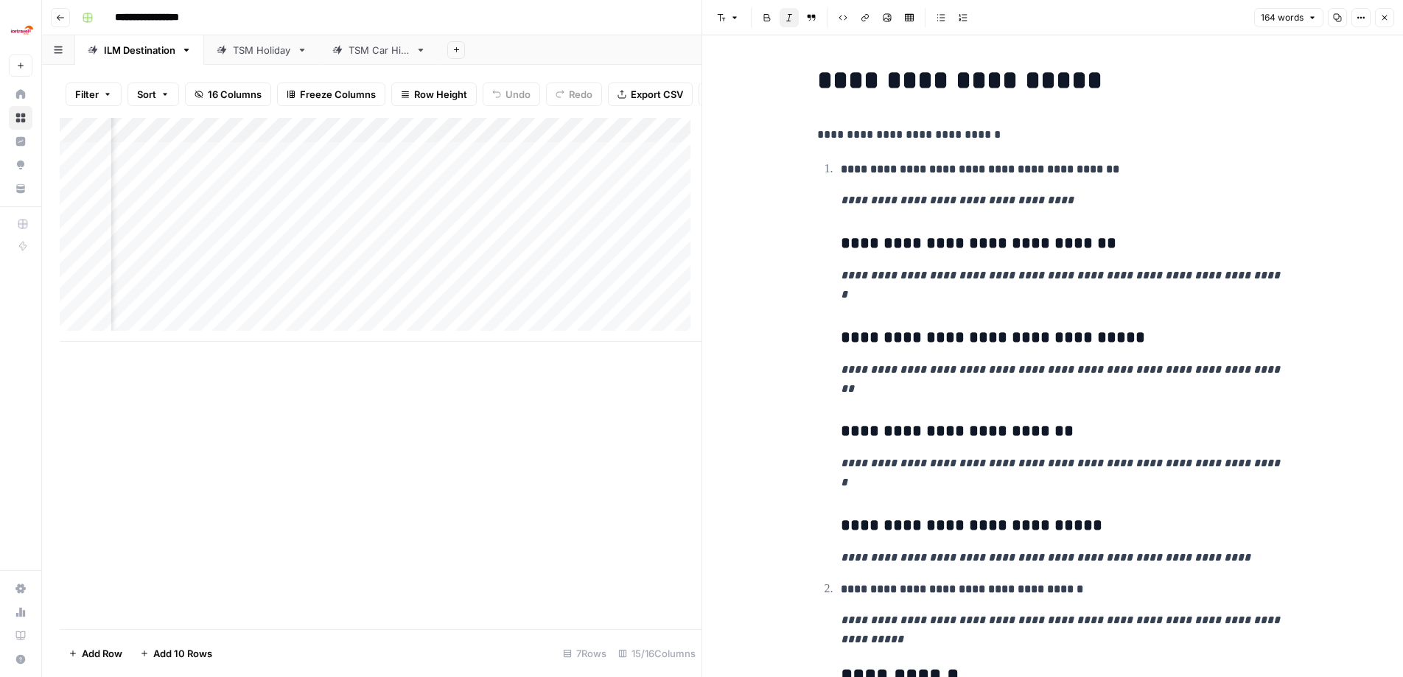
click at [463, 471] on div "Add Column" at bounding box center [381, 373] width 642 height 511
click at [1384, 16] on icon "button" at bounding box center [1384, 17] width 9 height 9
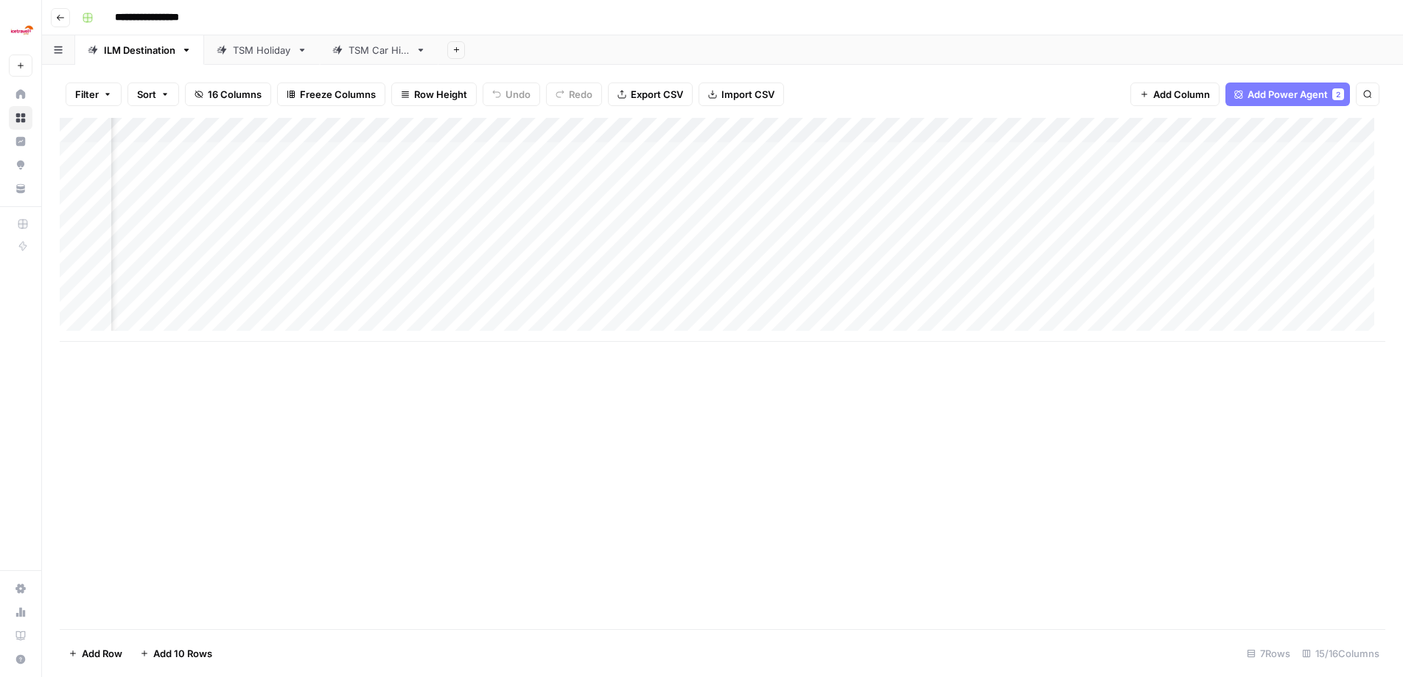
scroll to position [0, 568]
click at [251, 52] on div "TSM Holiday" at bounding box center [262, 50] width 58 height 15
click at [1276, 154] on div "Add Column" at bounding box center [722, 230] width 1325 height 224
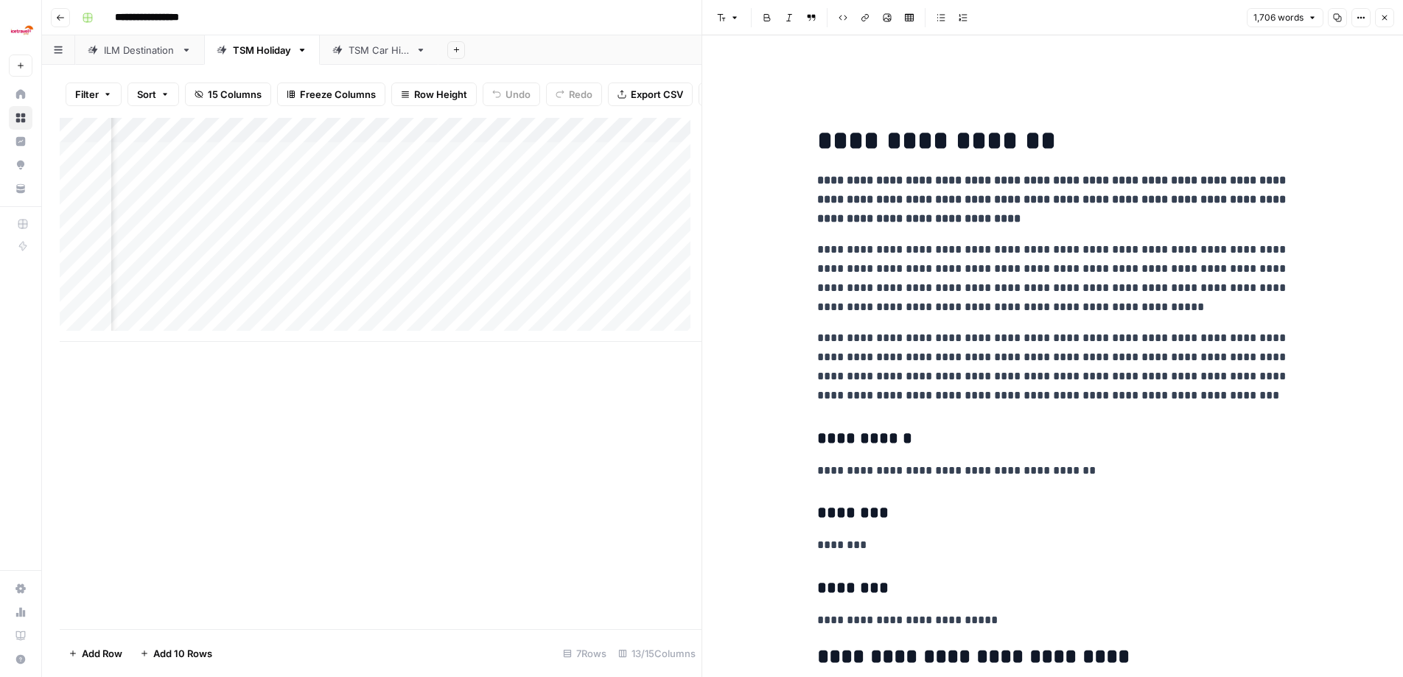
click at [911, 220] on strong "**********" at bounding box center [1053, 199] width 472 height 49
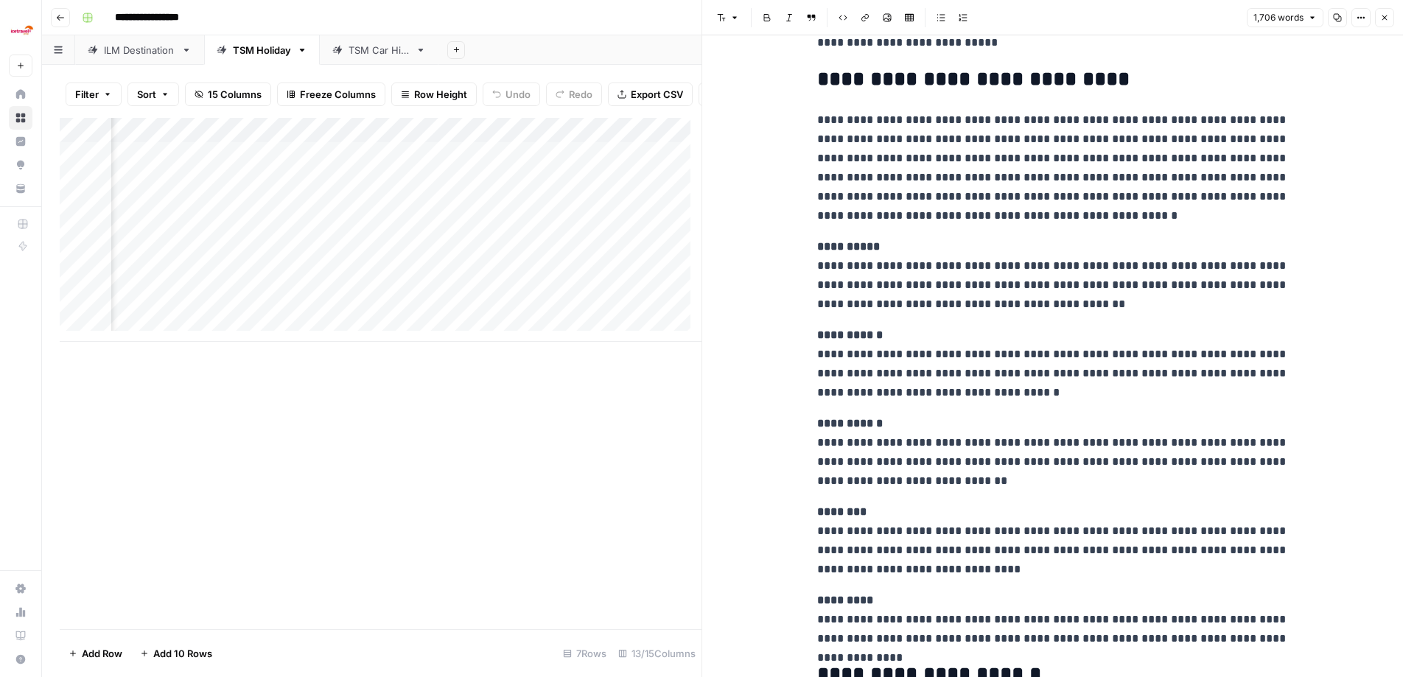
scroll to position [281, 0]
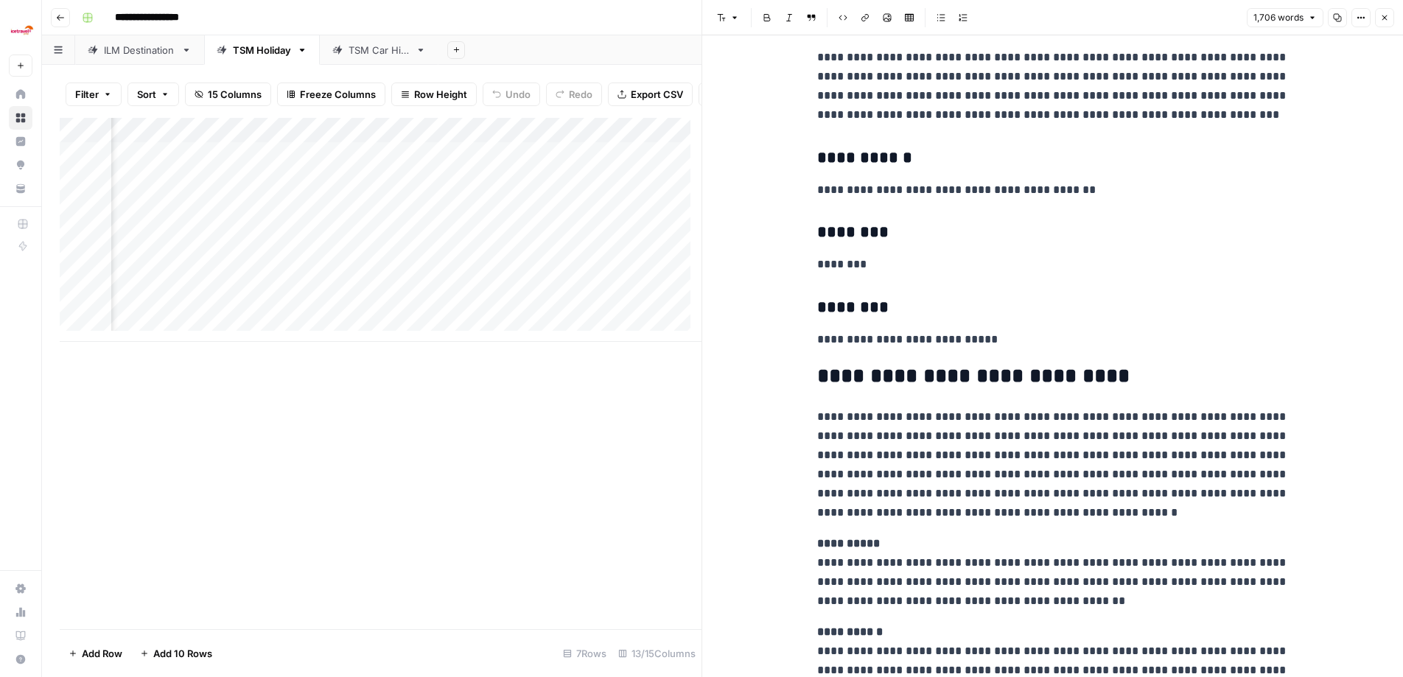
click at [609, 413] on div "Add Column" at bounding box center [381, 373] width 642 height 511
click at [1385, 14] on icon "button" at bounding box center [1384, 17] width 9 height 9
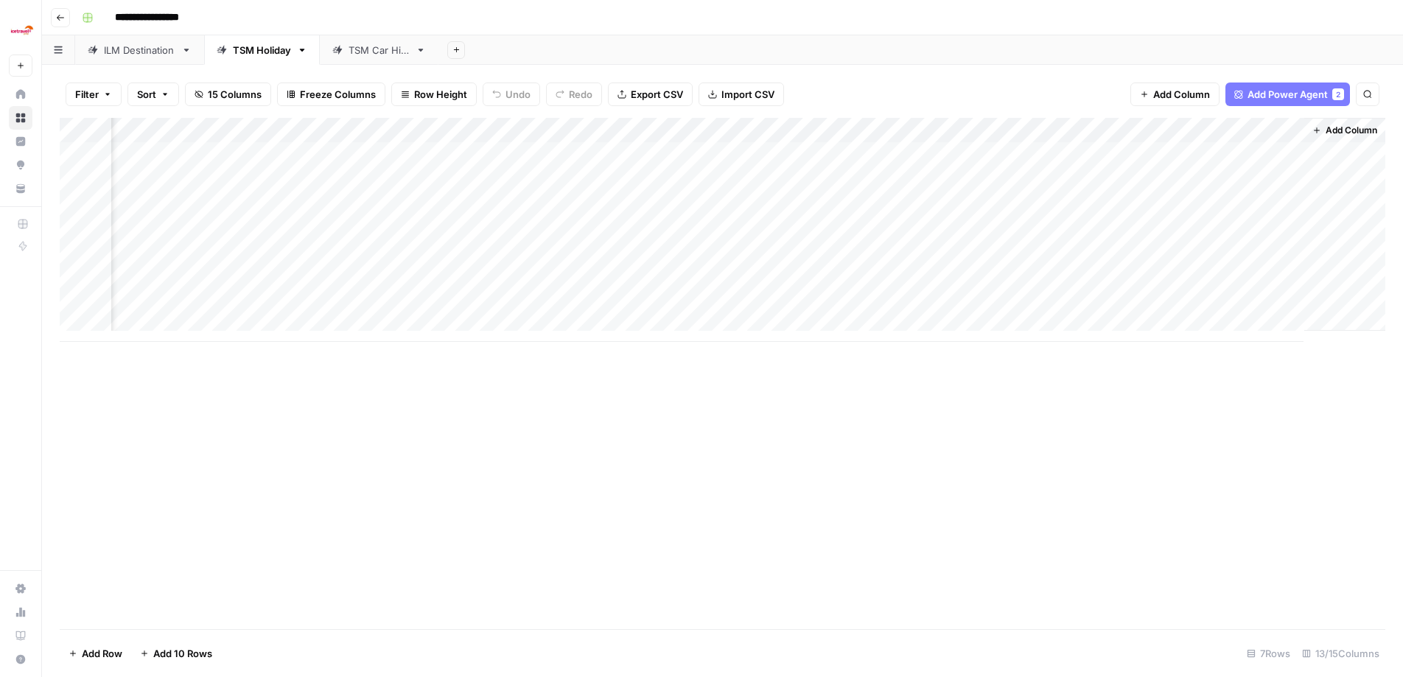
scroll to position [0, 871]
click at [402, 151] on div "Add Column" at bounding box center [722, 230] width 1325 height 224
click at [328, 155] on textarea "**********" at bounding box center [440, 155] width 236 height 21
type textarea "**********"
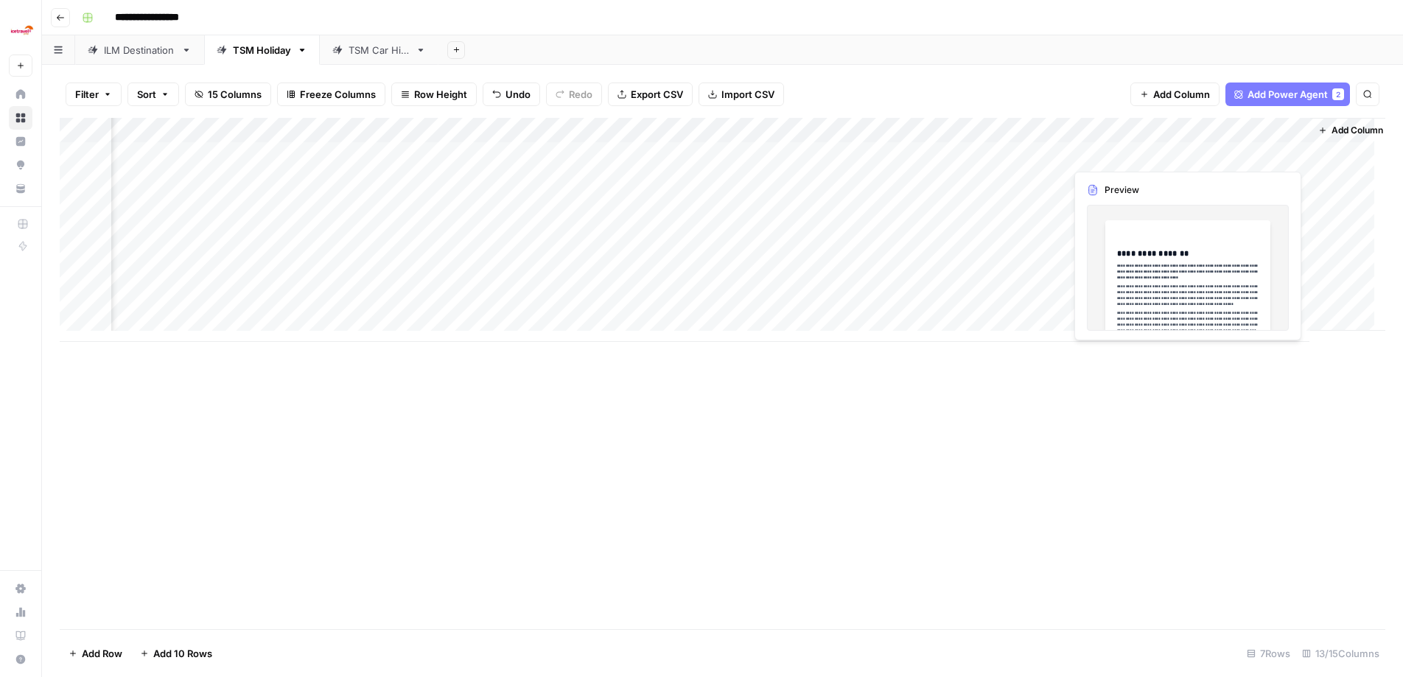
click at [1218, 158] on div "Add Column" at bounding box center [722, 230] width 1325 height 224
click at [1291, 153] on div "Add Column" at bounding box center [722, 230] width 1325 height 224
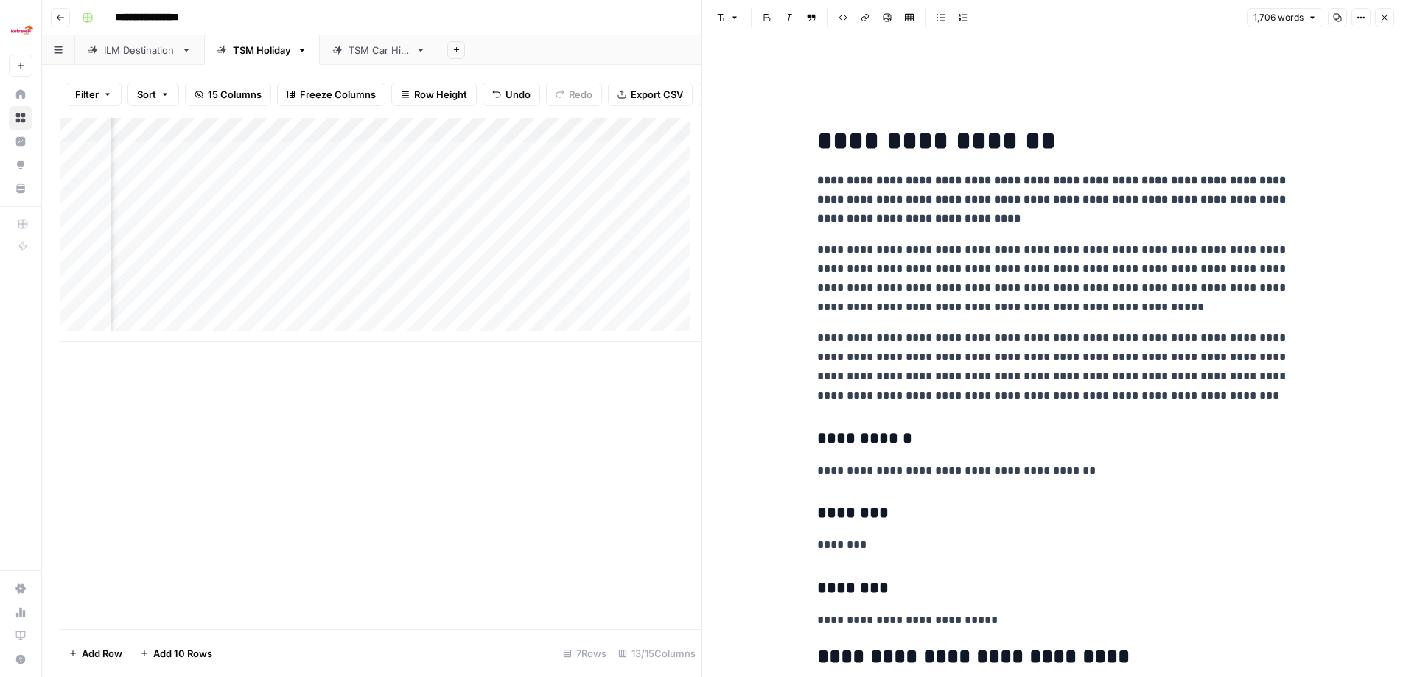
click at [980, 248] on p "**********" at bounding box center [1053, 278] width 472 height 77
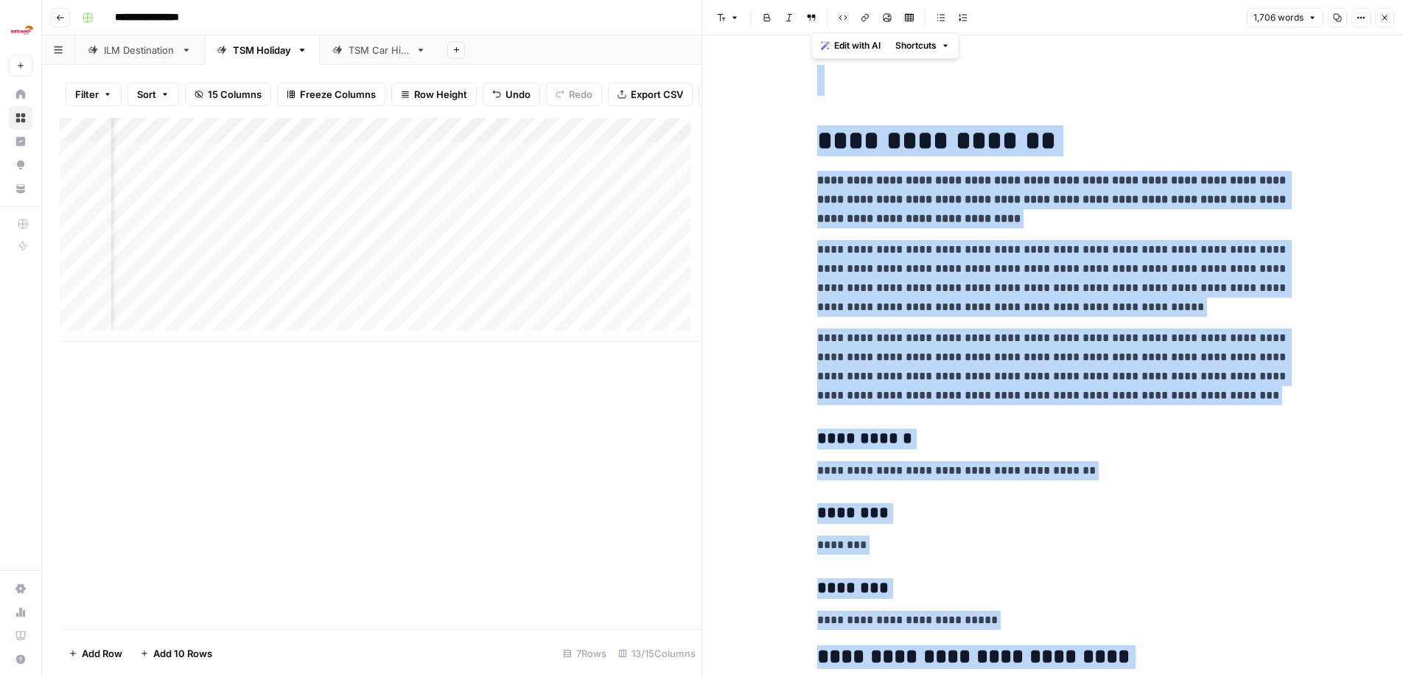
copy div "**********"
click at [1367, 14] on button "Options" at bounding box center [1360, 17] width 19 height 19
drag, startPoint x: 477, startPoint y: 467, endPoint x: 474, endPoint y: 432, distance: 35.4
click at [477, 467] on div "Add Column" at bounding box center [381, 373] width 642 height 511
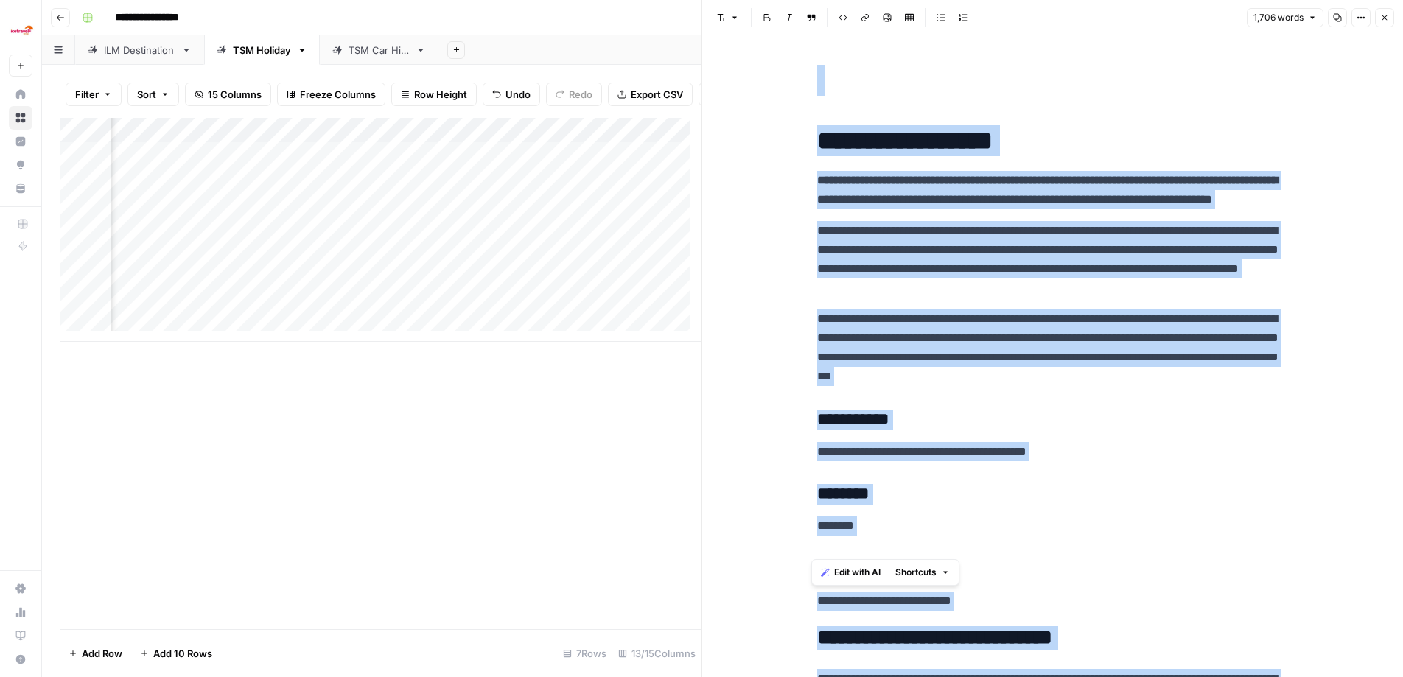
drag, startPoint x: 814, startPoint y: 138, endPoint x: 1187, endPoint y: 537, distance: 546.3
click at [859, 275] on p "**********" at bounding box center [1053, 259] width 472 height 77
click at [1385, 21] on icon "button" at bounding box center [1384, 17] width 9 height 9
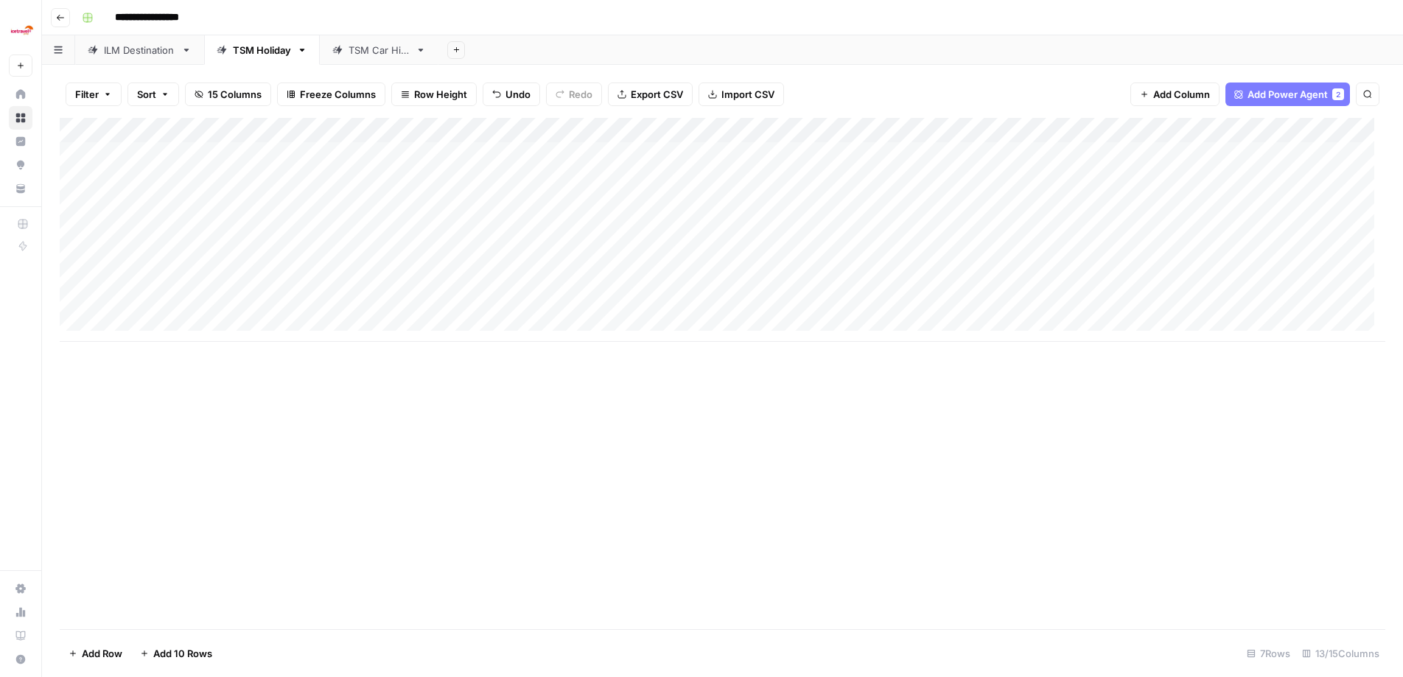
click at [79, 154] on div "Add Column" at bounding box center [722, 230] width 1325 height 224
click at [77, 205] on div "Add Column" at bounding box center [722, 230] width 1325 height 224
click at [678, 93] on span "Export CSV" at bounding box center [657, 94] width 52 height 15
click at [75, 180] on div "Add Column" at bounding box center [722, 230] width 1325 height 224
click at [78, 228] on div "Add Column" at bounding box center [722, 230] width 1325 height 224
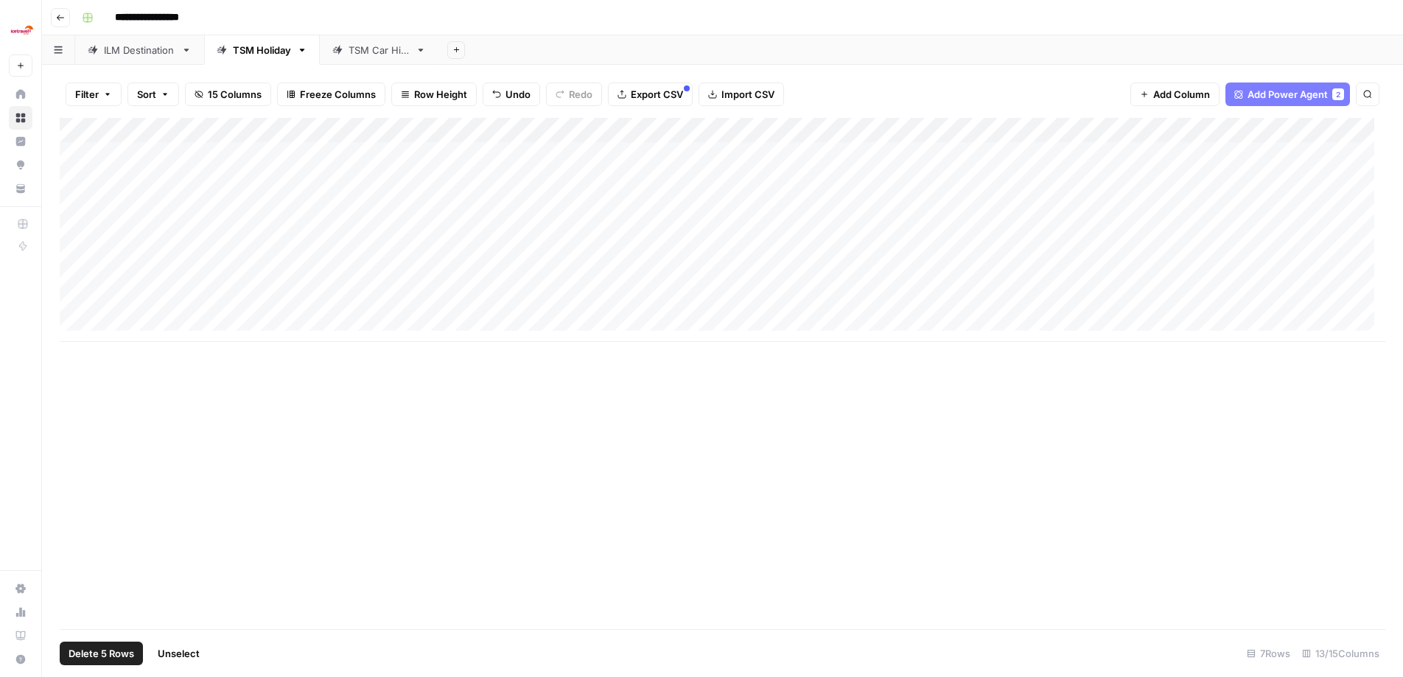
click at [78, 255] on div "Add Column" at bounding box center [722, 230] width 1325 height 224
click at [77, 281] on div "Add Column" at bounding box center [722, 230] width 1325 height 224
click at [78, 304] on div "Add Column" at bounding box center [722, 230] width 1325 height 224
click at [107, 54] on div "ILM Destination" at bounding box center [139, 50] width 71 height 15
click at [581, 203] on div "Add Column" at bounding box center [722, 255] width 1325 height 274
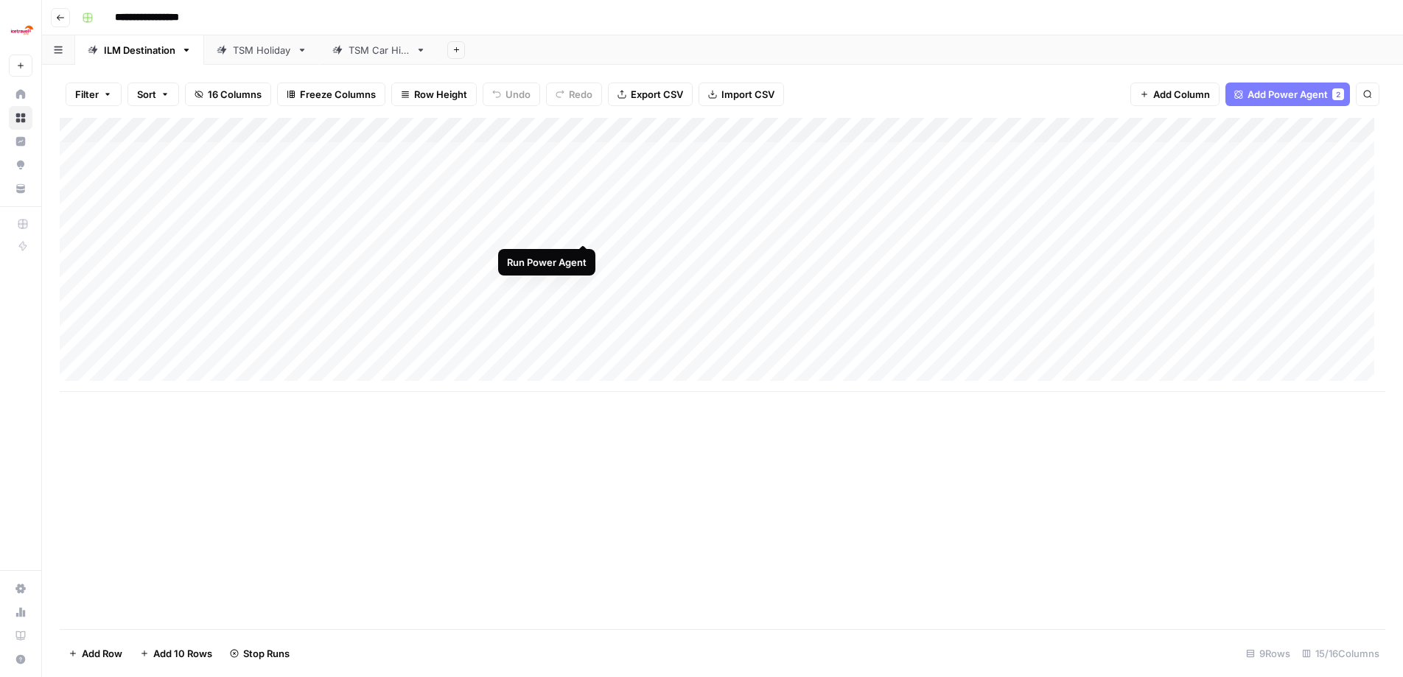
click at [584, 228] on div "Add Column" at bounding box center [722, 255] width 1325 height 274
click at [583, 255] on div "Add Column" at bounding box center [722, 255] width 1325 height 274
click at [582, 280] on div "Add Column" at bounding box center [722, 255] width 1325 height 274
click at [584, 301] on div "Add Column" at bounding box center [722, 255] width 1325 height 274
click at [79, 330] on div "Add Column" at bounding box center [722, 255] width 1325 height 274
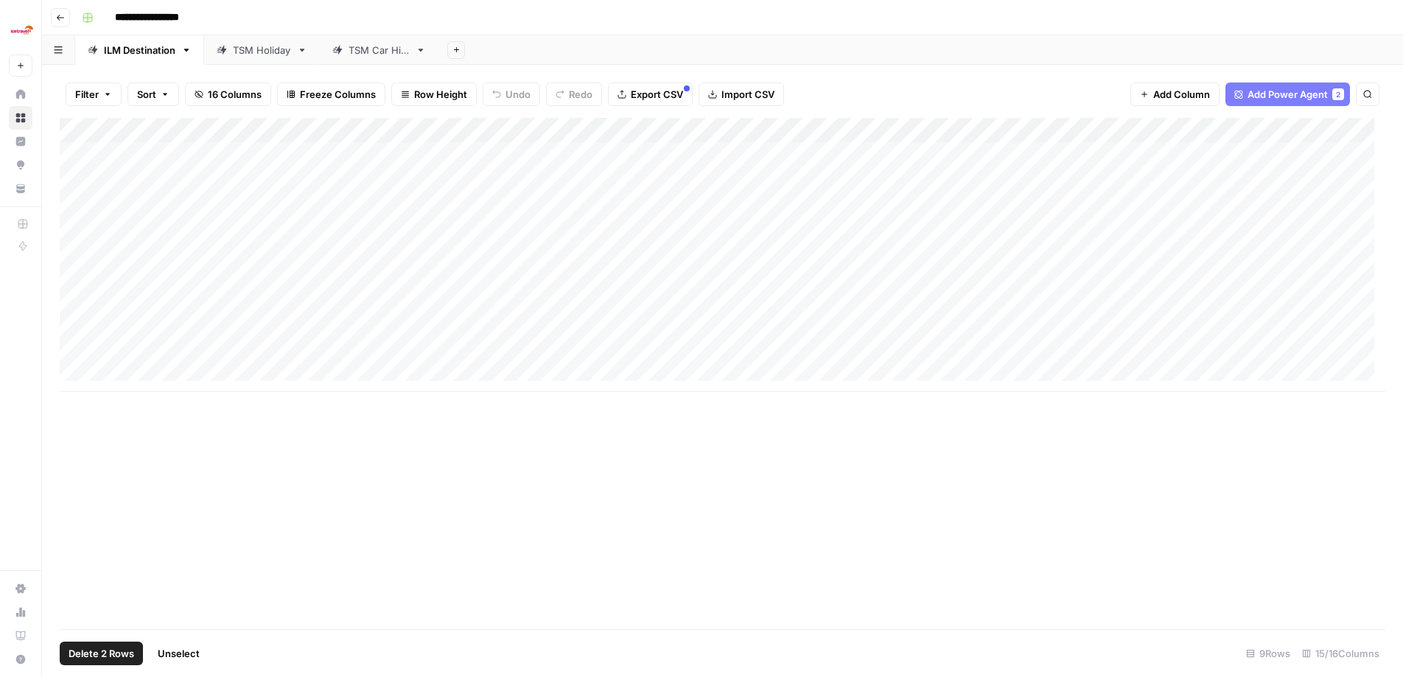
click at [82, 348] on div "Add Column" at bounding box center [722, 255] width 1325 height 274
click at [119, 656] on span "Delete 2 Rows" at bounding box center [102, 653] width 66 height 15
click at [651, 171] on span "Delete" at bounding box center [649, 170] width 32 height 15
click at [1264, 130] on div "Add Column" at bounding box center [722, 230] width 1325 height 224
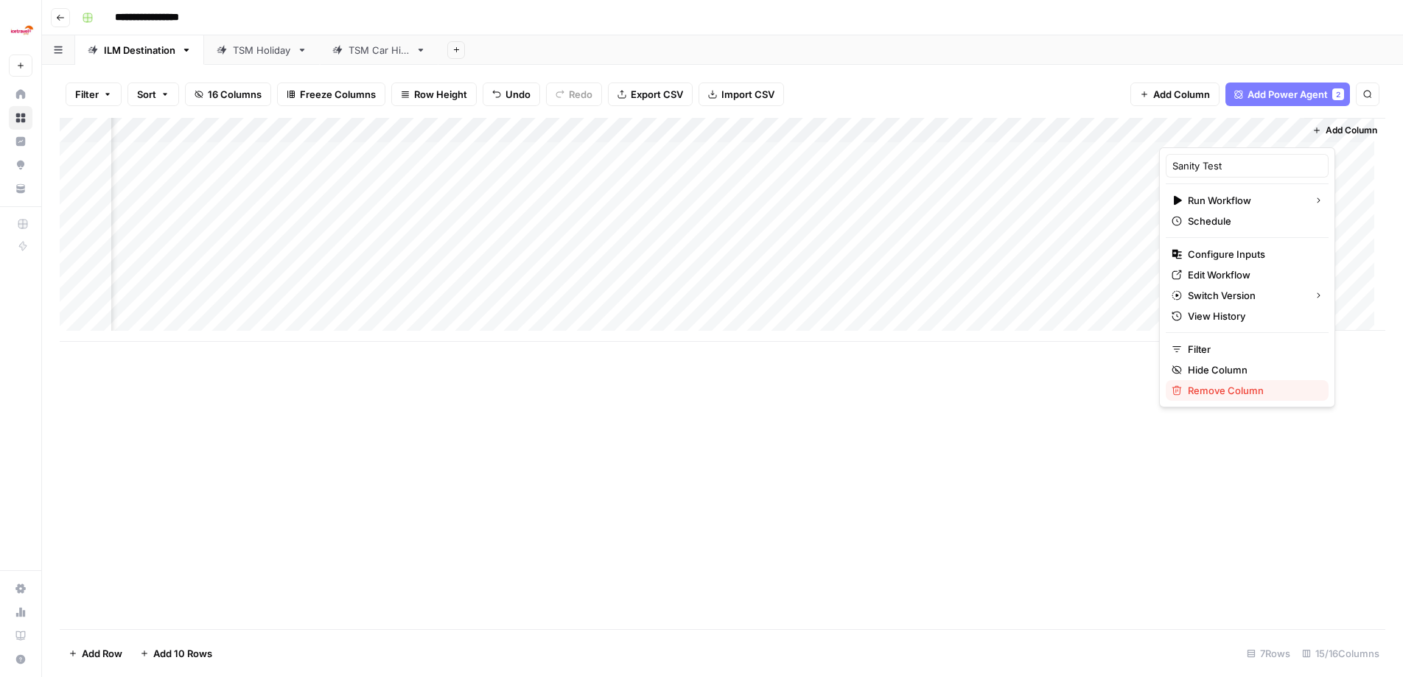
click at [1230, 394] on span "Remove Column" at bounding box center [1252, 390] width 129 height 15
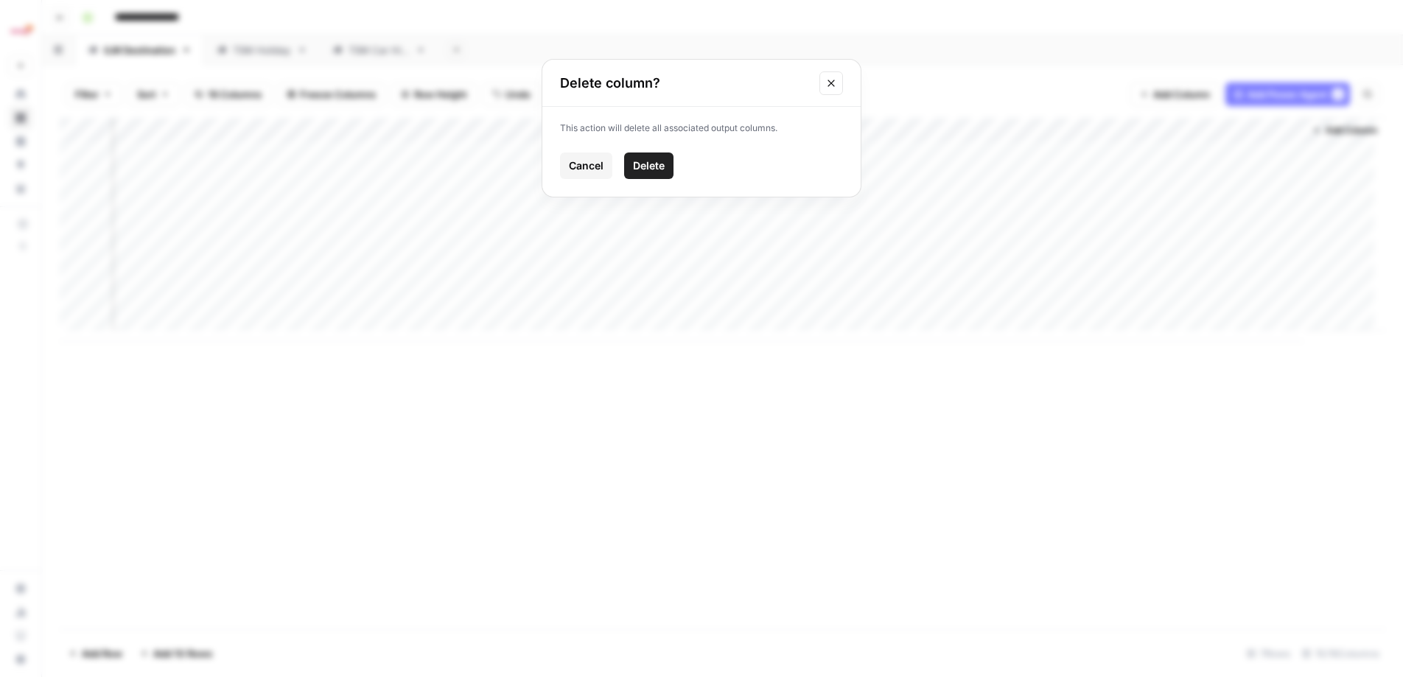
click at [652, 164] on span "Delete" at bounding box center [649, 165] width 32 height 15
click at [1280, 125] on div "Add Column" at bounding box center [722, 230] width 1325 height 224
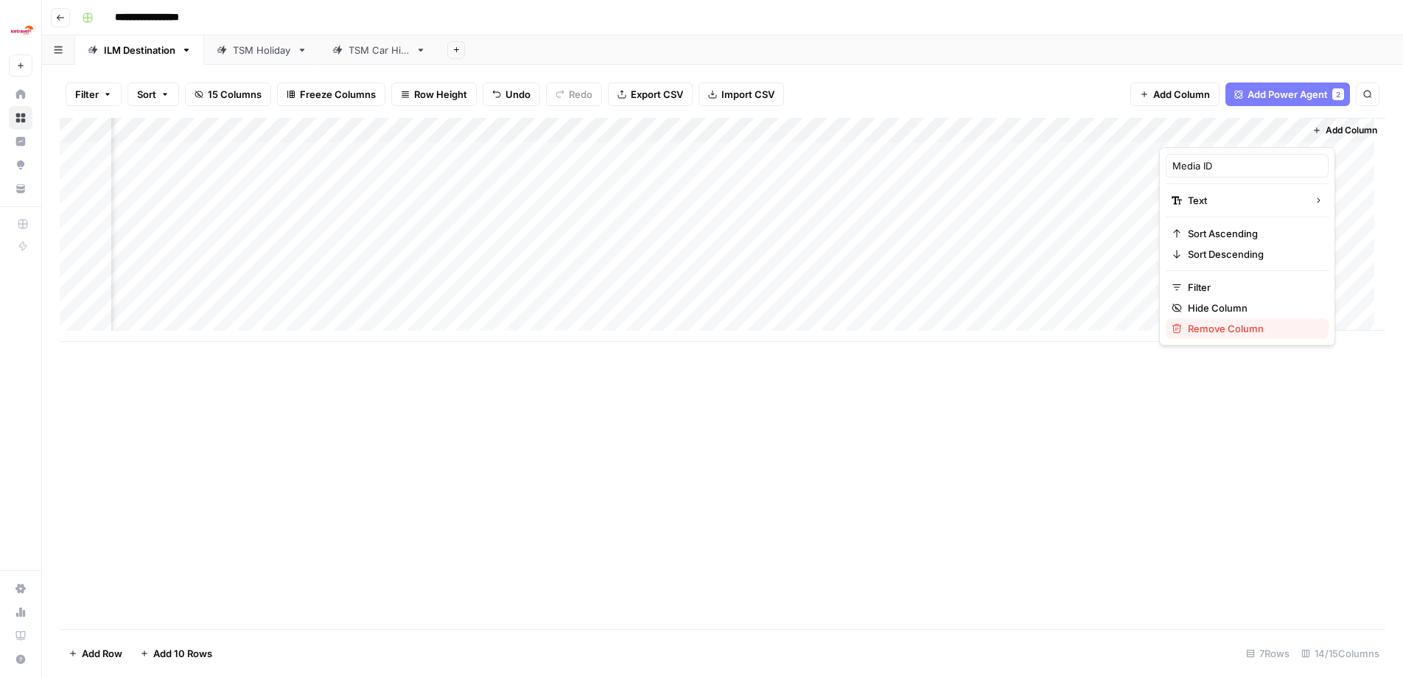
click at [1236, 333] on span "Remove Column" at bounding box center [1252, 328] width 129 height 15
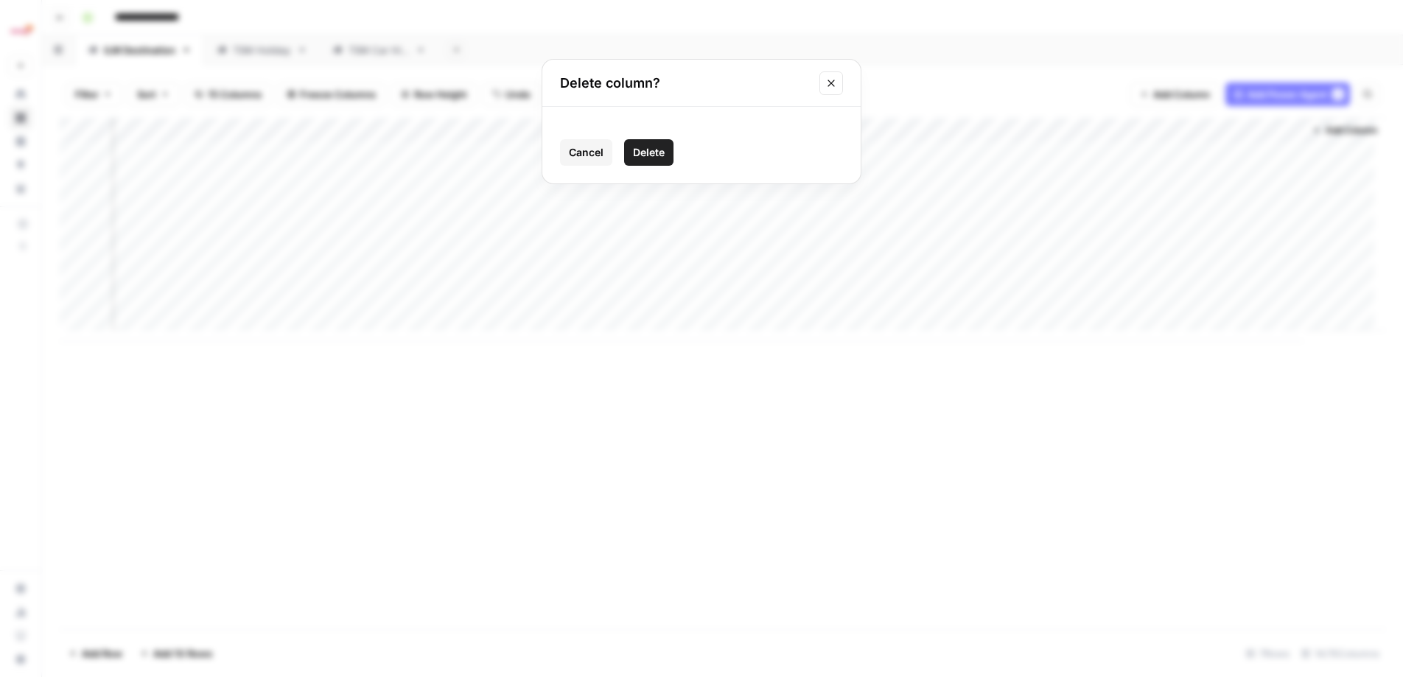
click at [654, 151] on span "Delete" at bounding box center [649, 152] width 32 height 15
click at [255, 46] on div "TSM Holiday" at bounding box center [262, 50] width 58 height 15
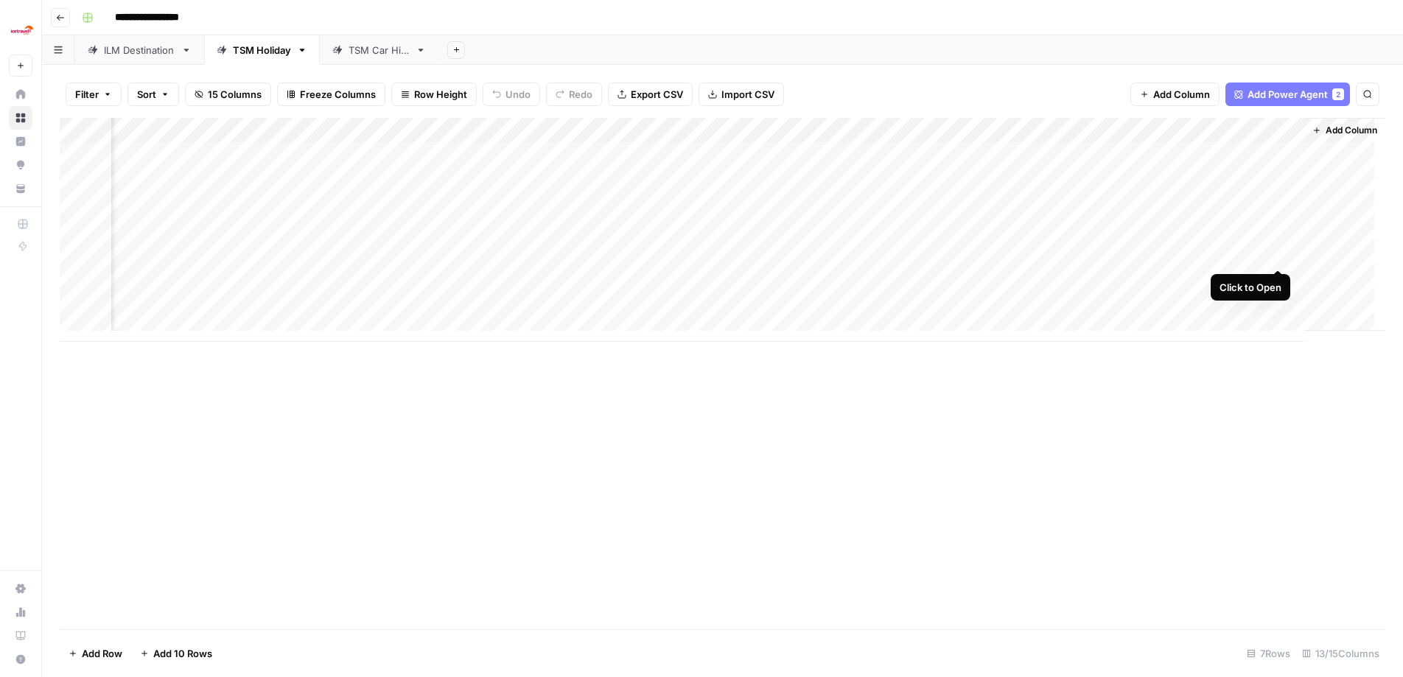
click at [1279, 253] on div "Add Column" at bounding box center [722, 230] width 1325 height 224
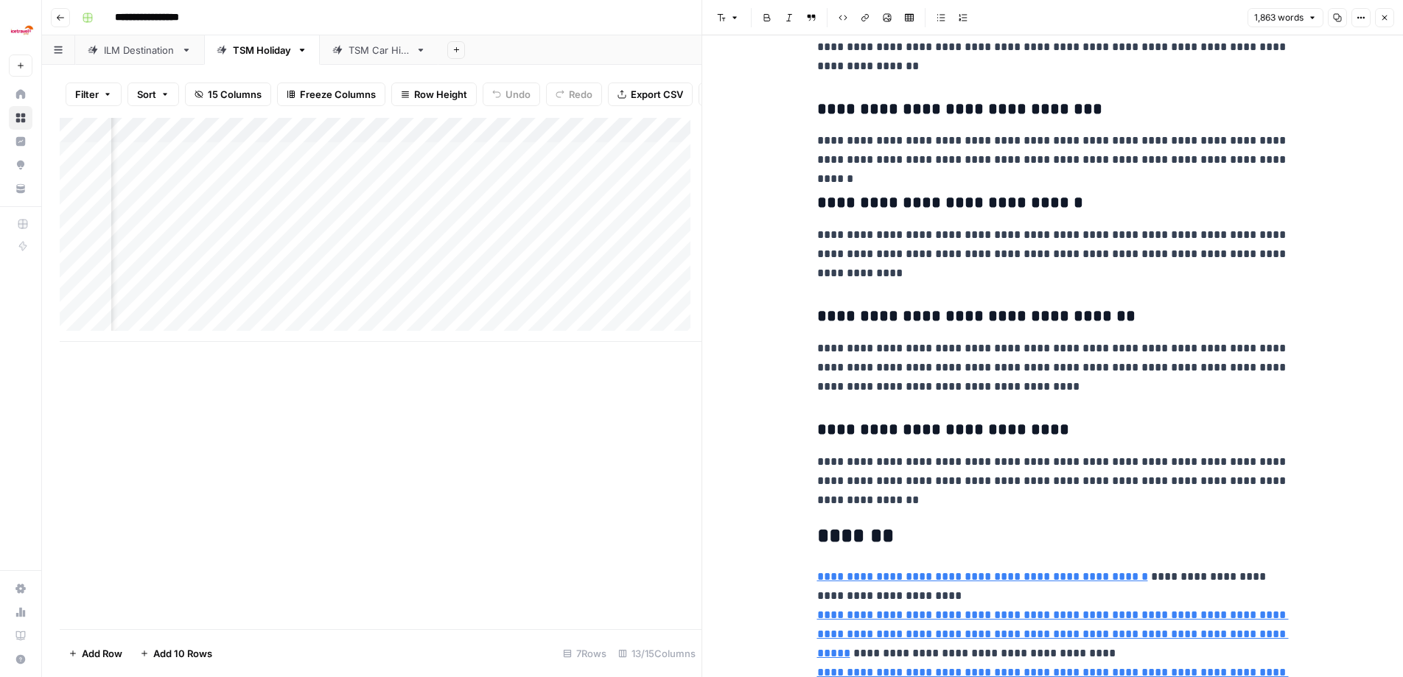
scroll to position [3827, 0]
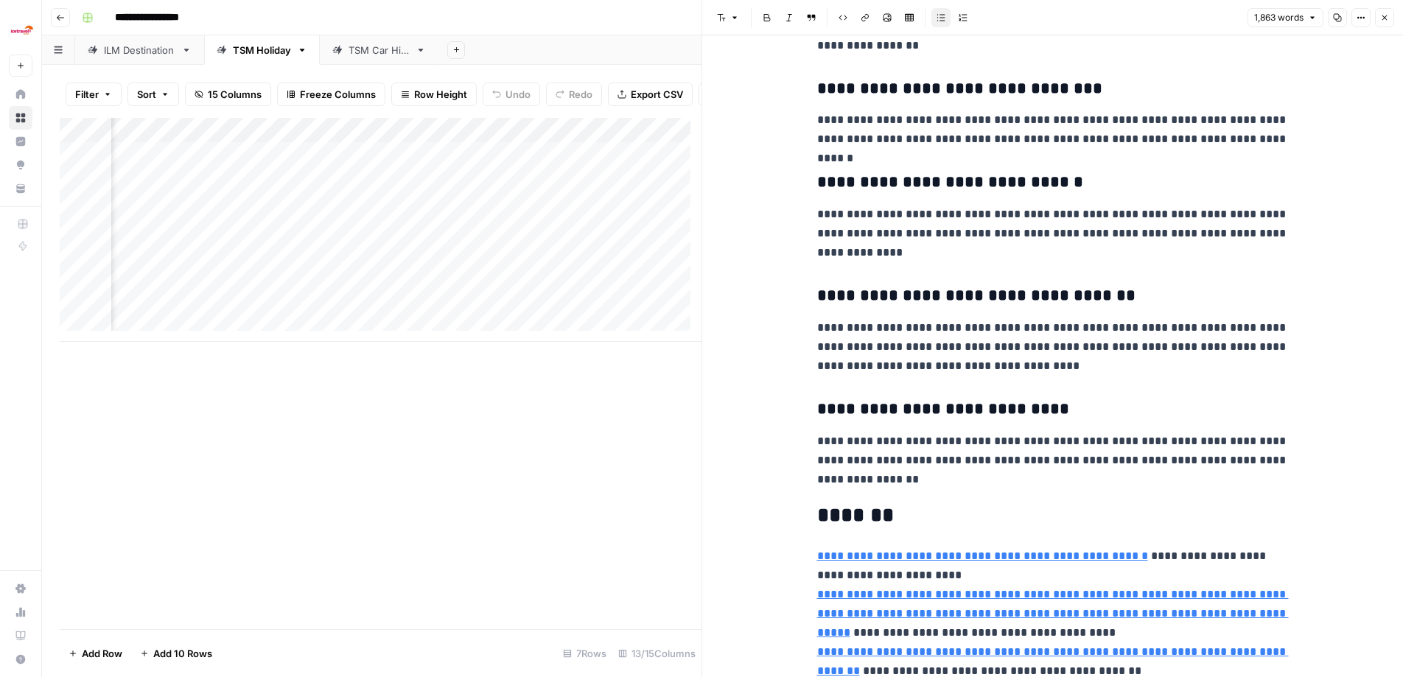
click at [1392, 20] on button "Close" at bounding box center [1384, 17] width 19 height 19
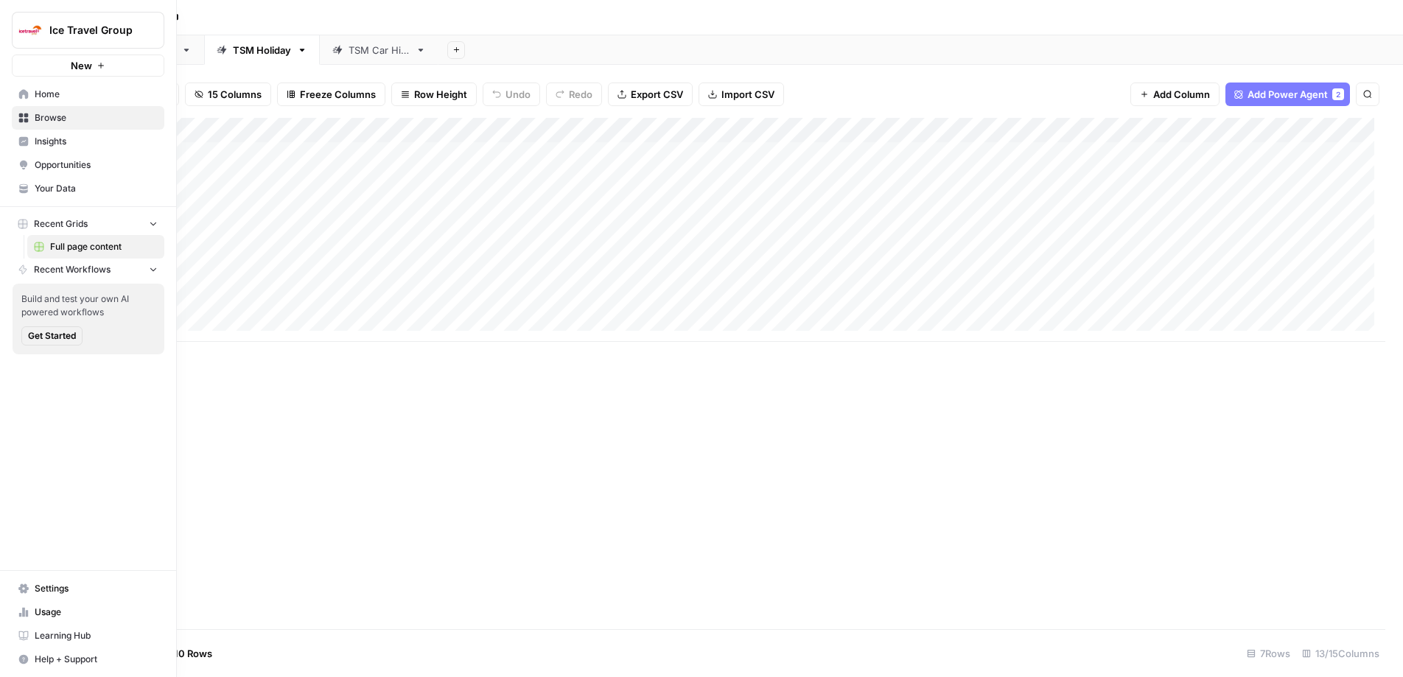
click at [77, 191] on span "Your Data" at bounding box center [96, 188] width 123 height 13
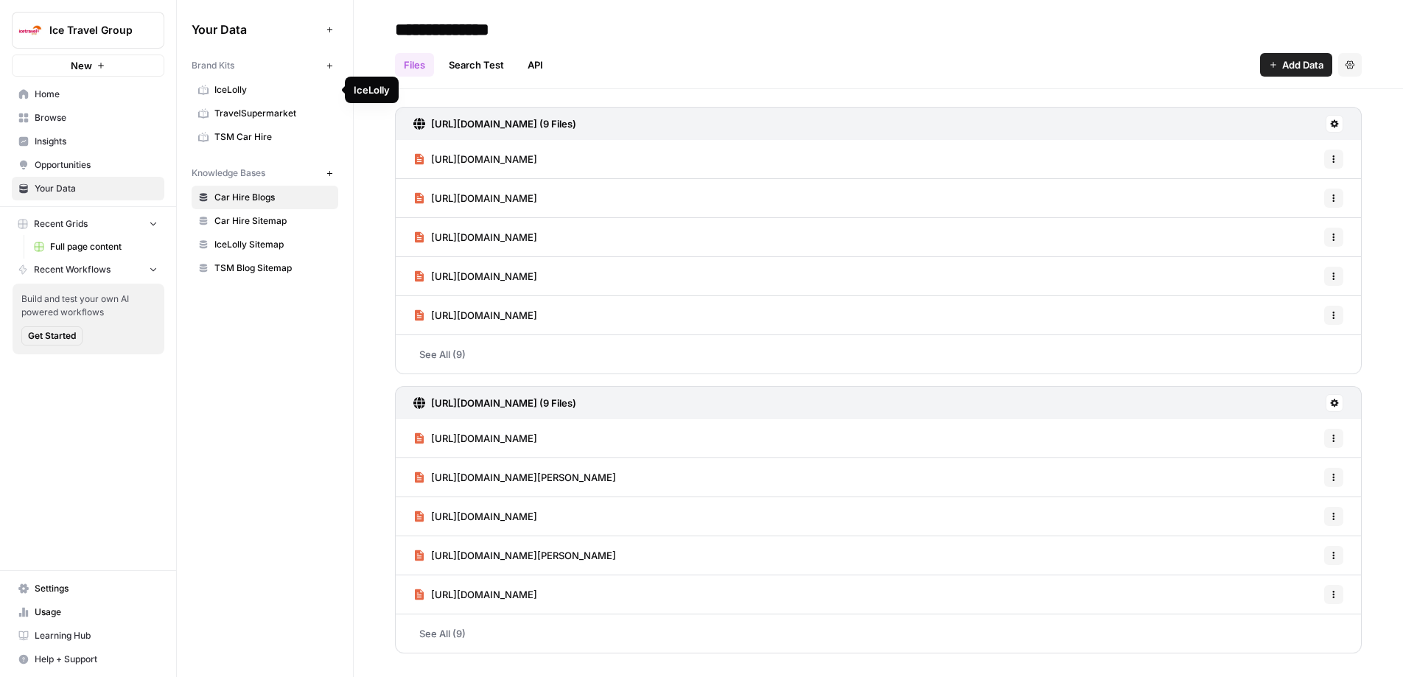
click at [239, 90] on span "IceLolly" at bounding box center [272, 89] width 117 height 13
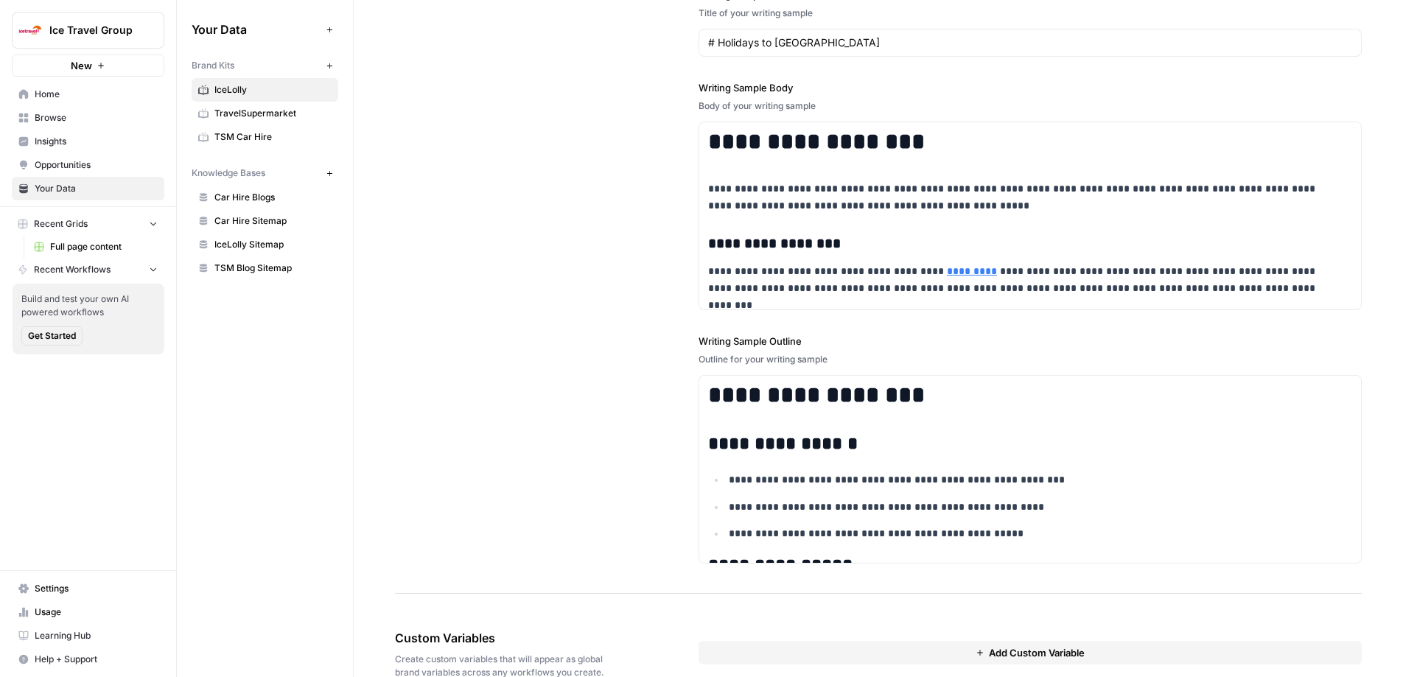
scroll to position [2084, 0]
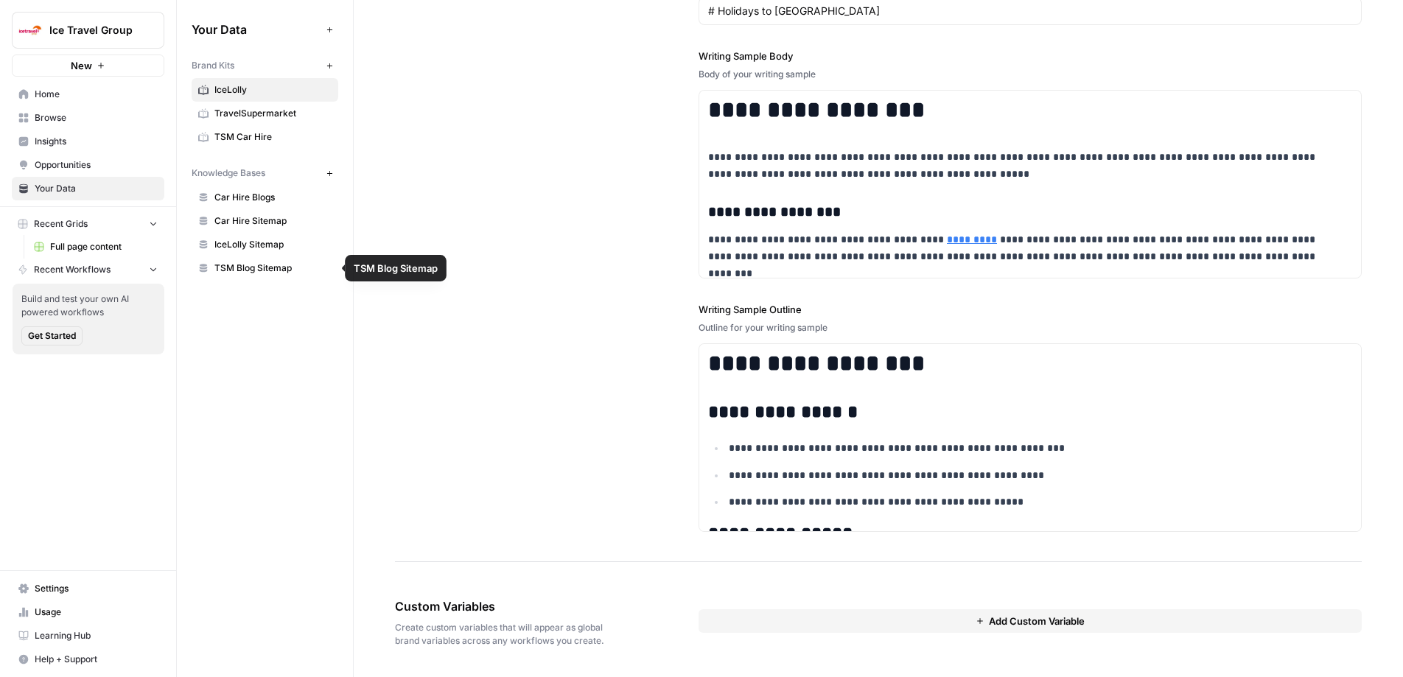
click at [273, 266] on span "TSM Blog Sitemap" at bounding box center [272, 268] width 117 height 13
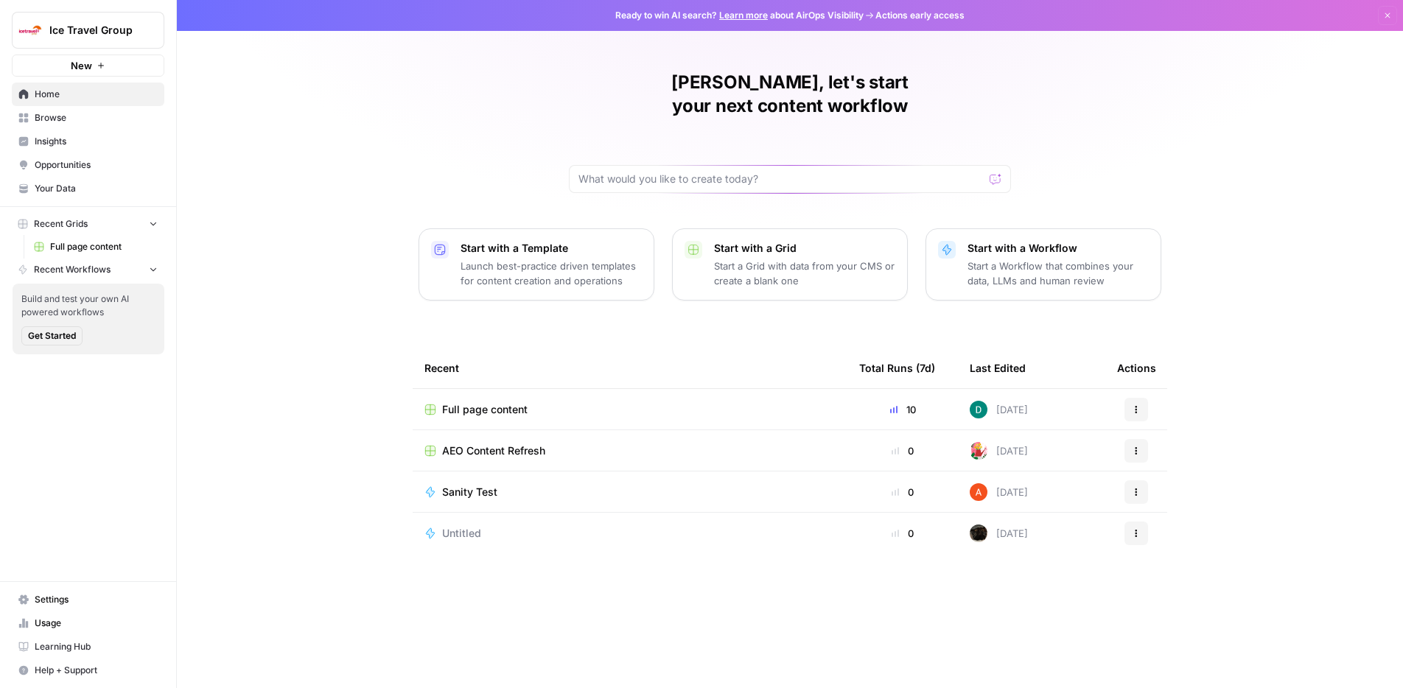
click at [72, 119] on span "Browse" at bounding box center [96, 117] width 123 height 13
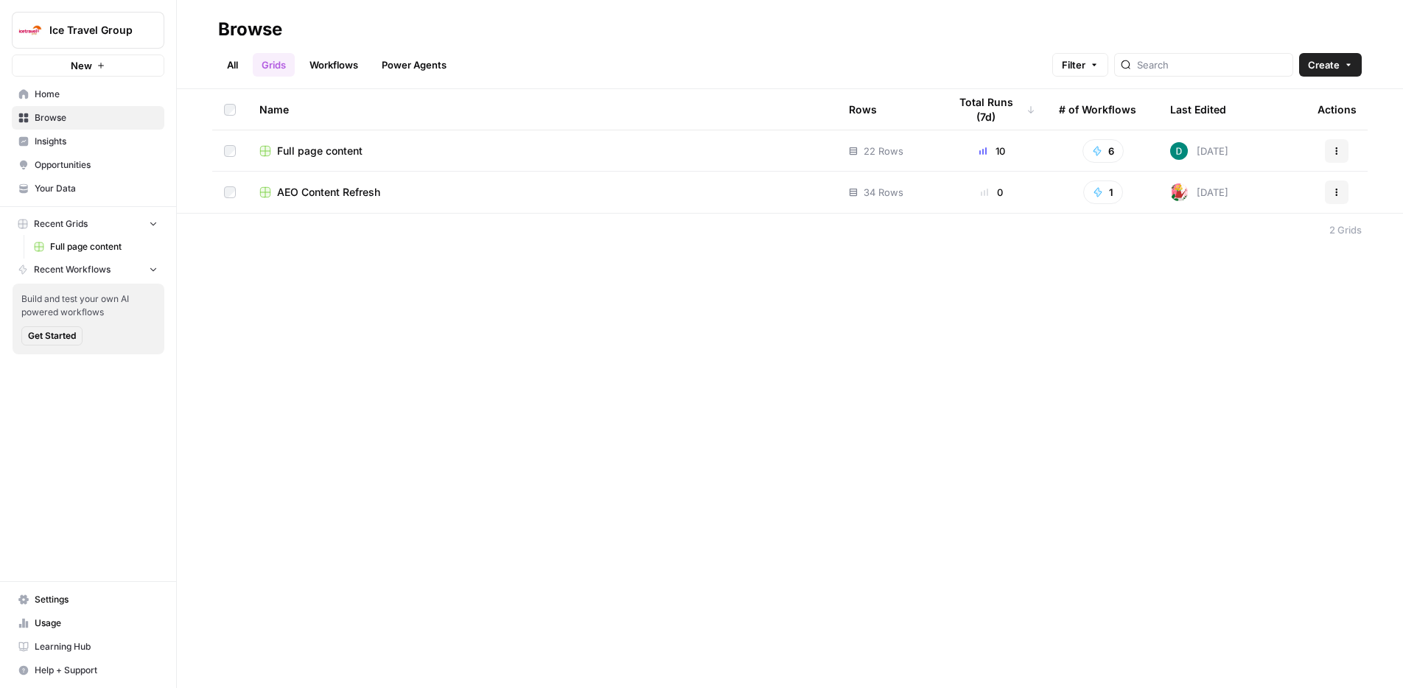
click at [325, 147] on span "Full page content" at bounding box center [319, 151] width 85 height 15
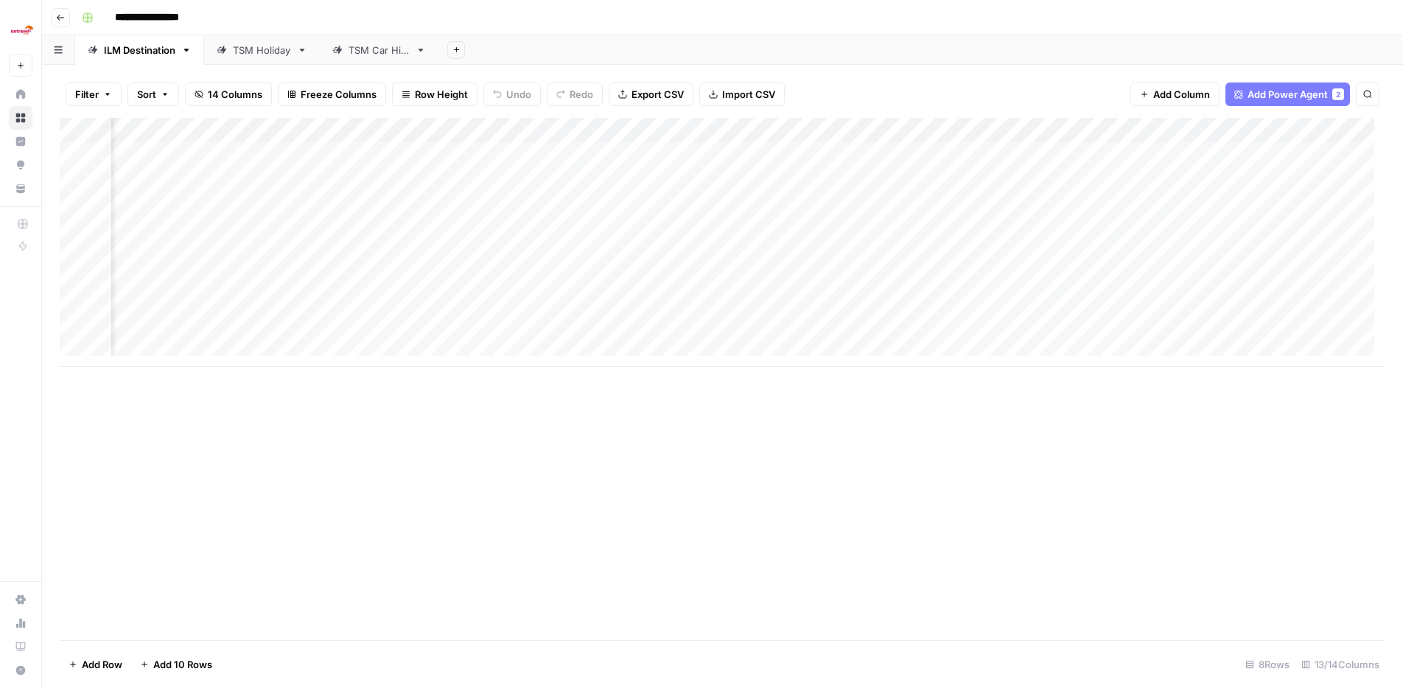
scroll to position [0, 762]
click at [246, 55] on div "TSM Holiday" at bounding box center [262, 50] width 58 height 15
click at [410, 52] on div "TSM Car Hire" at bounding box center [378, 50] width 61 height 15
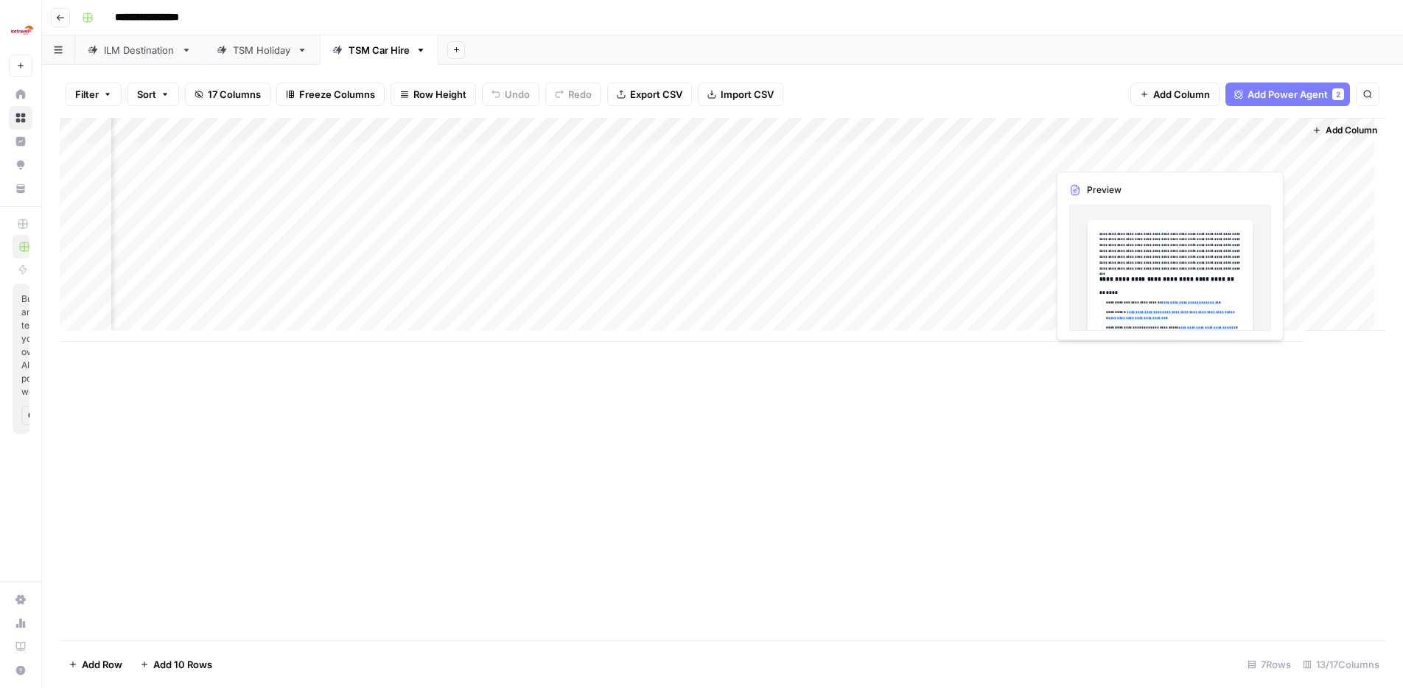
click at [1199, 150] on div "Add Column" at bounding box center [722, 230] width 1325 height 224
click at [1282, 155] on div "Add Column" at bounding box center [722, 230] width 1325 height 224
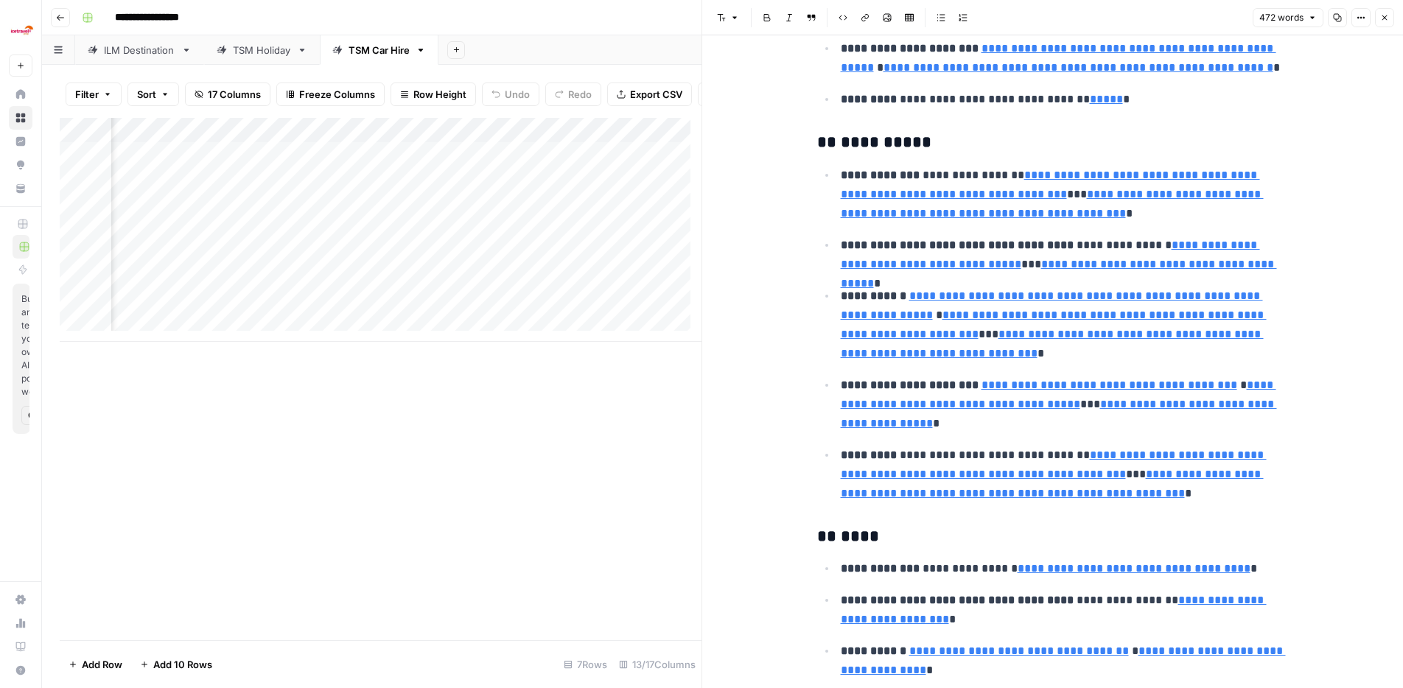
scroll to position [996, 0]
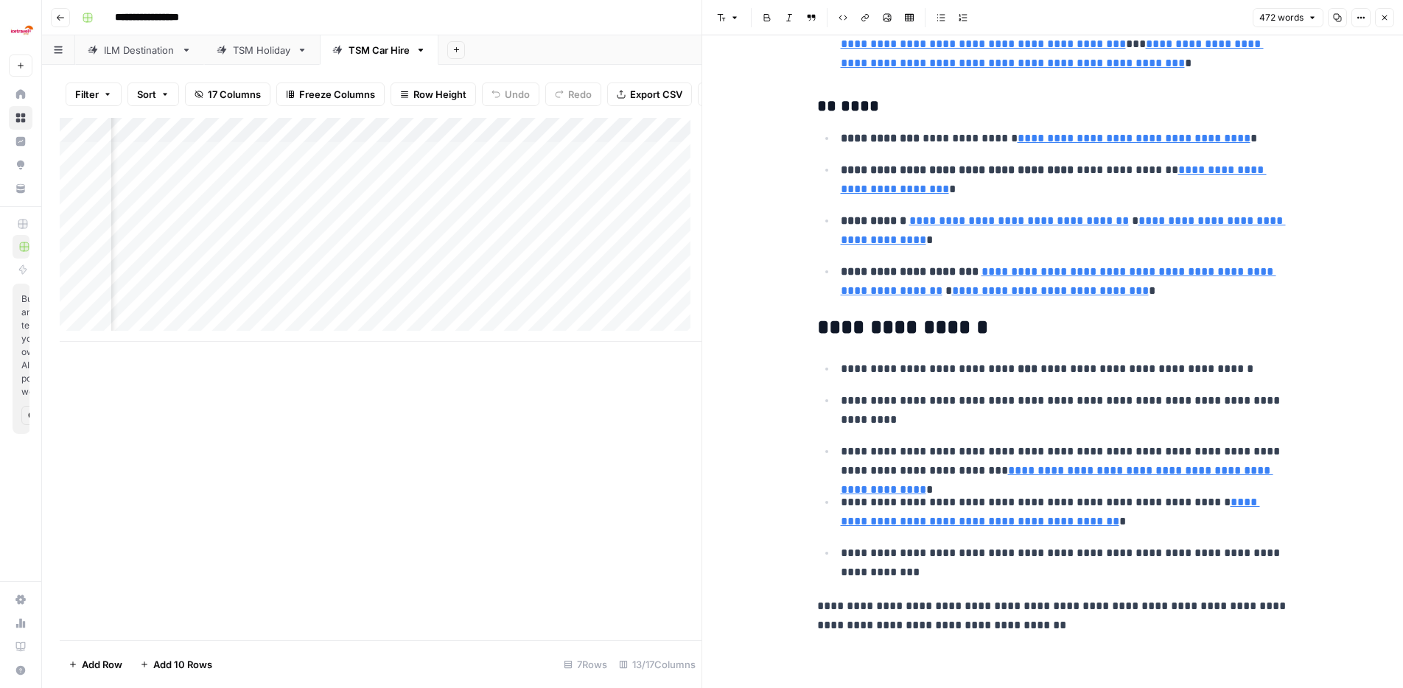
click at [329, 553] on div "Add Column" at bounding box center [381, 379] width 642 height 522
